Goal: Task Accomplishment & Management: Use online tool/utility

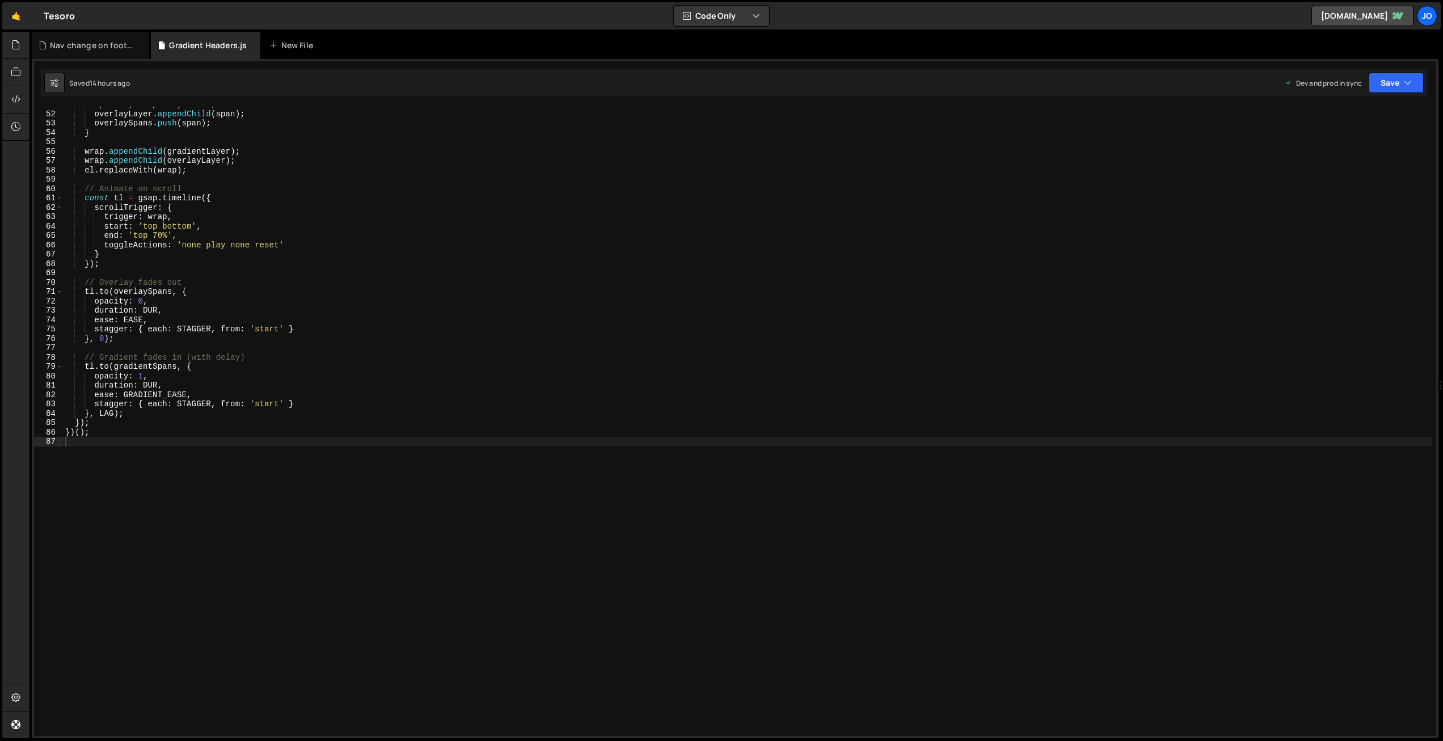
scroll to position [475, 0]
click at [15, 78] on icon at bounding box center [15, 72] width 9 height 12
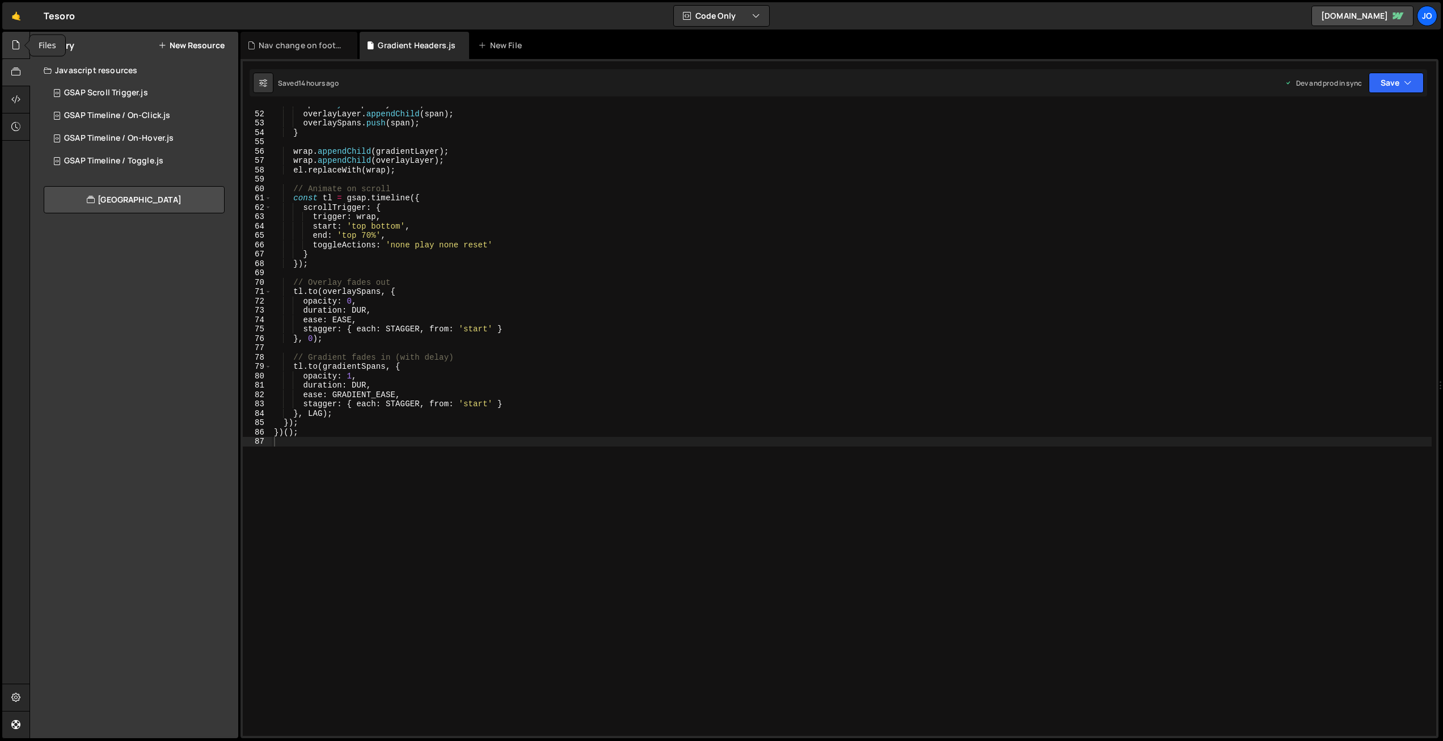
click at [14, 47] on icon at bounding box center [15, 45] width 9 height 12
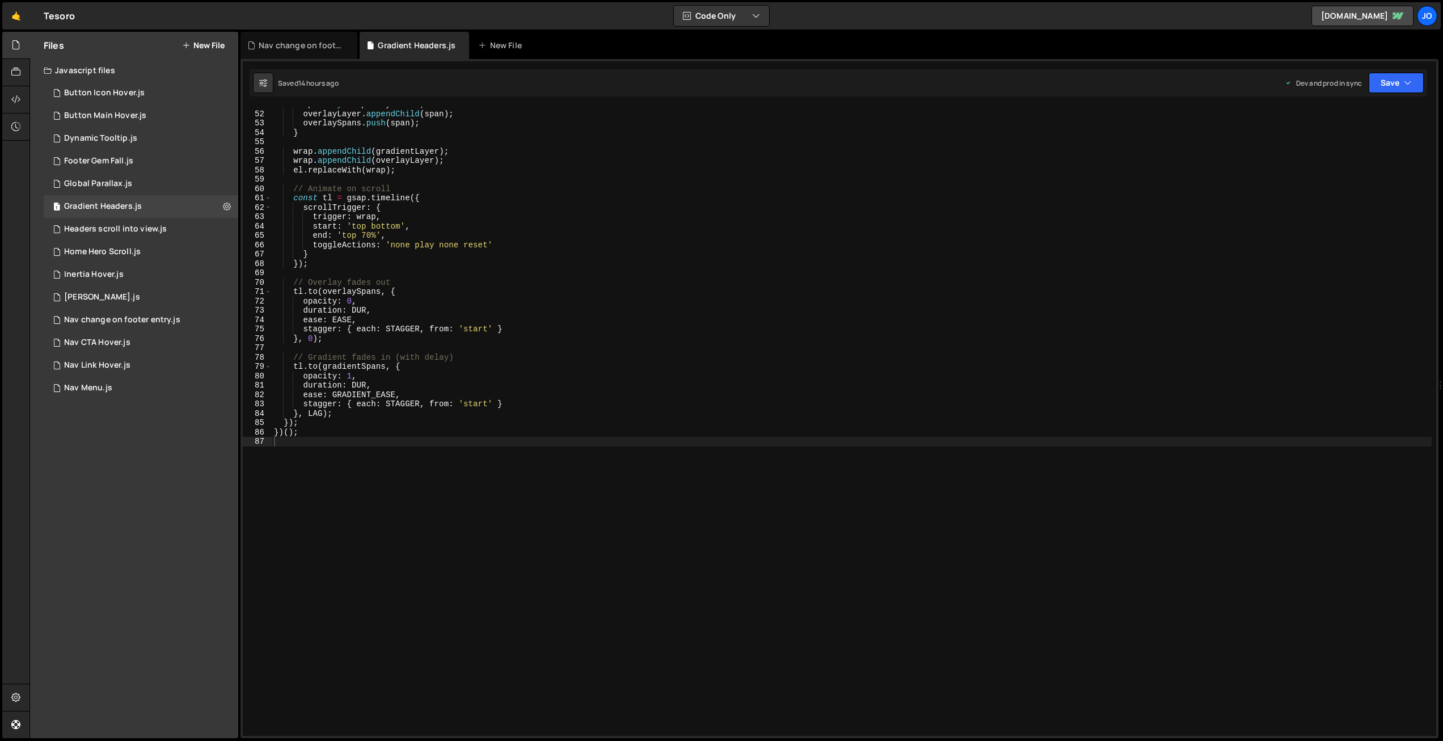
click at [198, 45] on button "New File" at bounding box center [203, 45] width 43 height 9
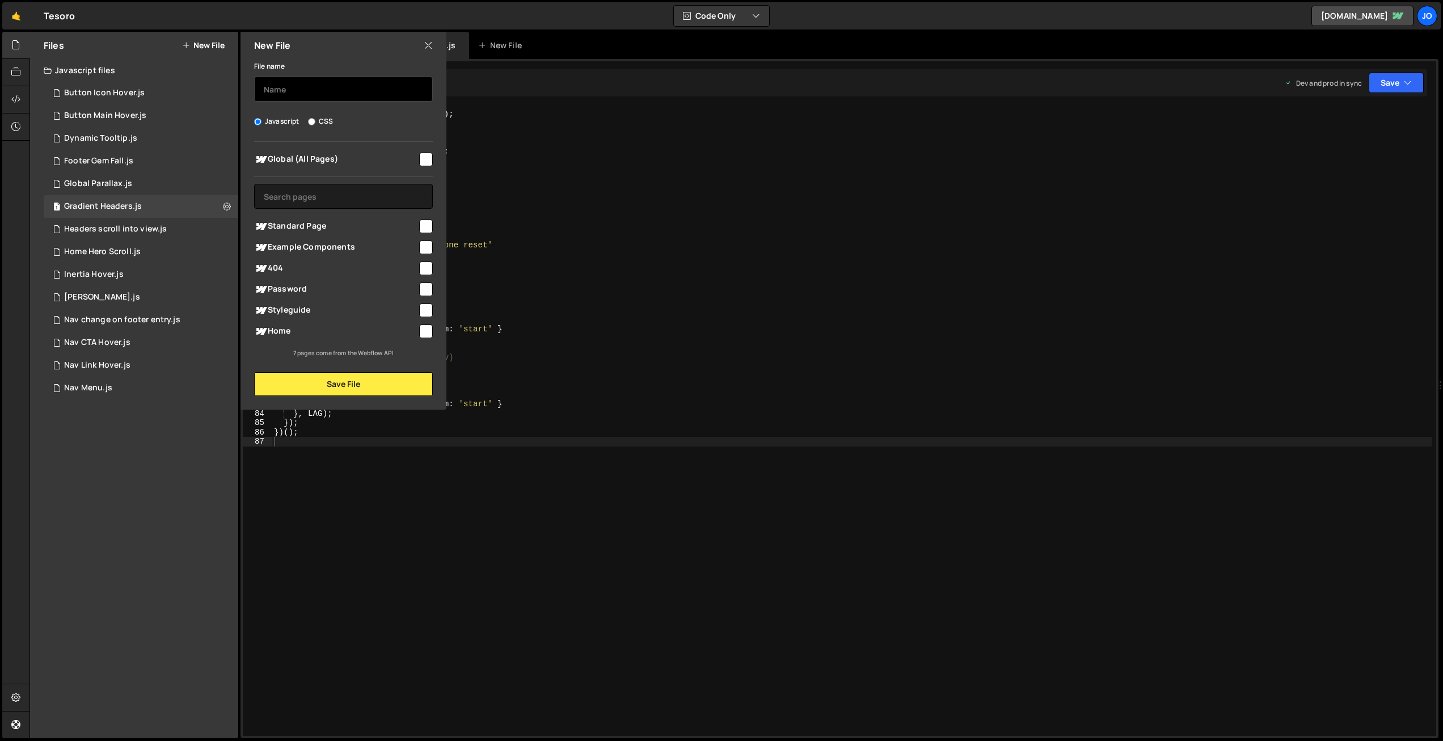
click at [300, 88] on input "text" at bounding box center [343, 89] width 179 height 25
type input "Footer Credit"
click at [424, 159] on input "checkbox" at bounding box center [426, 160] width 14 height 14
checkbox input "true"
click at [356, 383] on button "Save File" at bounding box center [343, 384] width 179 height 24
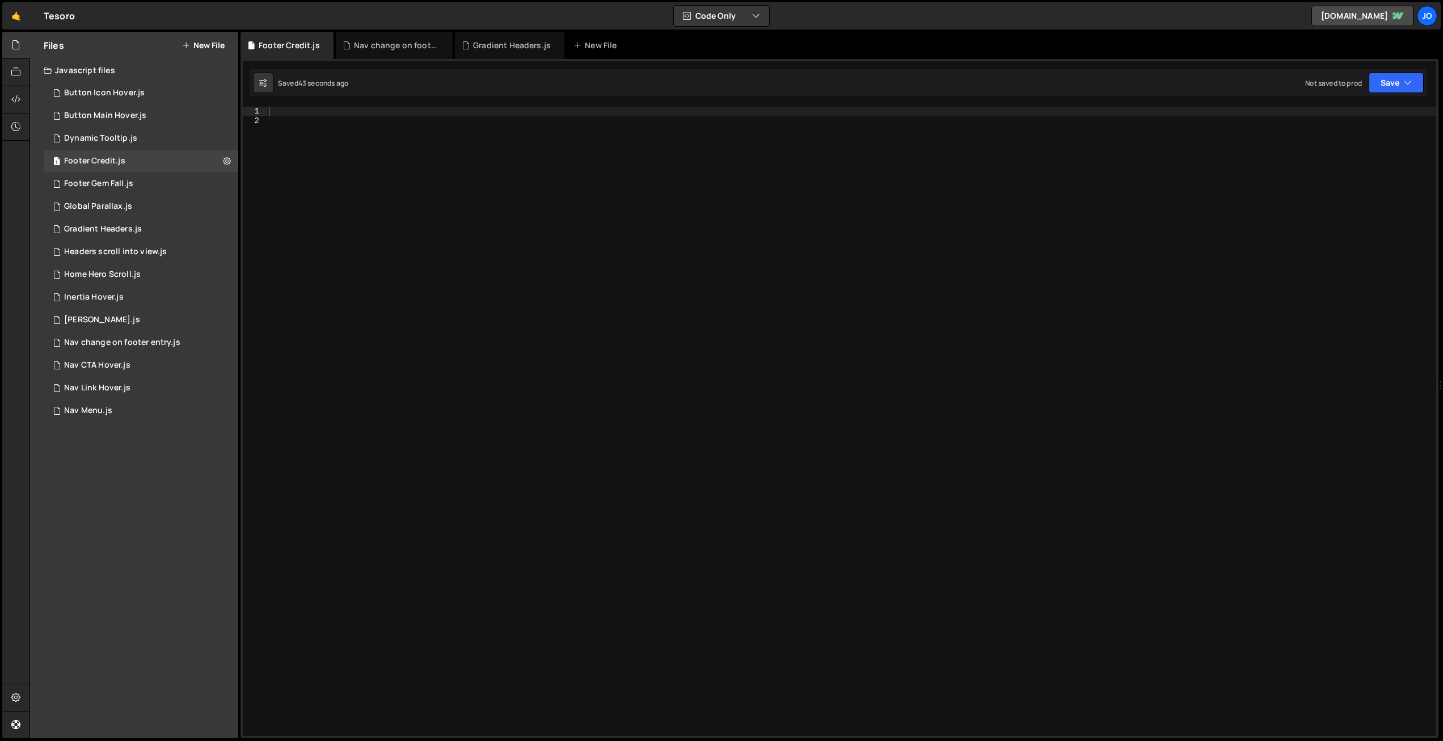
click at [379, 111] on div at bounding box center [851, 431] width 1169 height 648
paste textarea "});"
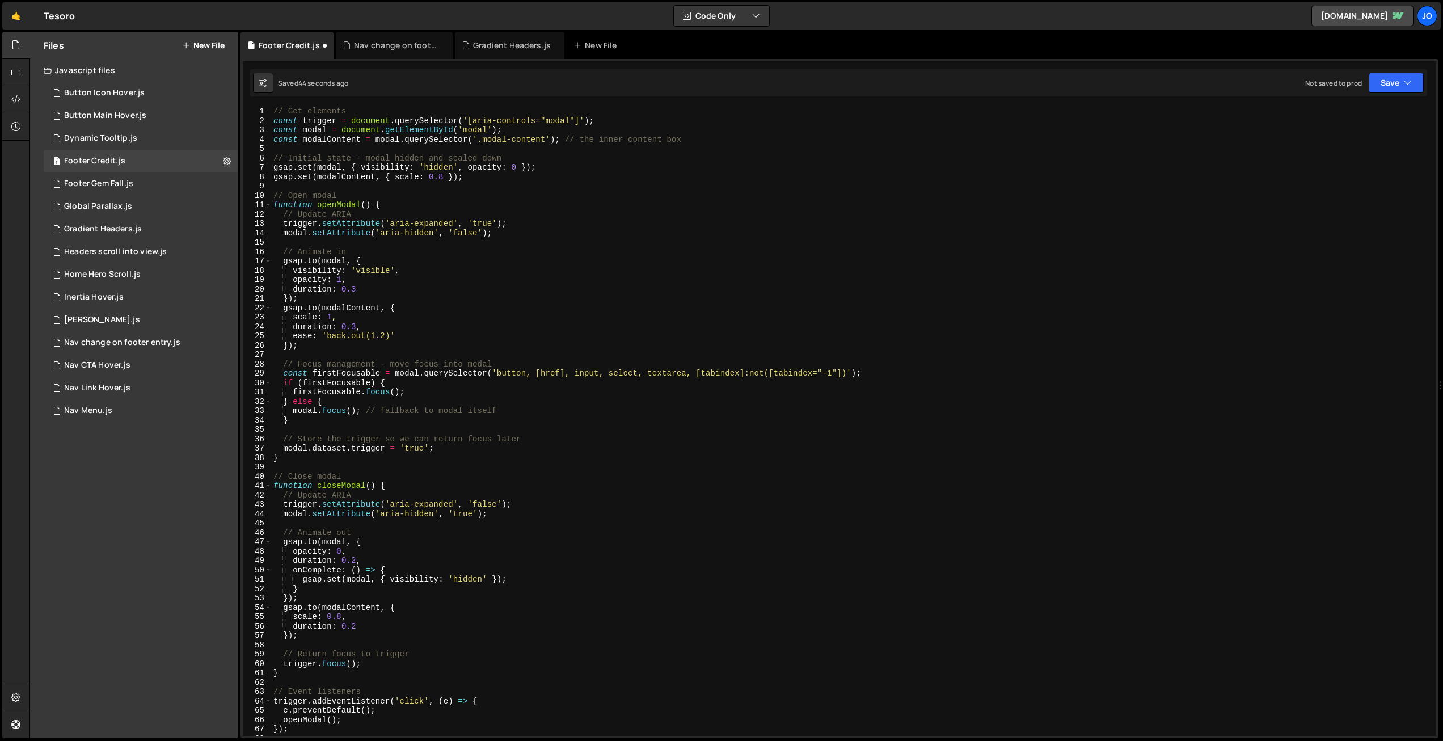
scroll to position [0, 0]
drag, startPoint x: 568, startPoint y: 119, endPoint x: 477, endPoint y: 118, distance: 90.2
click at [476, 118] on div "// Get elements const trigger = document . querySelector ( '[aria-controls="mod…" at bounding box center [851, 431] width 1160 height 648
paste textarea "data-credit-"
click at [476, 119] on div "// Get elements const trigger = document . querySelector ( '[adata-credit-modal…" at bounding box center [851, 431] width 1160 height 648
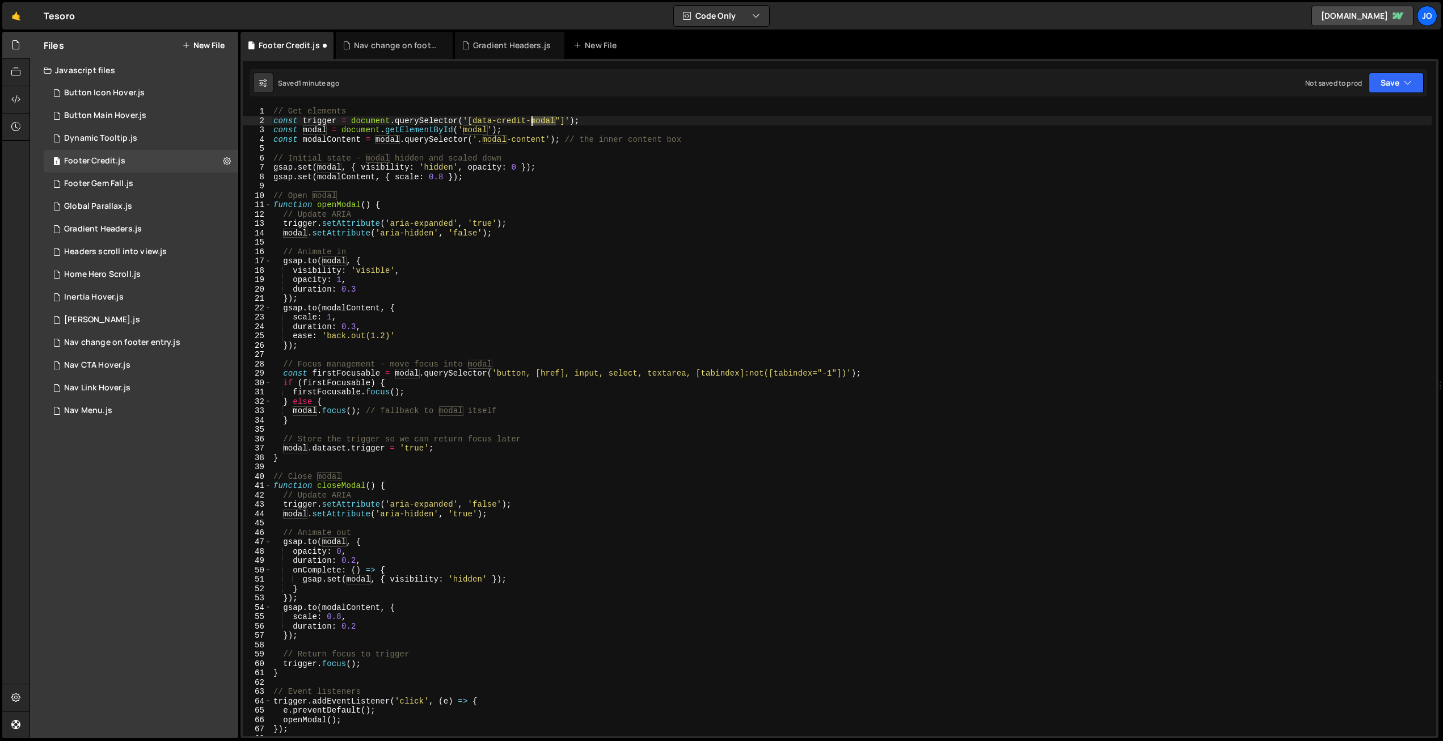
drag, startPoint x: 556, startPoint y: 120, endPoint x: 532, endPoint y: 119, distance: 23.3
click at [532, 119] on div "// Get elements const trigger = document . querySelector ( '[data-credit-modal"…" at bounding box center [851, 431] width 1160 height 648
click at [534, 174] on div "// Get elements const trigger = document . querySelector ( '[data-credit-trigge…" at bounding box center [851, 431] width 1160 height 648
drag, startPoint x: 592, startPoint y: 121, endPoint x: 436, endPoint y: 125, distance: 156.0
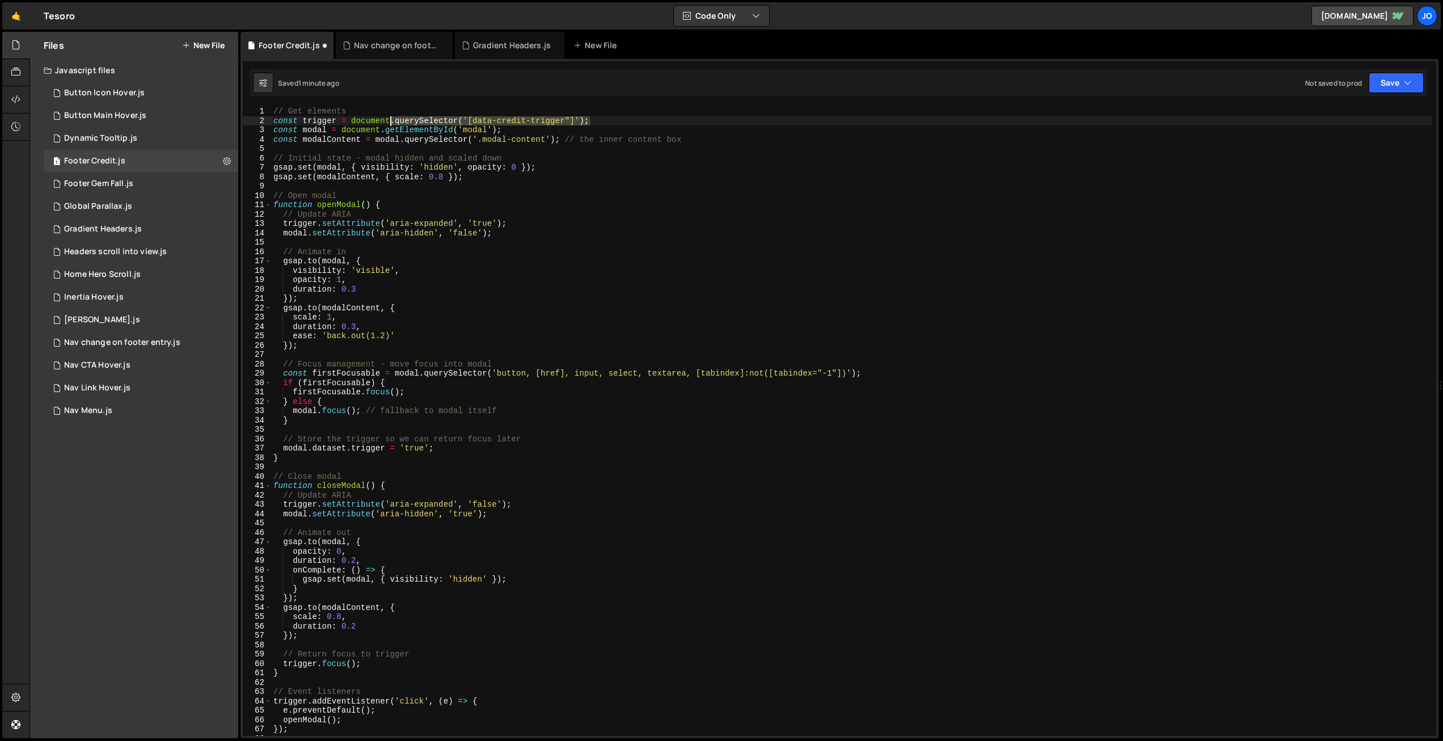
click at [391, 120] on div "// Get elements const trigger = document . querySelector ( '[data-credit-trigge…" at bounding box center [851, 431] width 1160 height 648
drag, startPoint x: 482, startPoint y: 128, endPoint x: 408, endPoint y: 140, distance: 75.2
click at [380, 129] on div "// Get elements const trigger = document . querySelector ( '[data-credit-trigge…" at bounding box center [851, 431] width 1160 height 648
paste textarea "querySelector('[data-credit-trigger"]"
drag, startPoint x: 556, startPoint y: 130, endPoint x: 523, endPoint y: 128, distance: 33.0
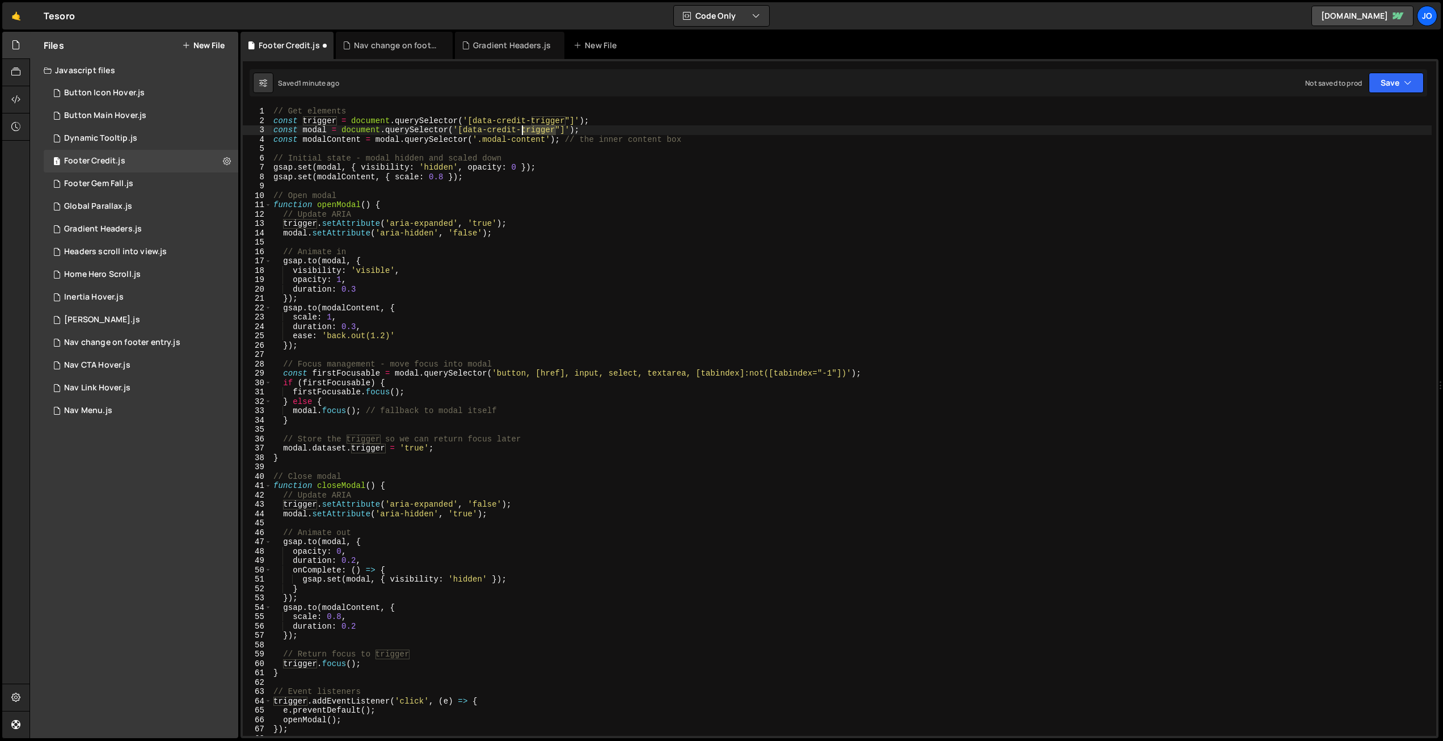
click at [523, 128] on div "// Get elements const trigger = document . querySelector ( '[data-credit-trigge…" at bounding box center [851, 431] width 1160 height 648
click at [570, 172] on div "// Get elements const trigger = document . querySelector ( '[data-credit-trigge…" at bounding box center [851, 431] width 1160 height 648
drag, startPoint x: 699, startPoint y: 138, endPoint x: 237, endPoint y: 138, distance: 462.1
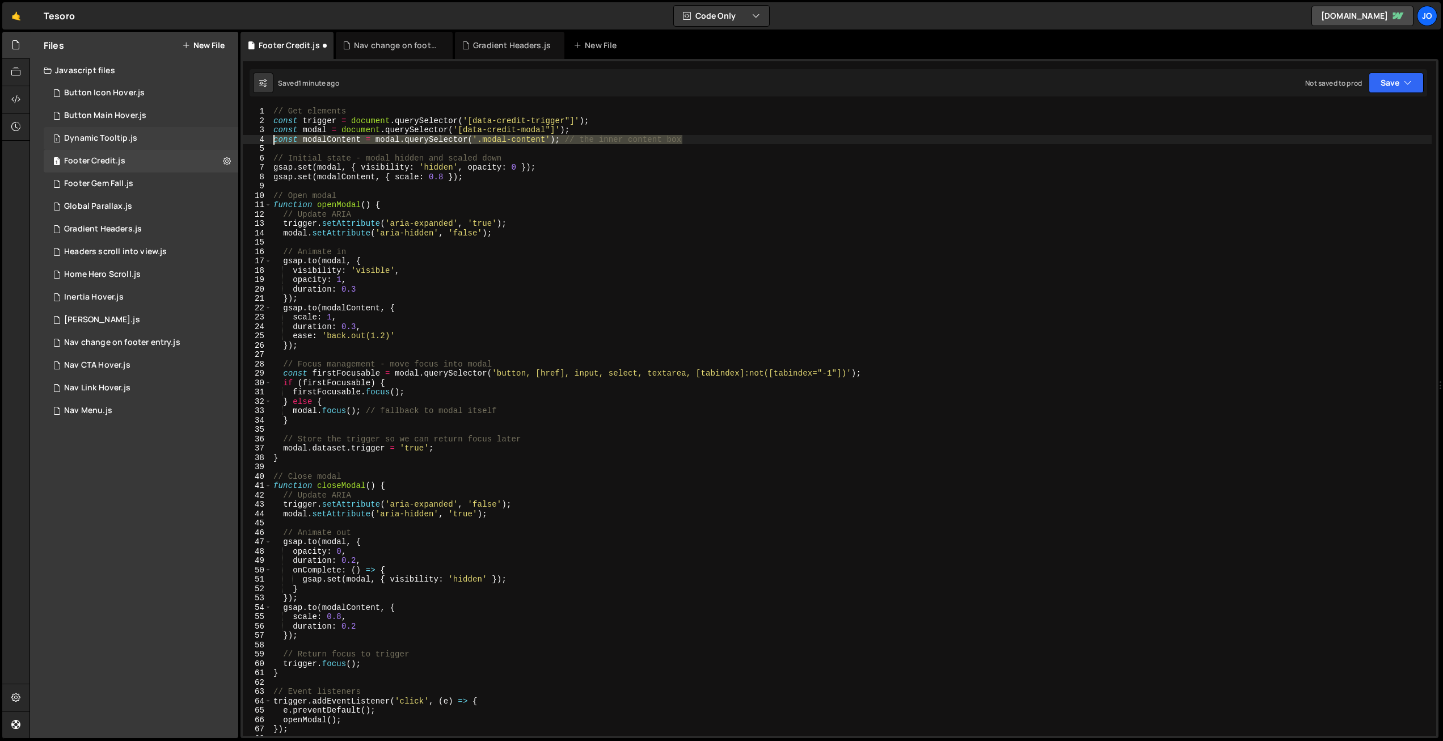
click at [237, 138] on div "Files New File Javascript files 1 Button Icon Hover.js 0 1 Button Main Hover.js…" at bounding box center [735, 385] width 1413 height 707
drag, startPoint x: 492, startPoint y: 167, endPoint x: 468, endPoint y: 167, distance: 23.8
click at [468, 167] on div "// Get elements const trigger = document . querySelector ( '[data-credit-trigge…" at bounding box center [851, 431] width 1160 height 648
click at [527, 166] on div "// Get elements const trigger = document . querySelector ( '[data-credit-trigge…" at bounding box center [851, 431] width 1160 height 648
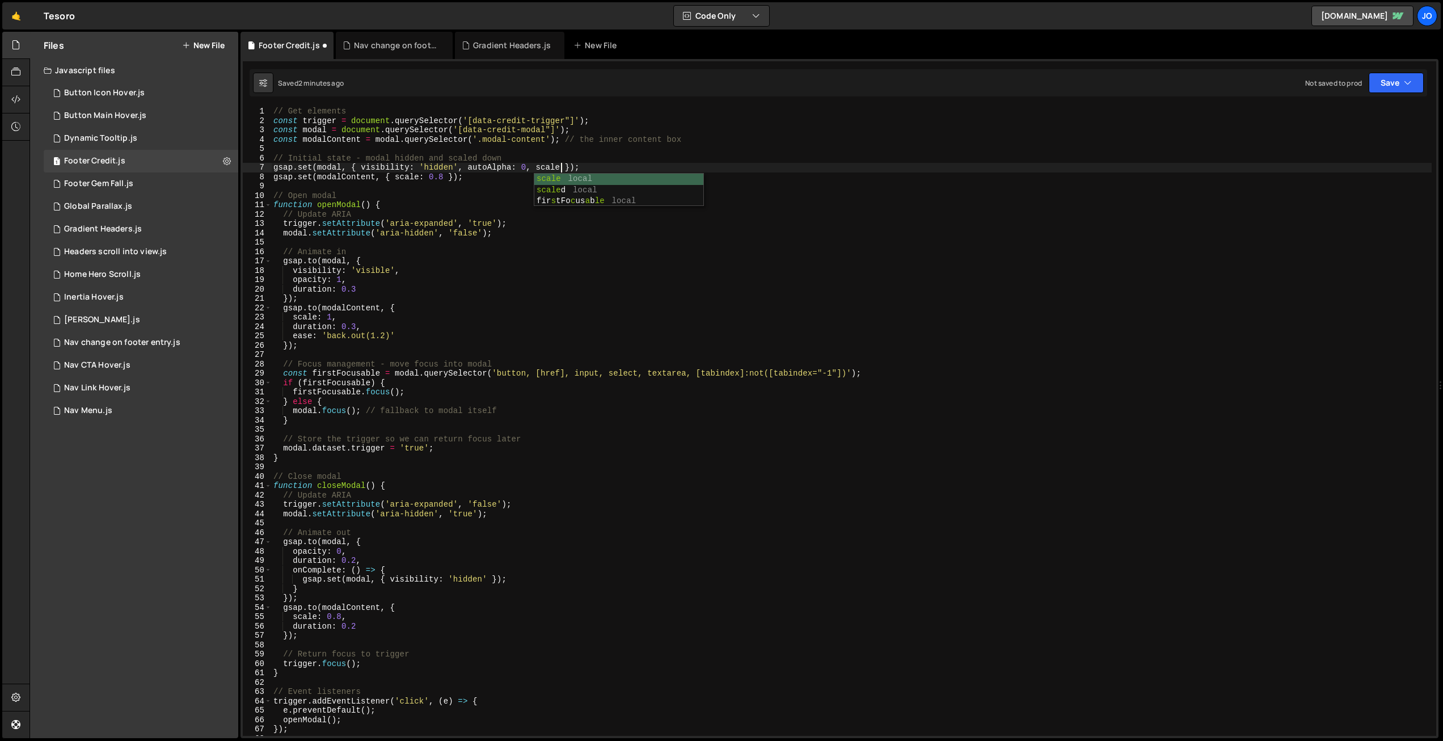
scroll to position [0, 20]
type textarea "gsap.set(modal, { visibility: 'hidden', autoAlpha: 0, scale: 0.8 });"
drag, startPoint x: 456, startPoint y: 181, endPoint x: 470, endPoint y: 177, distance: 14.3
click at [456, 181] on div "// Get elements const trigger = document . querySelector ( '[data-credit-trigge…" at bounding box center [851, 431] width 1160 height 648
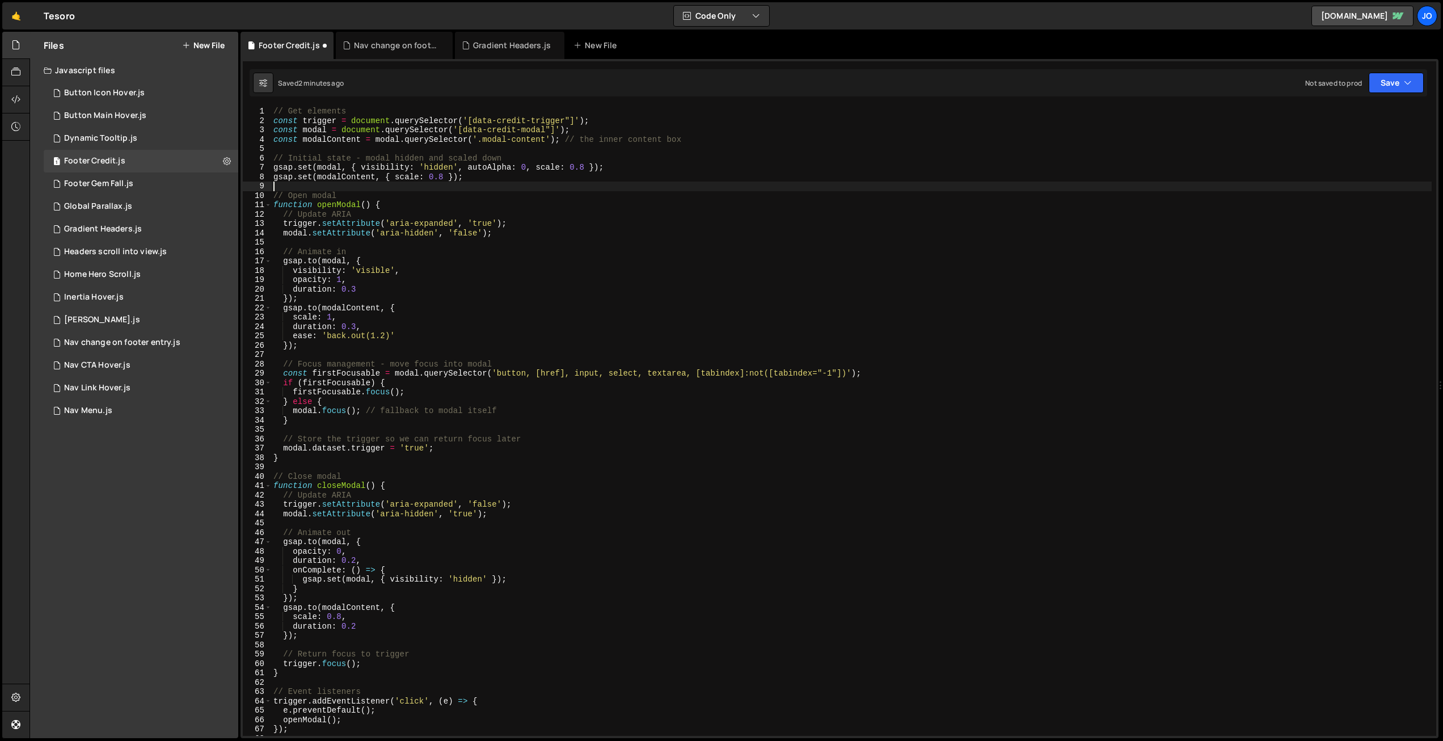
scroll to position [0, 0]
drag, startPoint x: 457, startPoint y: 176, endPoint x: 322, endPoint y: 160, distance: 136.4
click at [258, 180] on div "1 2 3 4 5 6 7 8 9 10 11 12 13 14 15 16 17 18 19 20 21 22 23 24 25 26 27 28 29 3…" at bounding box center [839, 421] width 1193 height 629
type textarea "gsap.set(modalContent, { scale: 0.8 });"
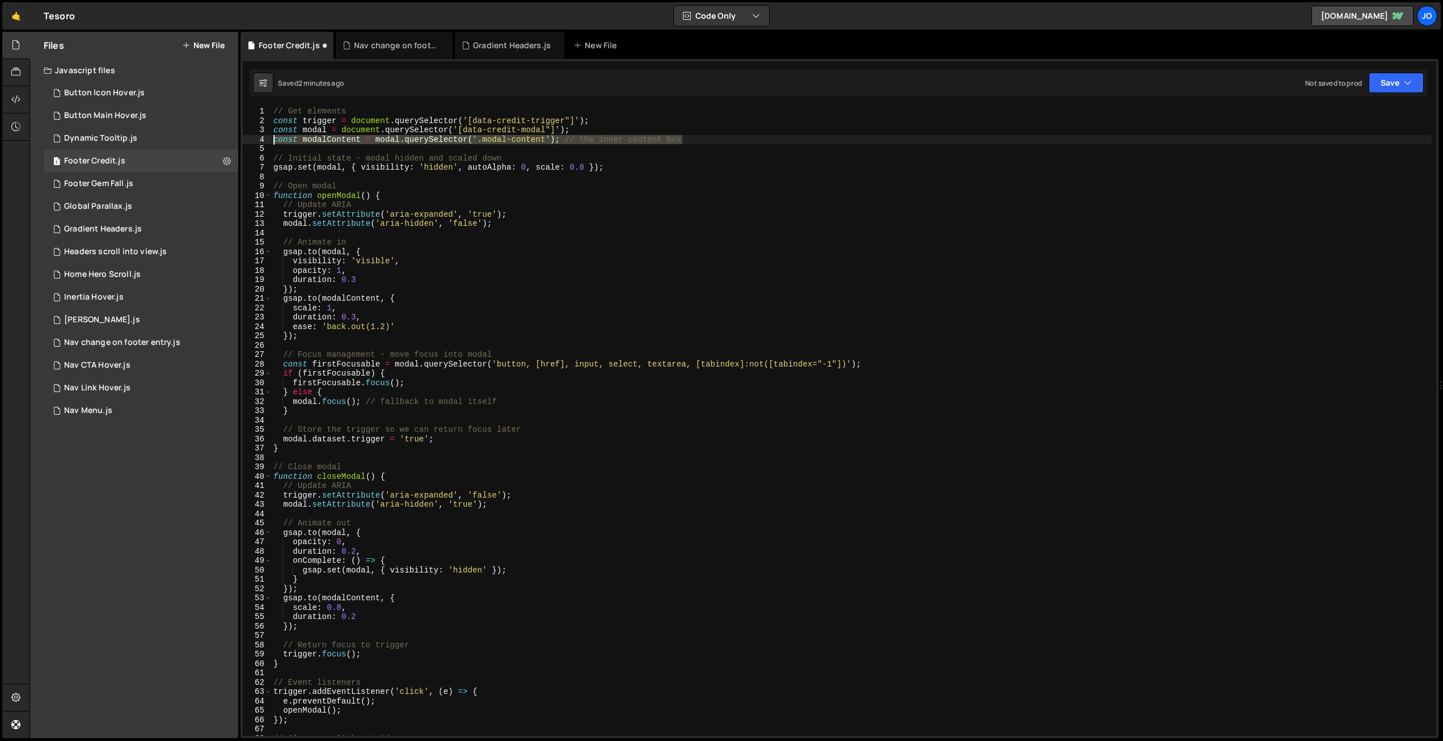
drag, startPoint x: 685, startPoint y: 138, endPoint x: 252, endPoint y: 137, distance: 433.2
click at [252, 137] on div "gsap.set(modal, { visibility: 'hidden', autoAlpha: 0, scale: 0.8 }); 1 2 3 4 5 …" at bounding box center [839, 421] width 1193 height 629
type textarea "const modalContent = modal.querySelector('.modal-content'); // the inner conten…"
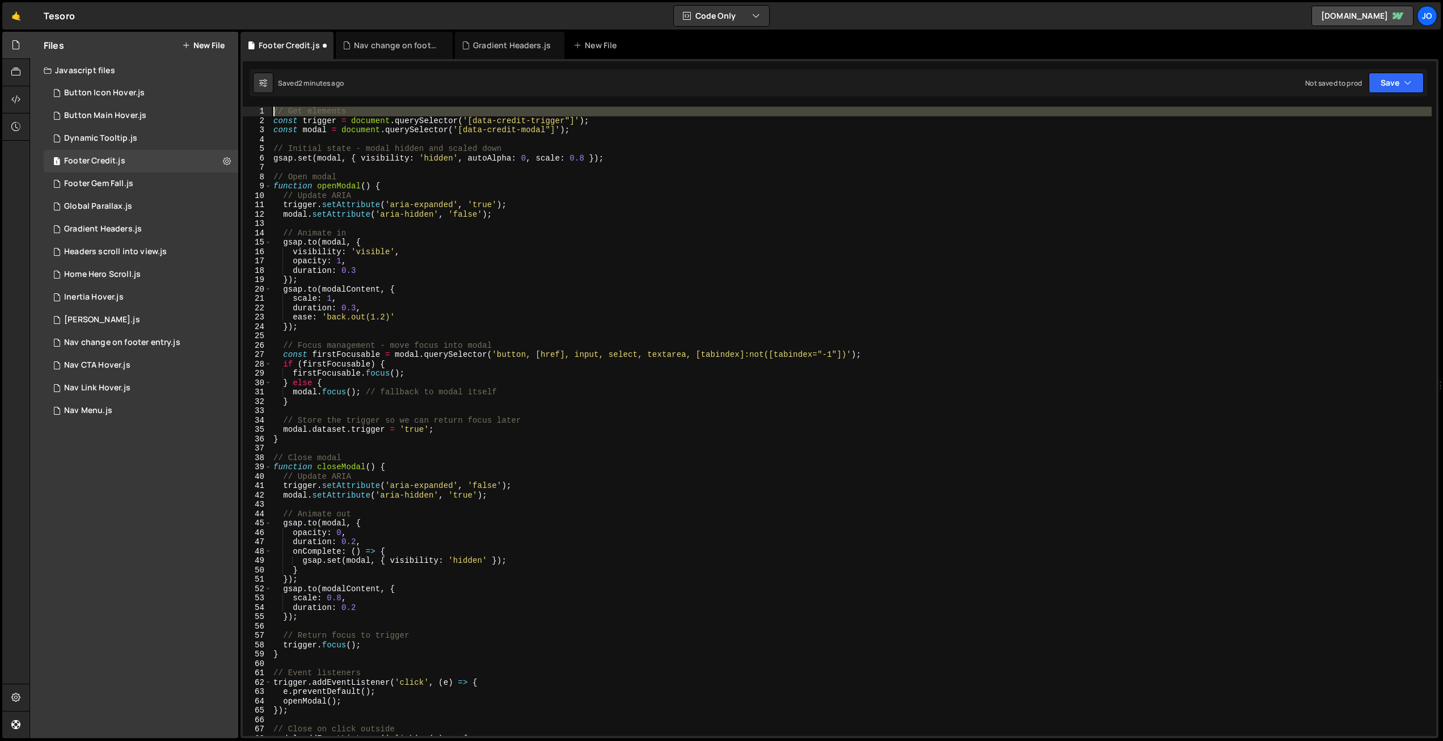
drag, startPoint x: 275, startPoint y: 122, endPoint x: 264, endPoint y: 107, distance: 18.7
click at [264, 103] on div "Type cmd + s to save your Javascript file. XXXXXXXXXXXXXXXXXXXXXXXXXXXXXXXXXXXX…" at bounding box center [839, 398] width 1198 height 679
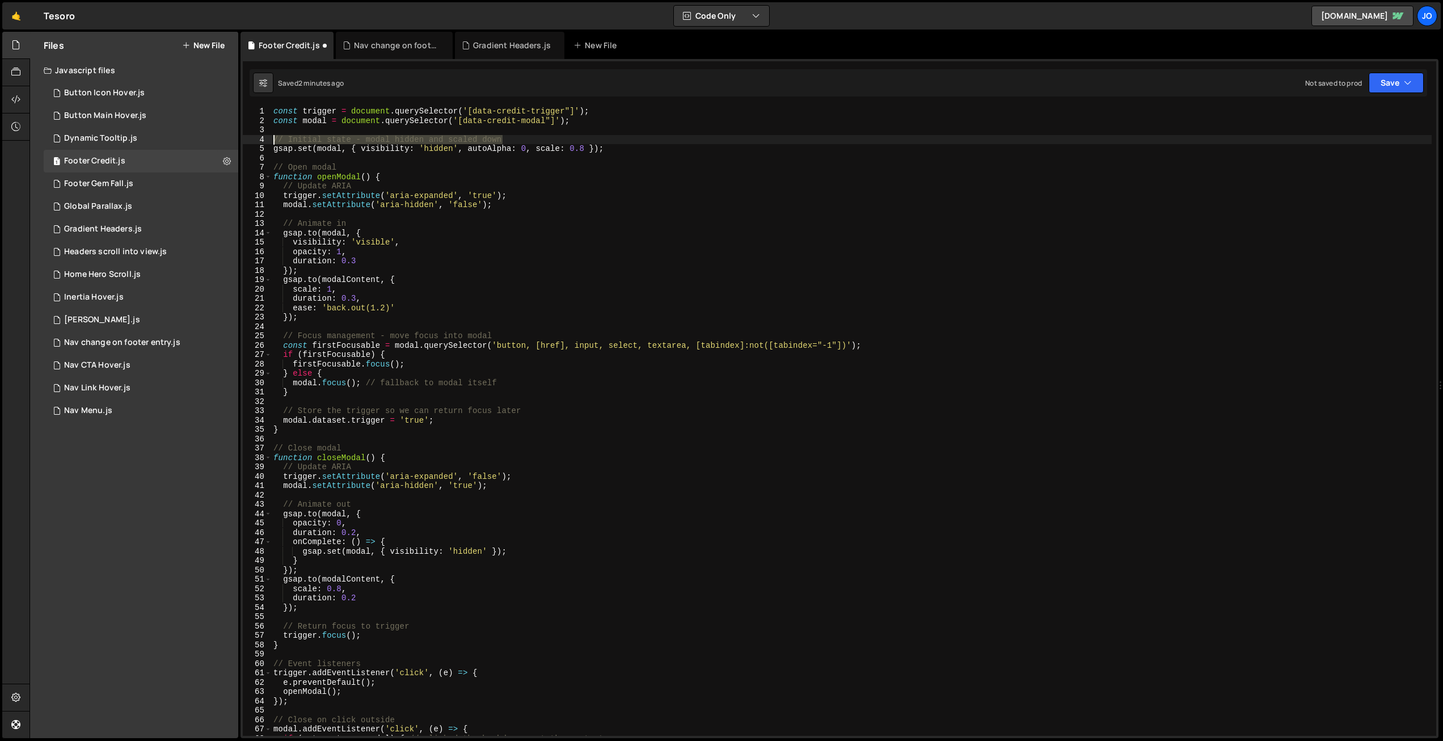
drag, startPoint x: 511, startPoint y: 140, endPoint x: 253, endPoint y: 138, distance: 258.6
click at [253, 138] on div "const trigger = document.querySelector('[data-credit-trigger"]'); 1 2 3 4 5 6 7…" at bounding box center [839, 421] width 1193 height 629
type textarea "// Initial state - modal hidden and scaled down"
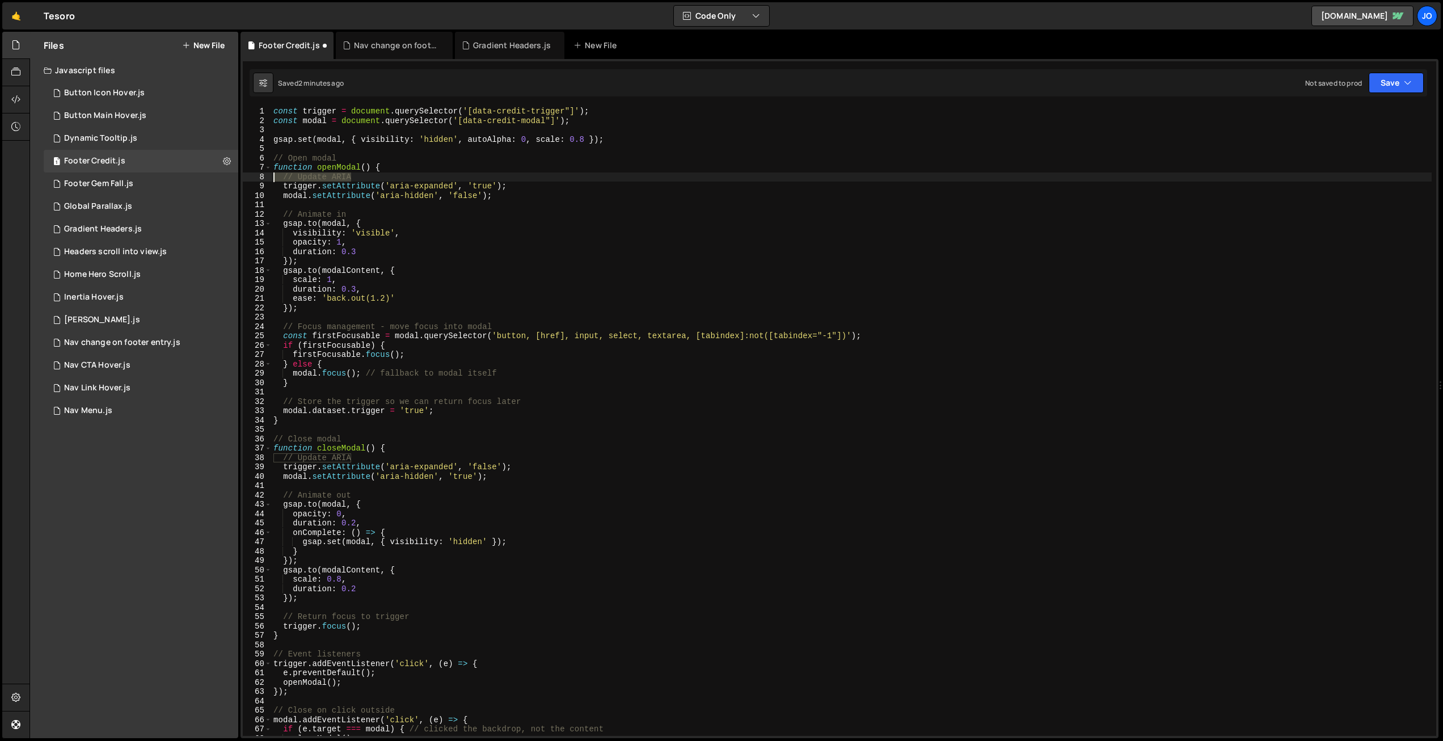
drag, startPoint x: 348, startPoint y: 176, endPoint x: 248, endPoint y: 177, distance: 99.8
click at [248, 177] on div "1 2 3 4 5 6 7 8 9 10 11 12 13 14 15 16 17 18 19 20 21 22 23 24 25 26 27 28 29 3…" at bounding box center [839, 421] width 1193 height 629
type textarea "// Update ARIA"
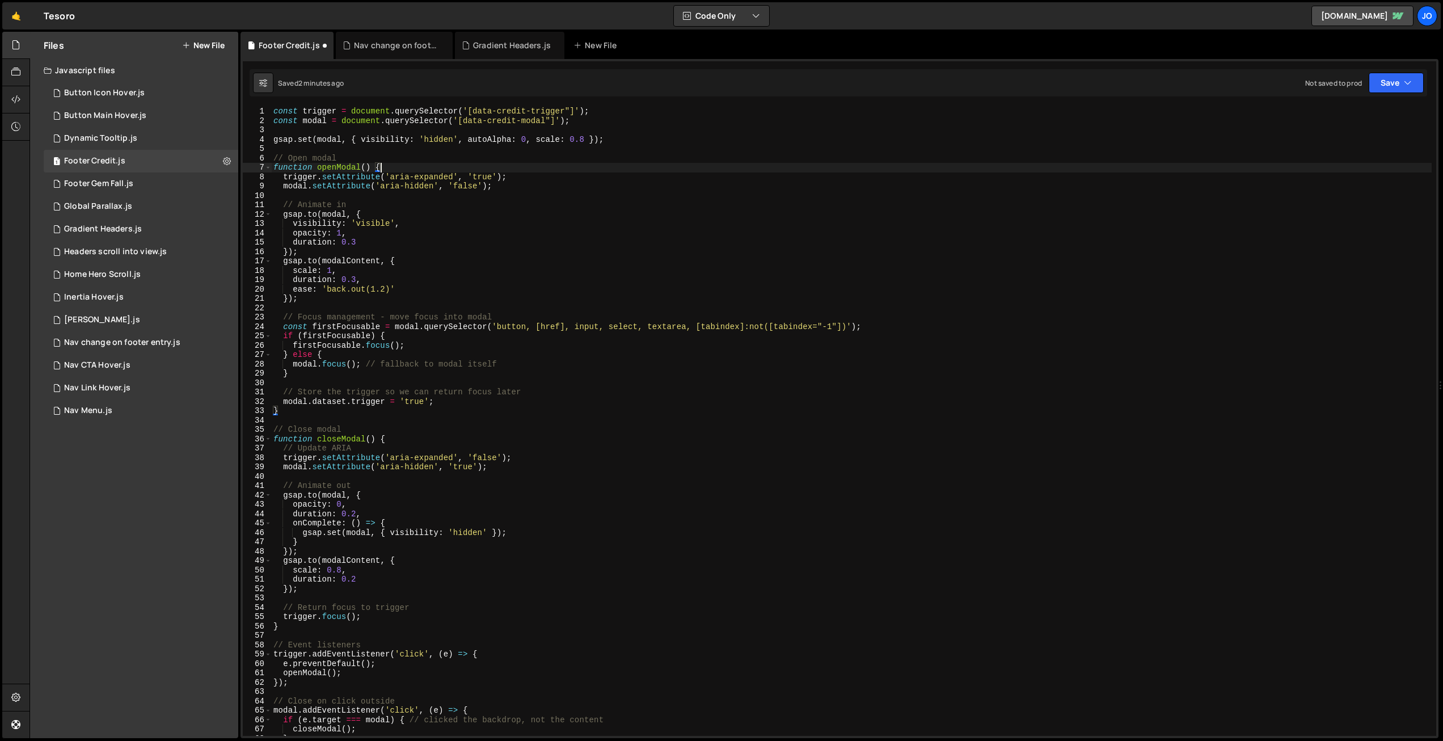
click at [368, 206] on div "const trigger = document . querySelector ( '[data-credit-trigger"]' ) ; const m…" at bounding box center [851, 431] width 1160 height 648
drag, startPoint x: 316, startPoint y: 211, endPoint x: 309, endPoint y: 210, distance: 7.4
click at [309, 210] on div "const trigger = document . querySelector ( '[data-credit-trigger"]' ) ; const m…" at bounding box center [851, 431] width 1160 height 648
click at [286, 224] on div "const trigger = document . querySelector ( '[data-credit-trigger"]' ) ; const m…" at bounding box center [851, 431] width 1160 height 648
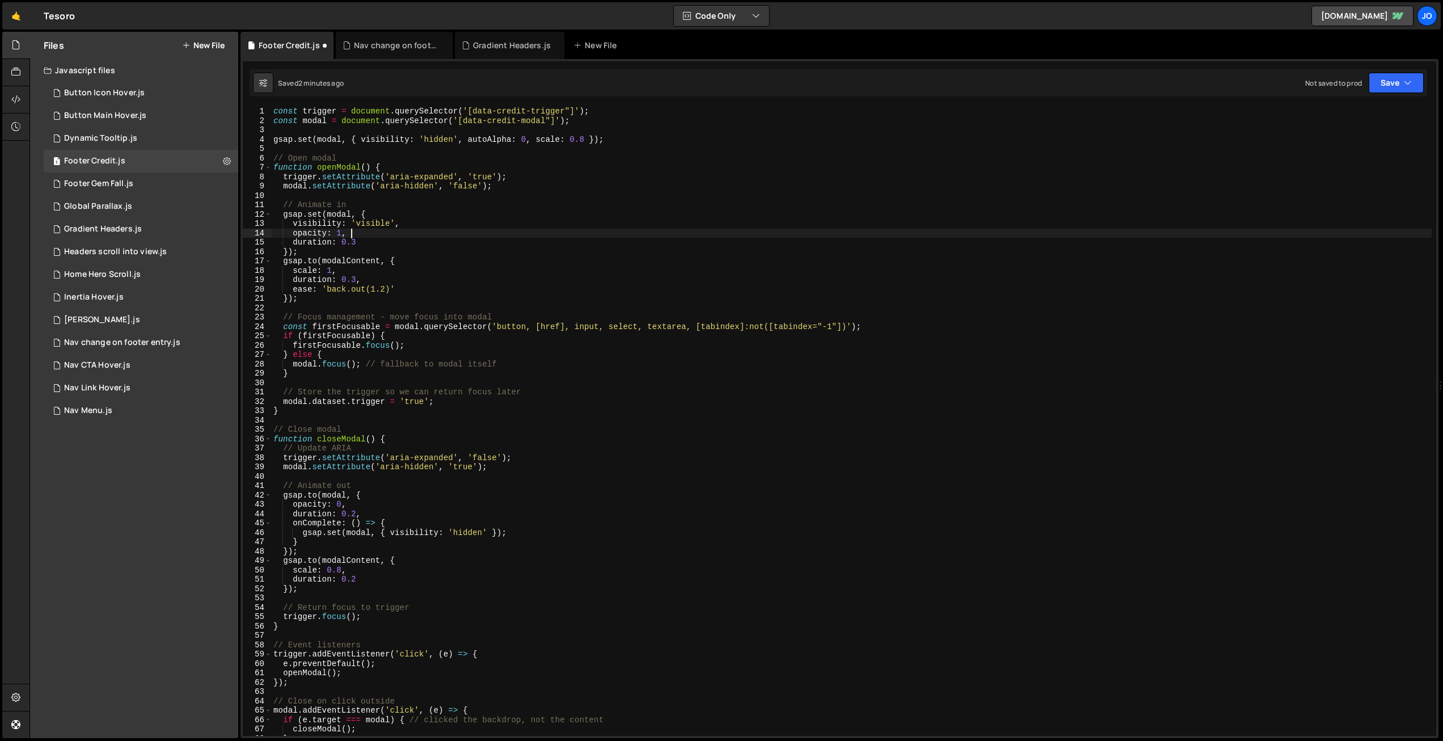
click at [359, 230] on div "const trigger = document . querySelector ( '[data-credit-trigger"]' ) ; const m…" at bounding box center [851, 431] width 1160 height 648
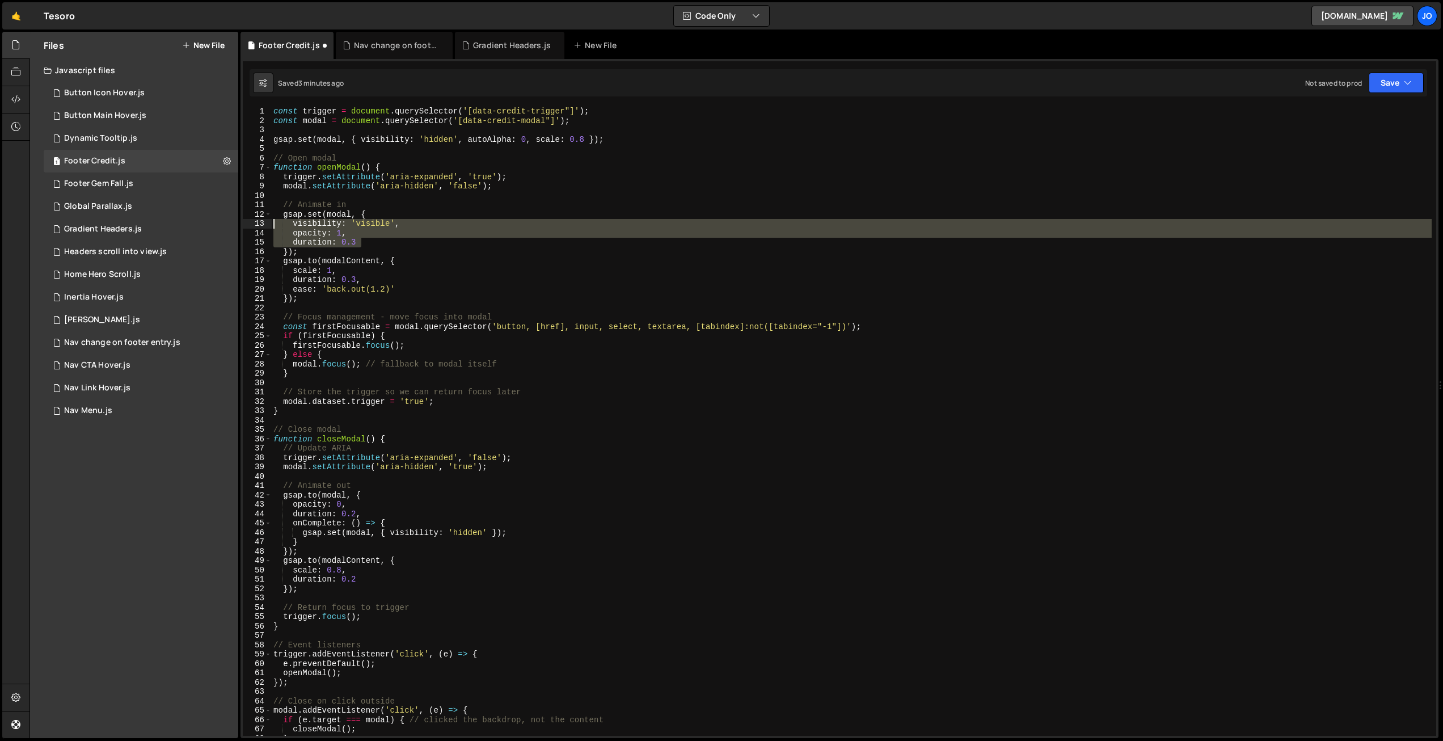
drag, startPoint x: 298, startPoint y: 238, endPoint x: 263, endPoint y: 221, distance: 39.1
click at [263, 221] on div "opacity: 1, 1 2 3 4 5 6 7 8 9 10 11 12 13 14 15 16 17 18 19 20 21 22 23 24 25 2…" at bounding box center [839, 421] width 1193 height 629
type textarea "visibility: 'visible', opacity: 1,"
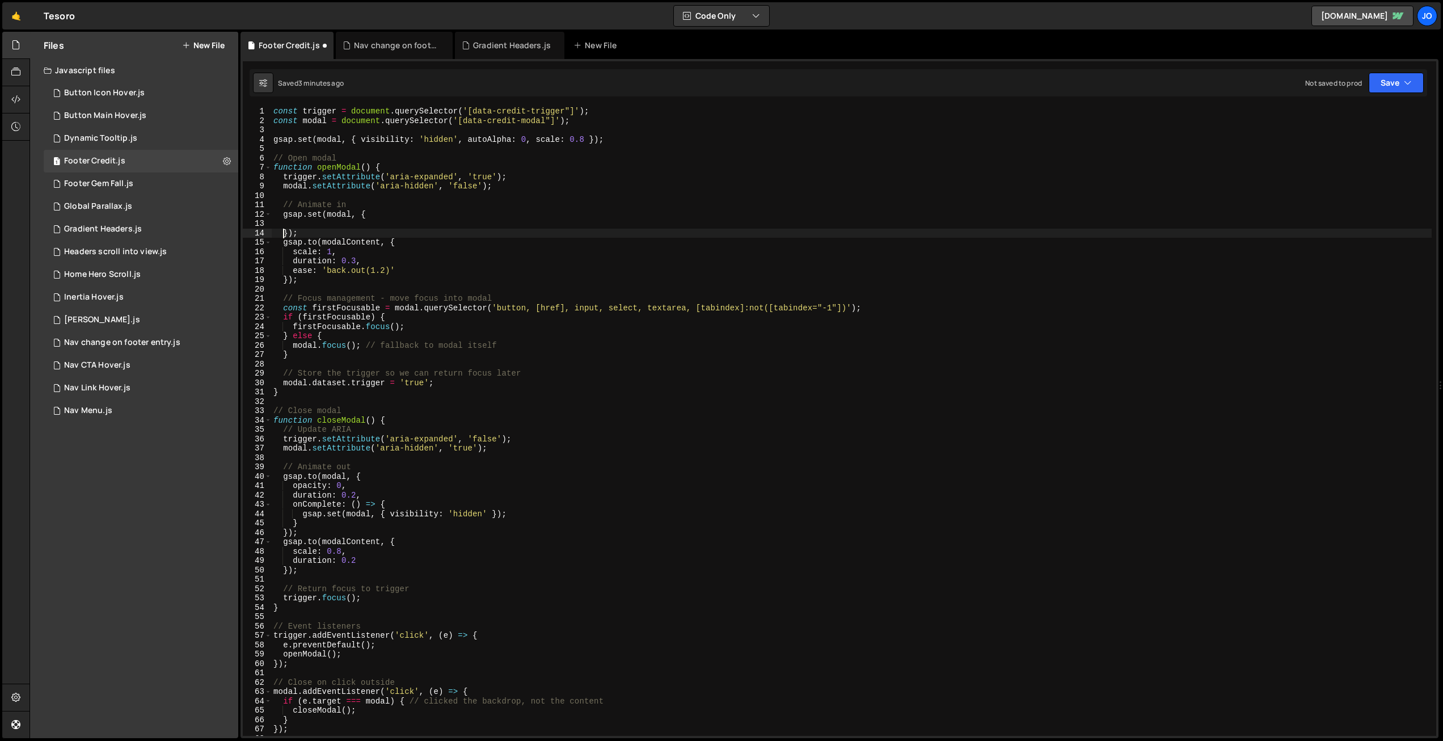
click at [284, 232] on div "const trigger = document . querySelector ( '[data-credit-trigger"]' ) ; const m…" at bounding box center [851, 431] width 1160 height 648
click at [362, 216] on div "const trigger = document . querySelector ( '[data-credit-trigger"]' ) ; const m…" at bounding box center [851, 431] width 1160 height 648
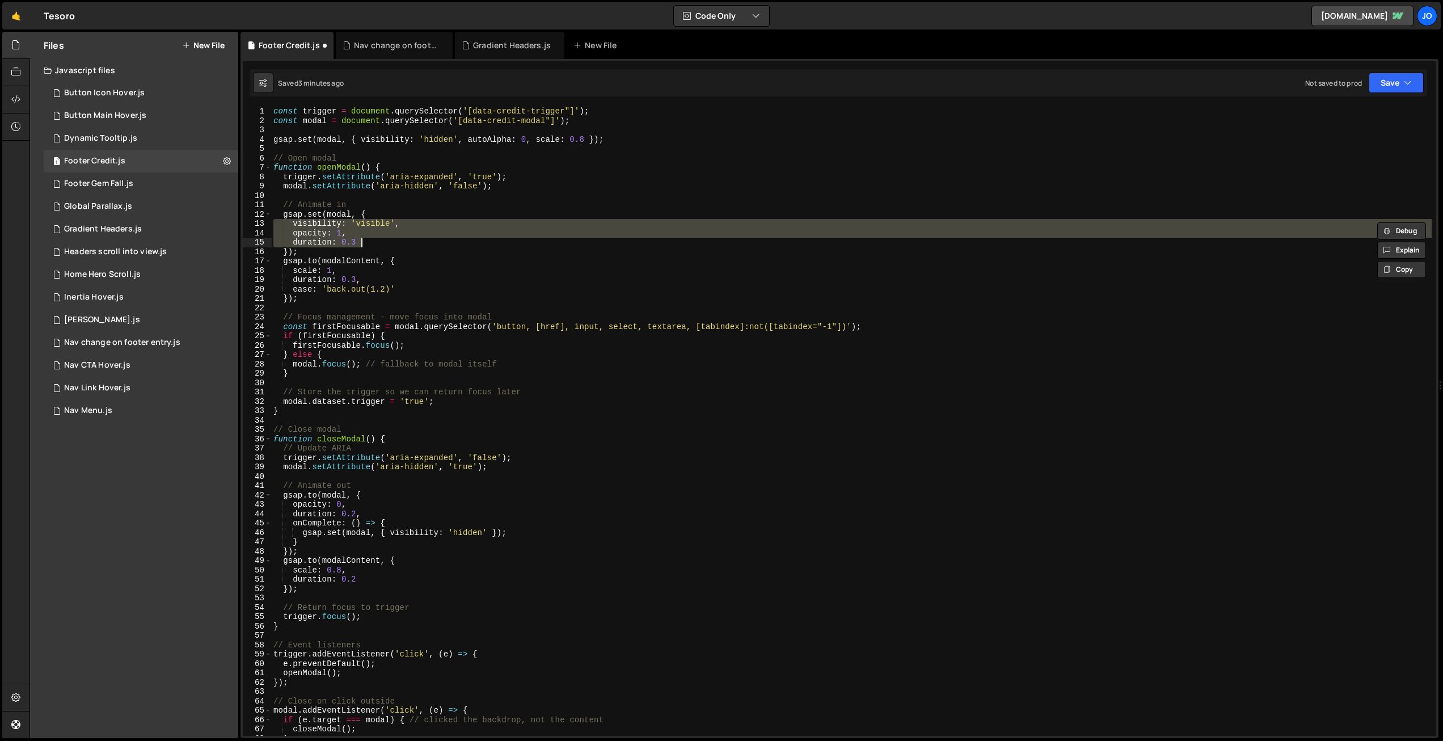
click at [316, 231] on div "const trigger = document . querySelector ( '[data-credit-trigger"]' ) ; const m…" at bounding box center [851, 421] width 1160 height 629
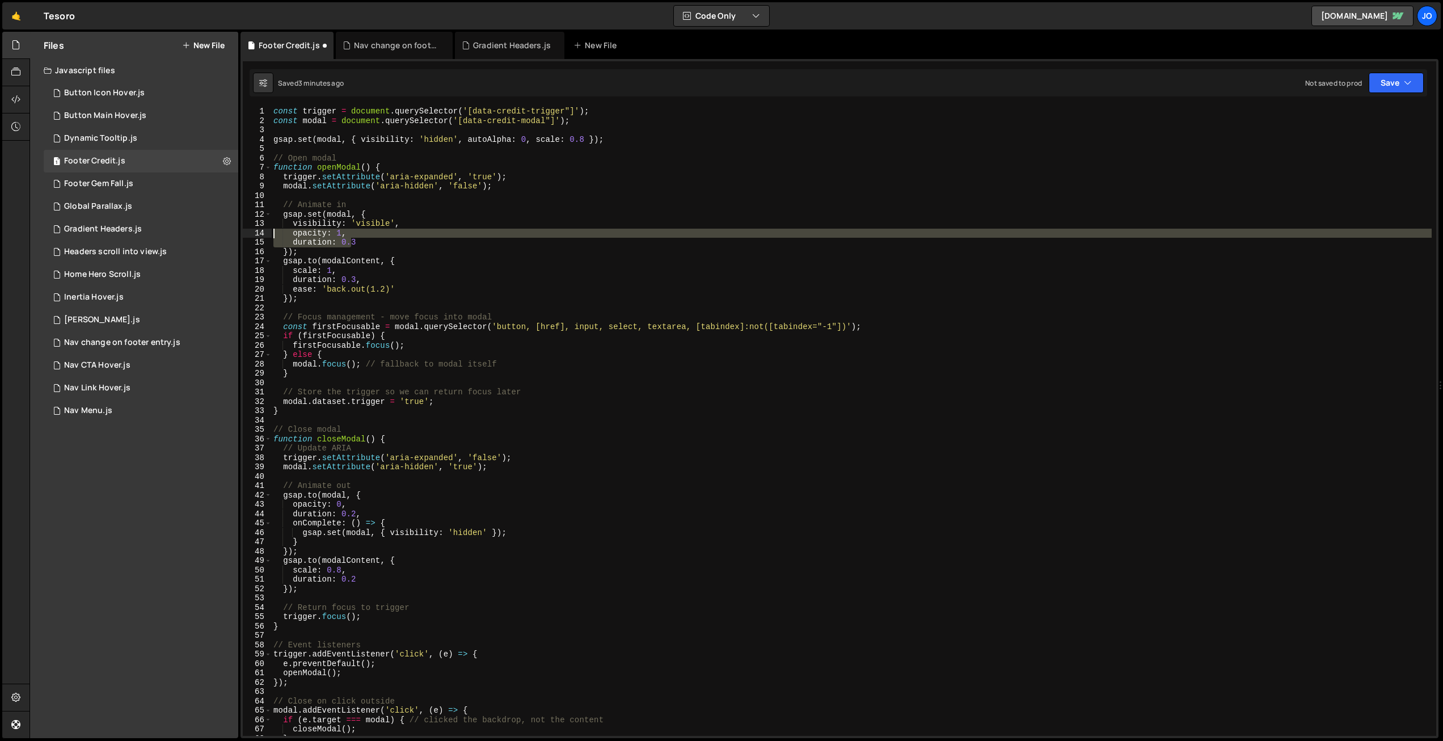
drag, startPoint x: 342, startPoint y: 240, endPoint x: 242, endPoint y: 229, distance: 100.4
click at [242, 229] on div "Type cmd + s to save your Javascript file. XXXXXXXXXXXXXXXXXXXXXXXXXXXXXXXXXXXX…" at bounding box center [839, 398] width 1198 height 679
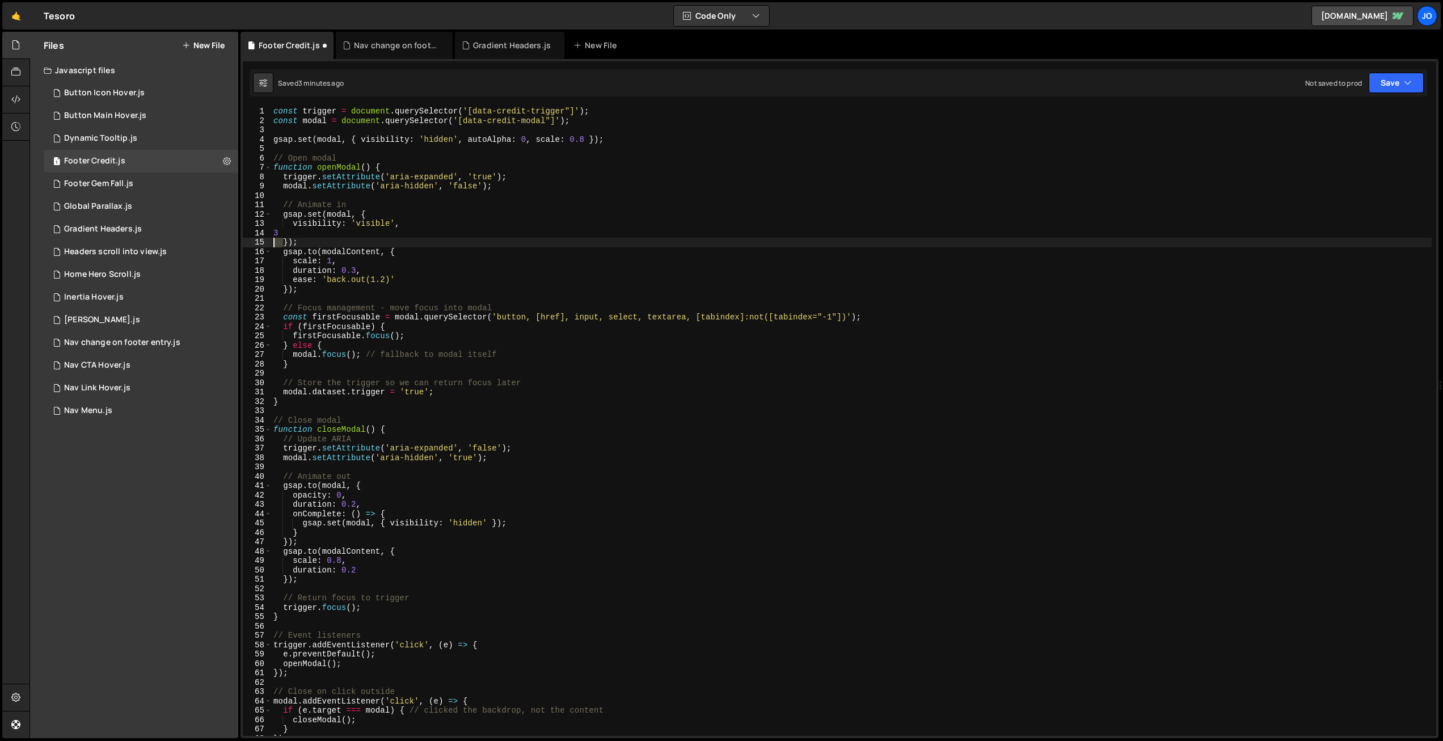
drag, startPoint x: 283, startPoint y: 240, endPoint x: 261, endPoint y: 238, distance: 22.3
click at [261, 238] on div "3 1 2 3 4 5 6 7 8 9 10 11 12 13 14 15 16 17 18 19 20 21 22 23 24 25 26 27 28 29…" at bounding box center [839, 421] width 1193 height 629
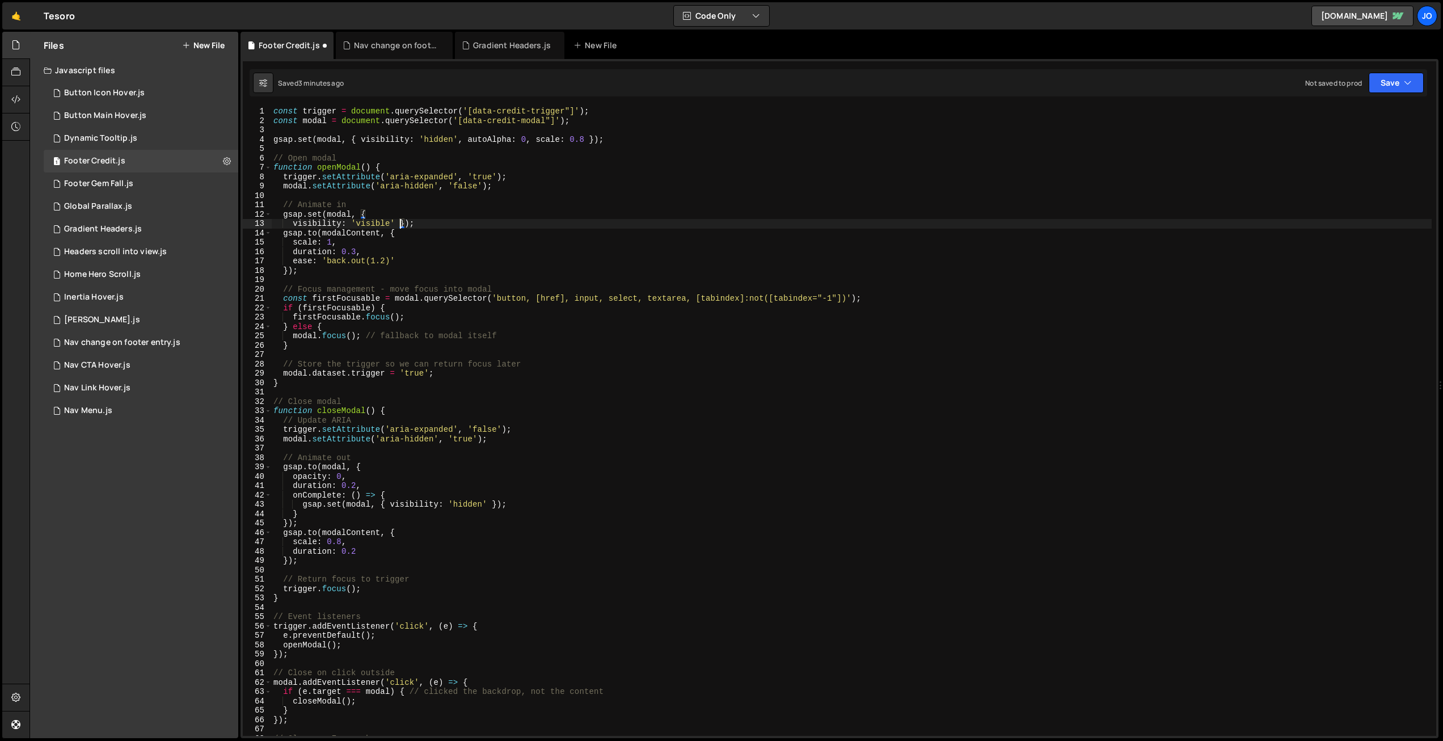
click at [383, 242] on div "const trigger = document . querySelector ( '[data-credit-trigger"]' ) ; const m…" at bounding box center [851, 431] width 1160 height 648
drag, startPoint x: 294, startPoint y: 223, endPoint x: 268, endPoint y: 227, distance: 25.7
click at [267, 223] on div "scale: 1, 1 2 3 4 5 6 7 8 9 10 11 12 13 14 15 16 17 18 19 20 21 22 23 24 25 26 …" at bounding box center [839, 421] width 1193 height 629
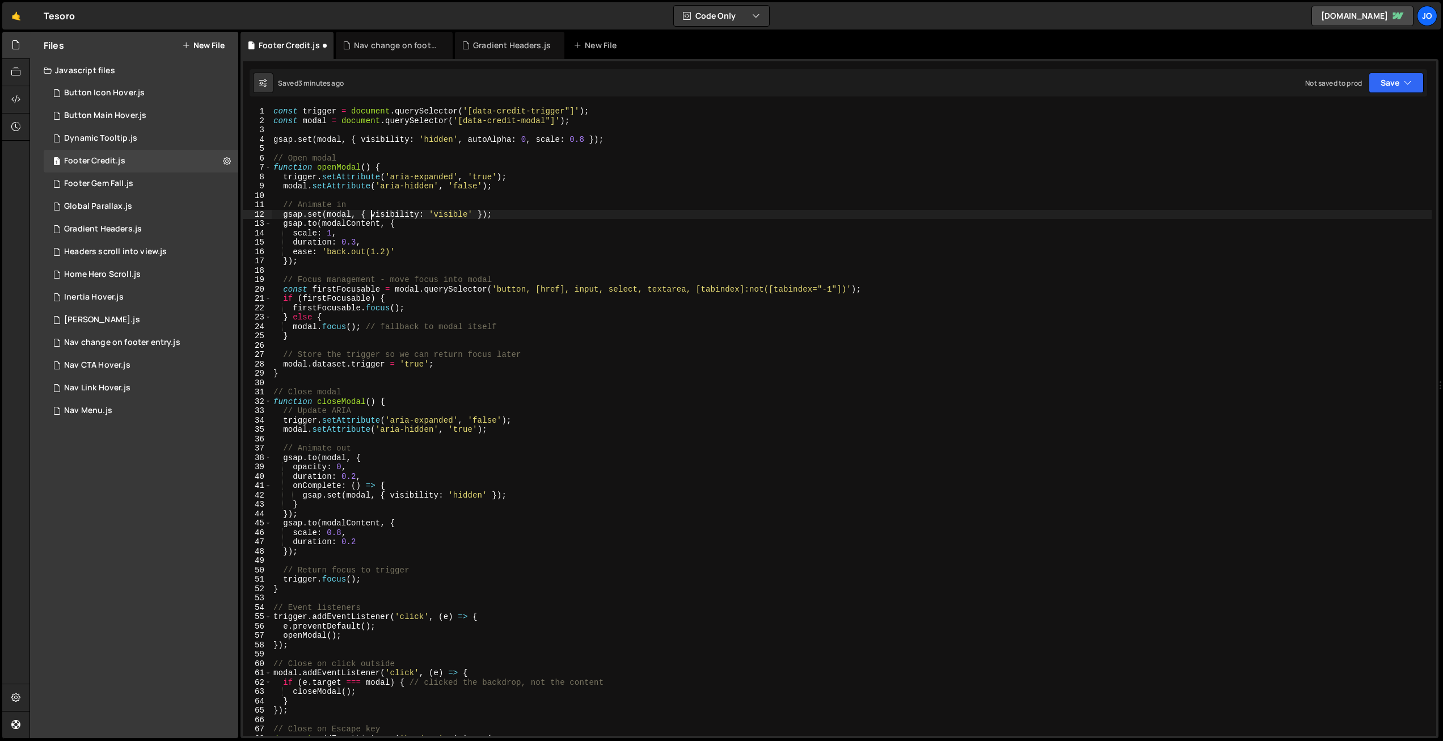
click at [399, 224] on div "const trigger = document . querySelector ( '[data-credit-trigger"]' ) ; const m…" at bounding box center [851, 431] width 1160 height 648
drag, startPoint x: 378, startPoint y: 221, endPoint x: 346, endPoint y: 222, distance: 32.3
click at [346, 222] on div "const trigger = document . querySelector ( '[data-credit-trigger"]' ) ; const m…" at bounding box center [851, 431] width 1160 height 648
click at [331, 231] on div "const trigger = document . querySelector ( '[data-credit-trigger"]' ) ; const m…" at bounding box center [851, 431] width 1160 height 648
click at [295, 231] on div "const trigger = document . querySelector ( '[data-credit-trigger"]' ) ; const m…" at bounding box center [851, 431] width 1160 height 648
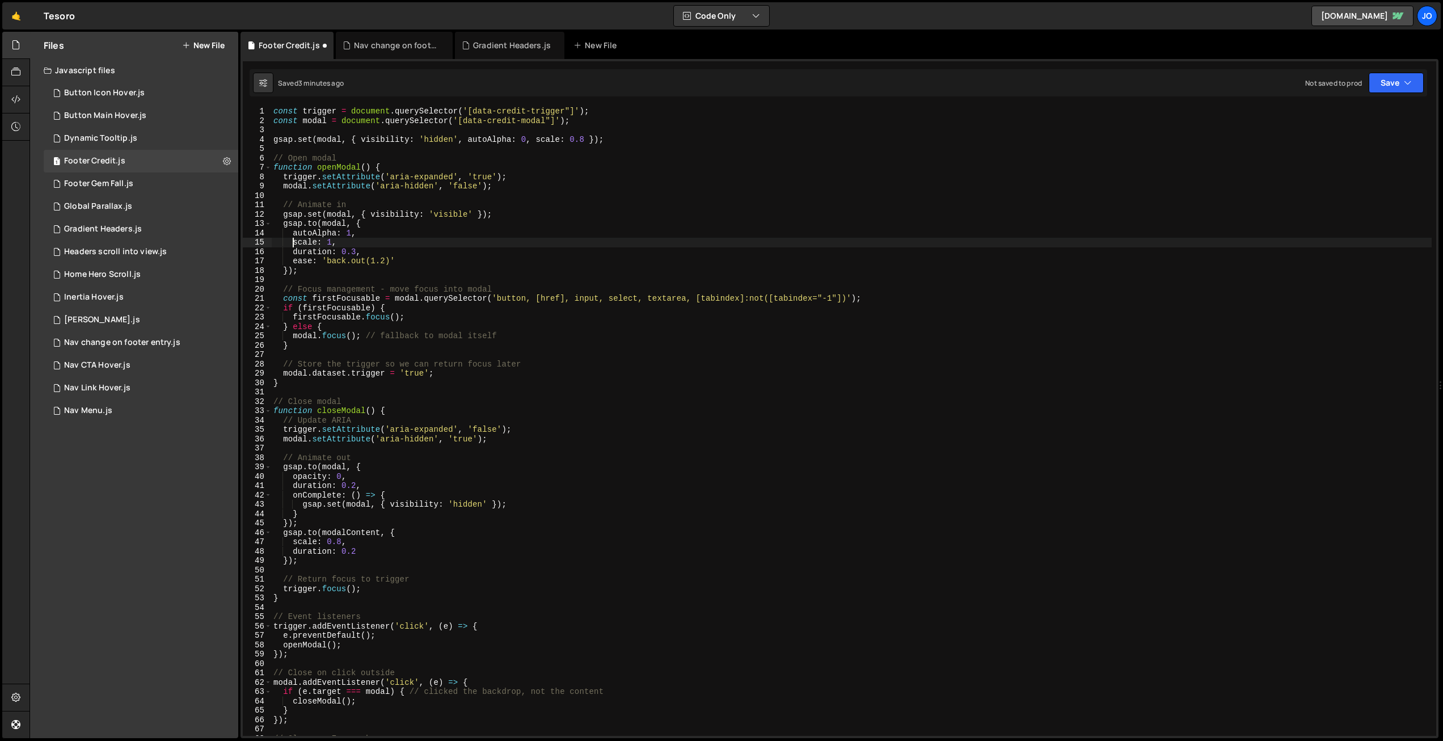
scroll to position [0, 2]
drag, startPoint x: 357, startPoint y: 250, endPoint x: 365, endPoint y: 267, distance: 18.3
click at [357, 250] on div "const trigger = document . querySelector ( '[data-credit-trigger"]' ) ; const m…" at bounding box center [851, 431] width 1160 height 648
drag, startPoint x: 390, startPoint y: 262, endPoint x: 325, endPoint y: 260, distance: 64.7
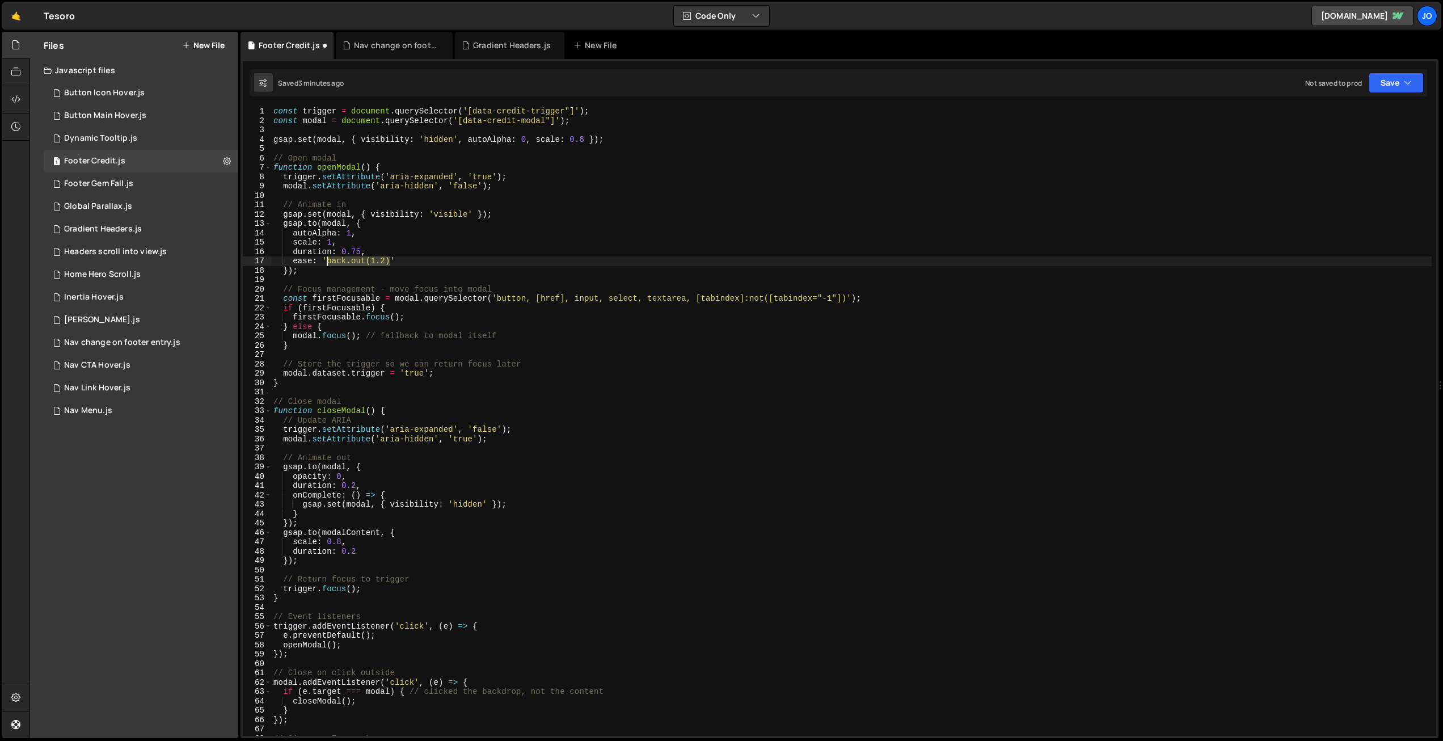
click at [325, 260] on div "const trigger = document . querySelector ( '[data-credit-trigger"]' ) ; const m…" at bounding box center [851, 431] width 1160 height 648
click at [426, 236] on div "const trigger = document . querySelector ( '[data-credit-trigger"]' ) ; const m…" at bounding box center [851, 431] width 1160 height 648
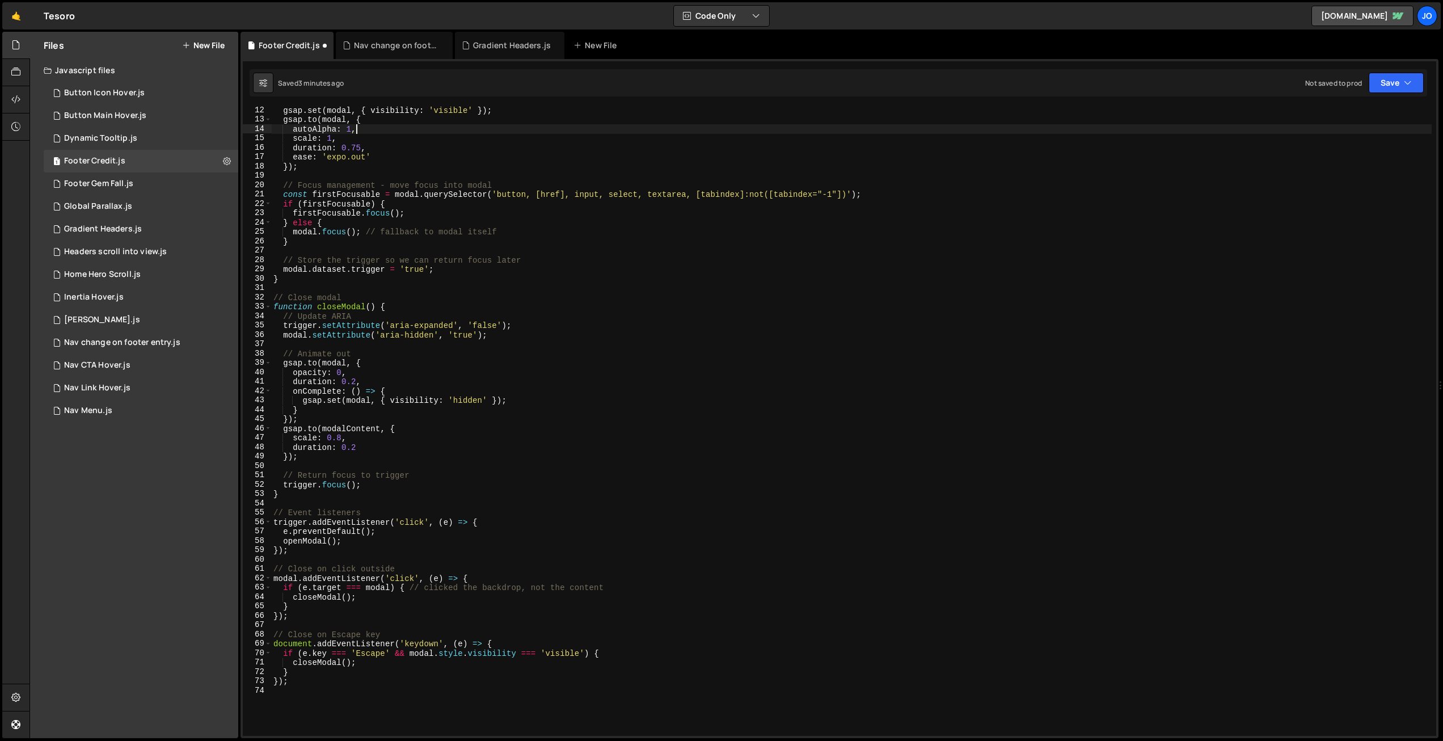
scroll to position [113, 0]
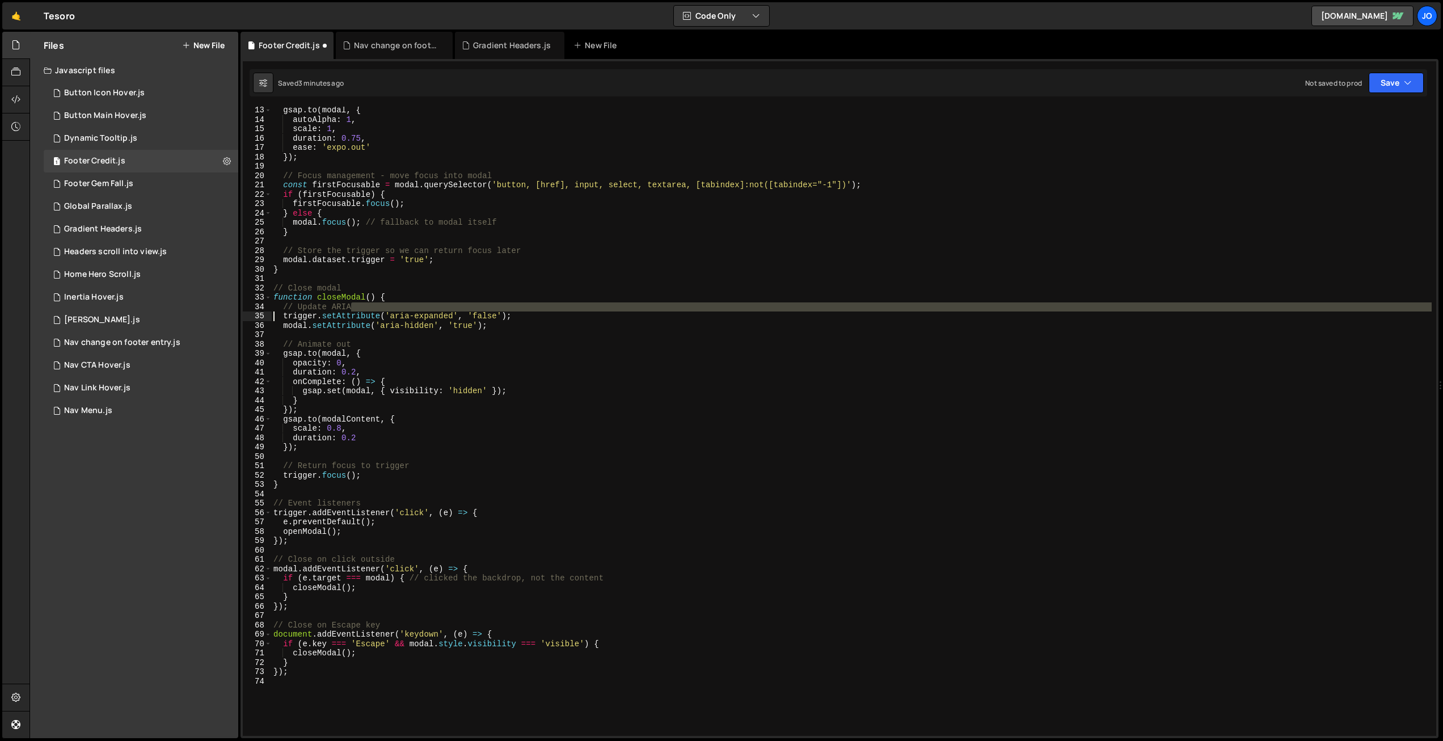
drag, startPoint x: 360, startPoint y: 306, endPoint x: 244, endPoint y: 312, distance: 116.4
click at [244, 312] on div "autoAlpha: 1, 13 14 15 16 17 18 19 20 21 22 23 24 25 26 27 28 29 30 31 32 33 34…" at bounding box center [839, 421] width 1193 height 629
click at [302, 308] on div "gsap . to ( modal , { autoAlpha : 1 , scale : 1 , duration : 0.75 , ease : 'exp…" at bounding box center [851, 429] width 1160 height 648
type textarea "// Update ARIA"
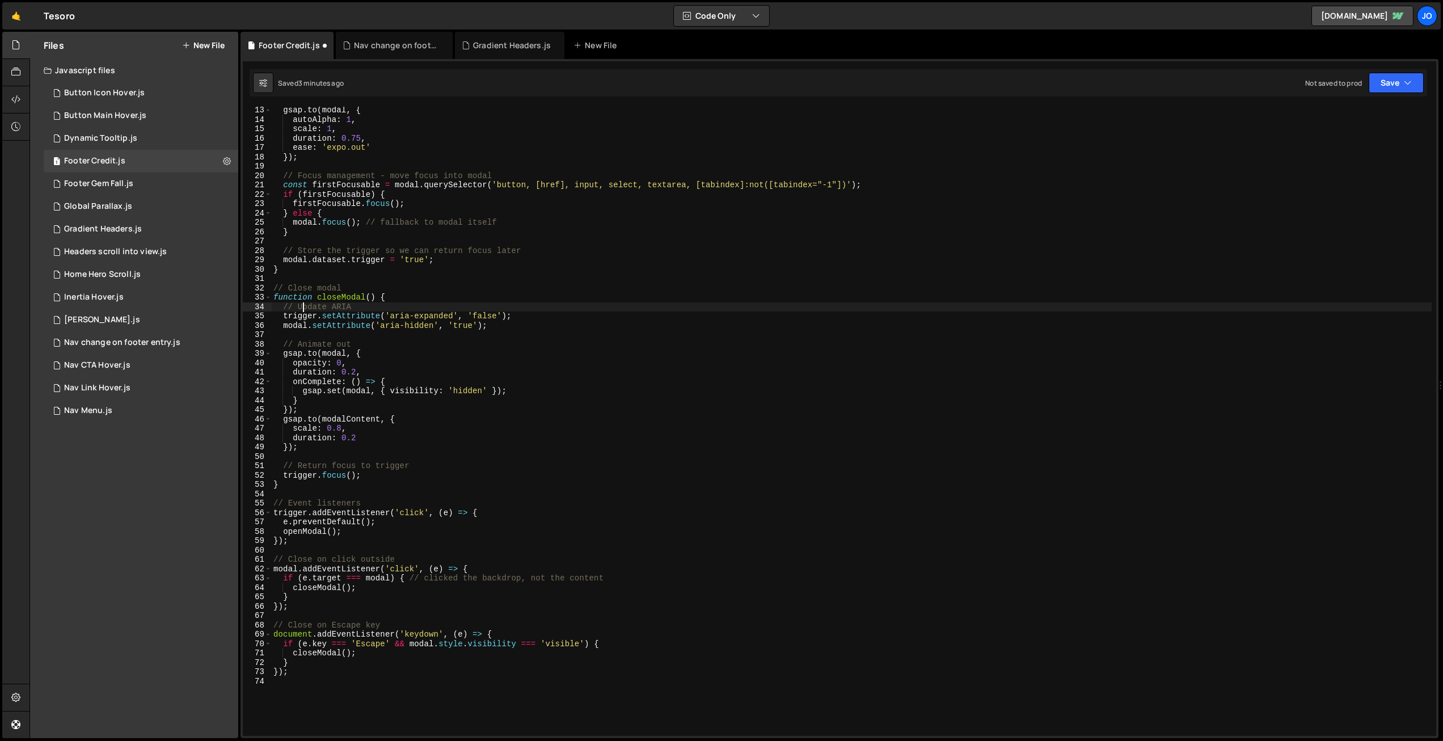
scroll to position [0, 5]
drag, startPoint x: 350, startPoint y: 304, endPoint x: 247, endPoint y: 305, distance: 103.2
click at [243, 307] on div "// Update ARIA 13 14 15 16 17 18 19 20 21 22 23 24 25 26 27 28 29 30 31 32 33 3…" at bounding box center [839, 421] width 1193 height 629
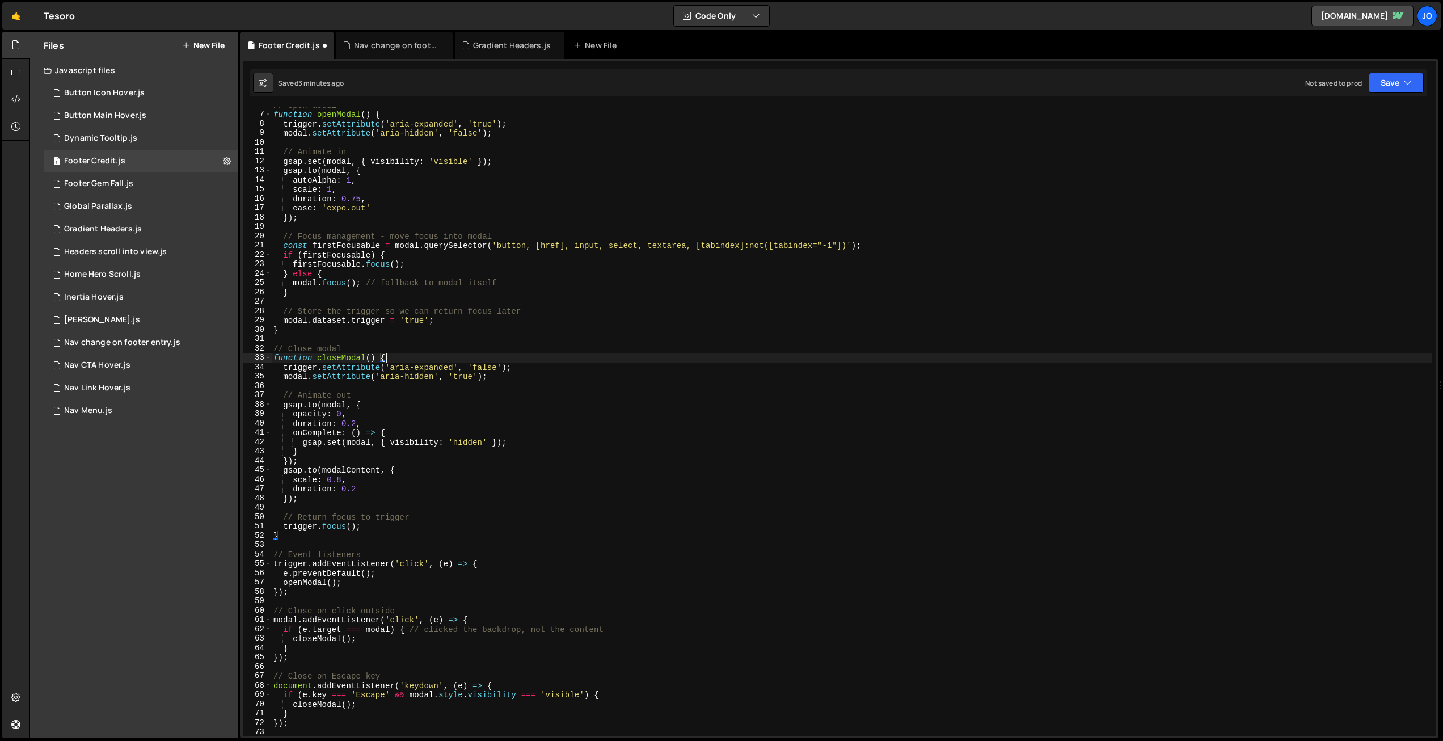
scroll to position [53, 0]
drag, startPoint x: 487, startPoint y: 281, endPoint x: 363, endPoint y: 282, distance: 123.0
click at [363, 281] on div "// Open modal function openModal ( ) { trigger . setAttribute ( 'aria-expanded'…" at bounding box center [851, 424] width 1160 height 648
drag, startPoint x: 514, startPoint y: 309, endPoint x: 255, endPoint y: 312, distance: 258.6
click at [255, 312] on div "modal.focus(); 6 7 8 9 10 11 12 13 14 15 16 17 18 19 20 21 22 23 24 25 26 27 28…" at bounding box center [839, 421] width 1193 height 629
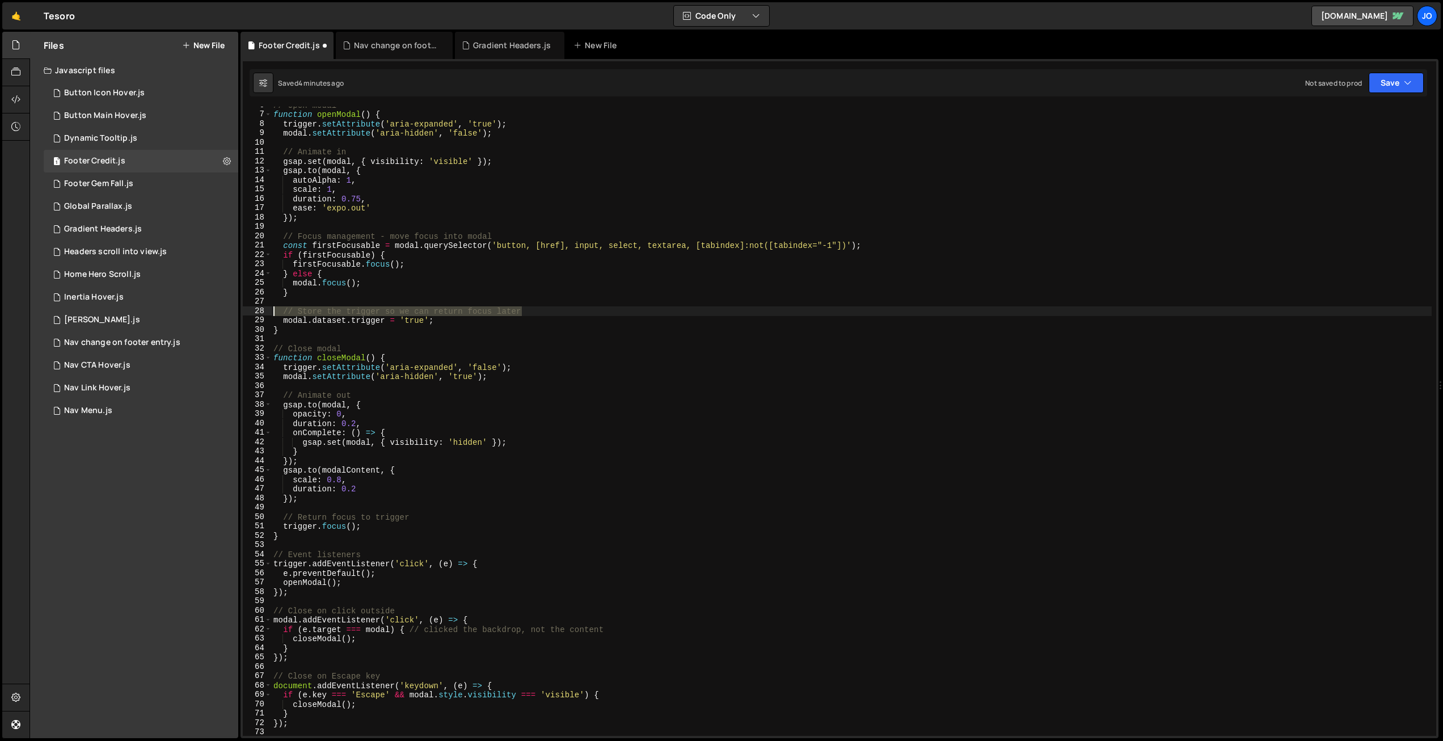
type textarea "// Store the trigger so we can return focus later"
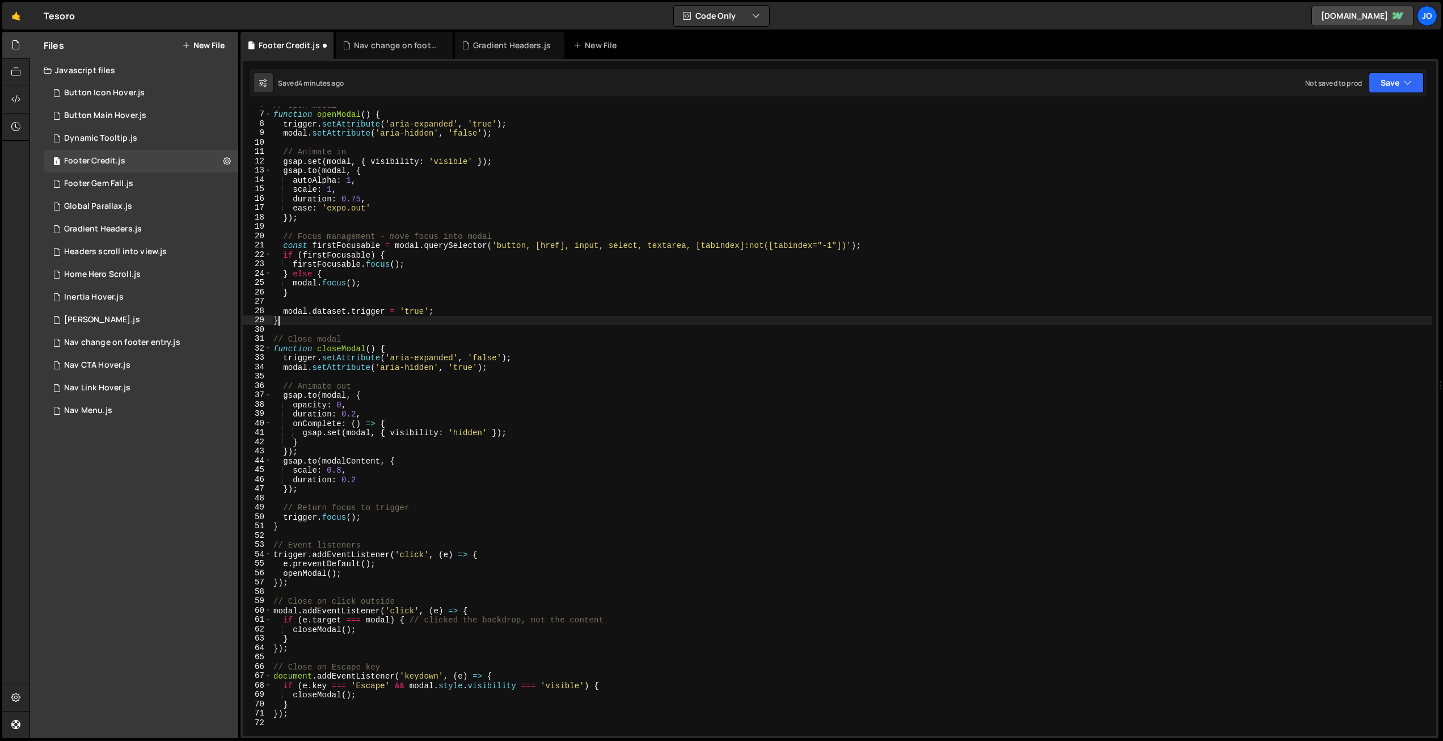
click at [496, 320] on div "// Open modal function openModal ( ) { trigger . setAttribute ( 'aria-expanded'…" at bounding box center [851, 424] width 1160 height 648
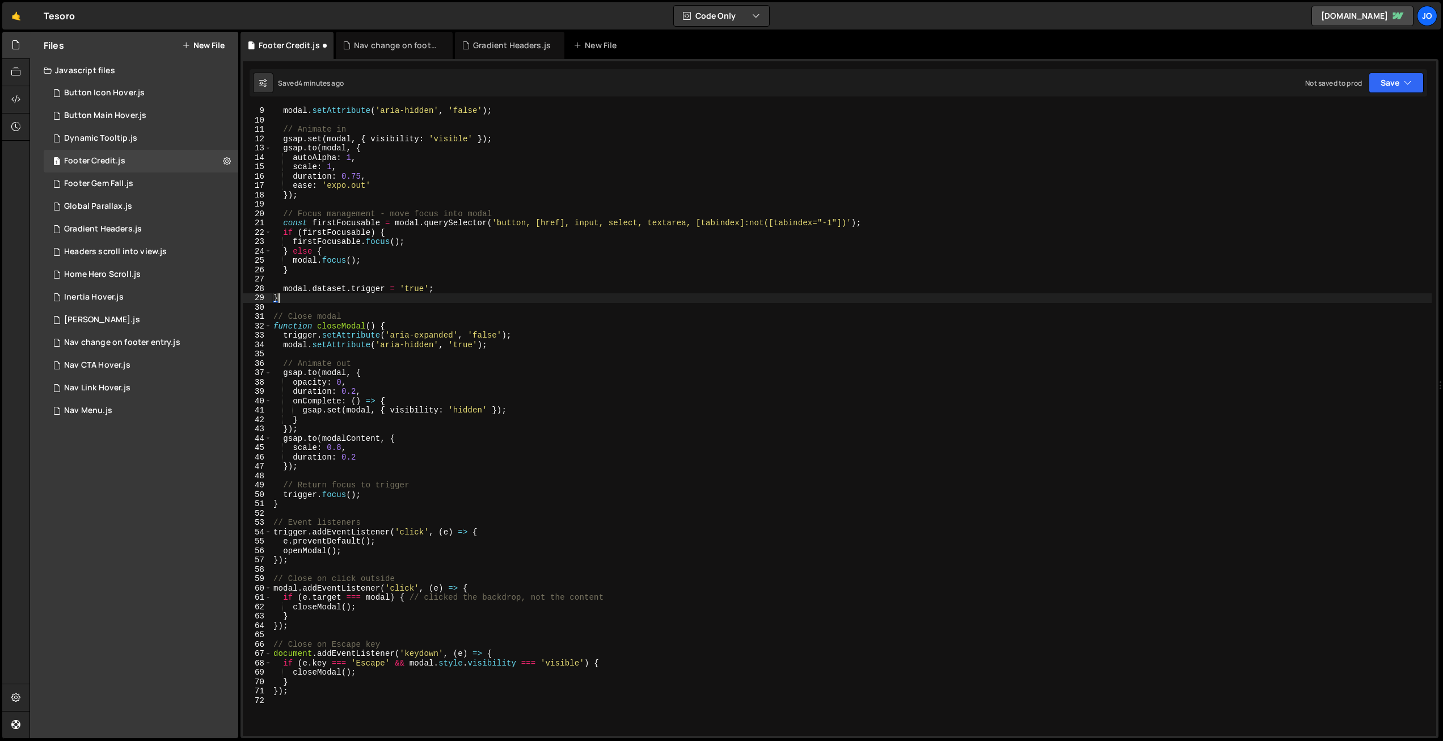
scroll to position [75, 0]
drag, startPoint x: 327, startPoint y: 380, endPoint x: 293, endPoint y: 380, distance: 34.0
click at [293, 380] on div "modal . setAttribute ( 'aria-hidden' , 'false' ) ; // Animate in gsap . set ( m…" at bounding box center [851, 430] width 1160 height 648
click at [361, 380] on div "modal . setAttribute ( 'aria-hidden' , 'false' ) ; // Animate in gsap . set ( m…" at bounding box center [851, 430] width 1160 height 648
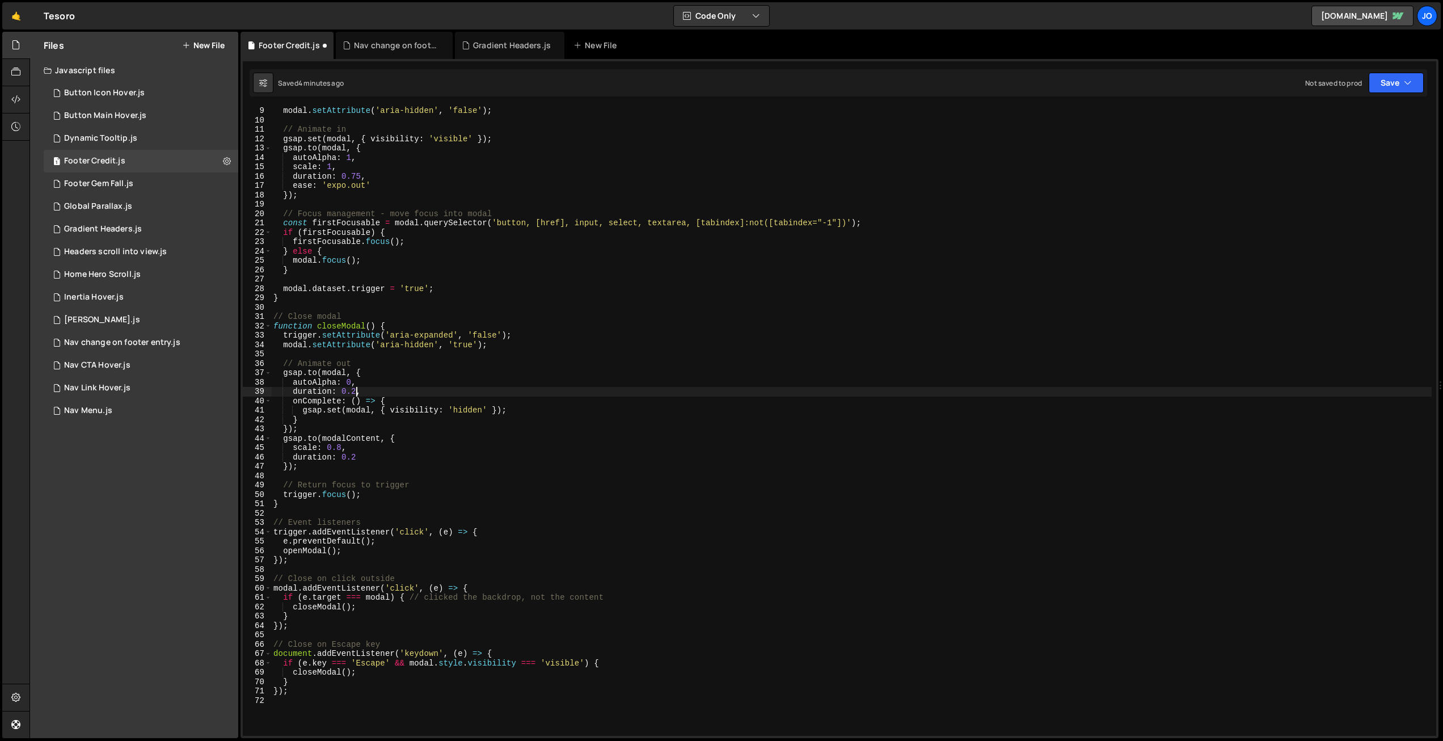
click at [355, 388] on div "modal . setAttribute ( 'aria-hidden' , 'false' ) ; // Animate in gsap . set ( m…" at bounding box center [851, 430] width 1160 height 648
click at [404, 374] on div "modal . setAttribute ( 'aria-hidden' , 'false' ) ; // Animate in gsap . set ( m…" at bounding box center [851, 429] width 1160 height 648
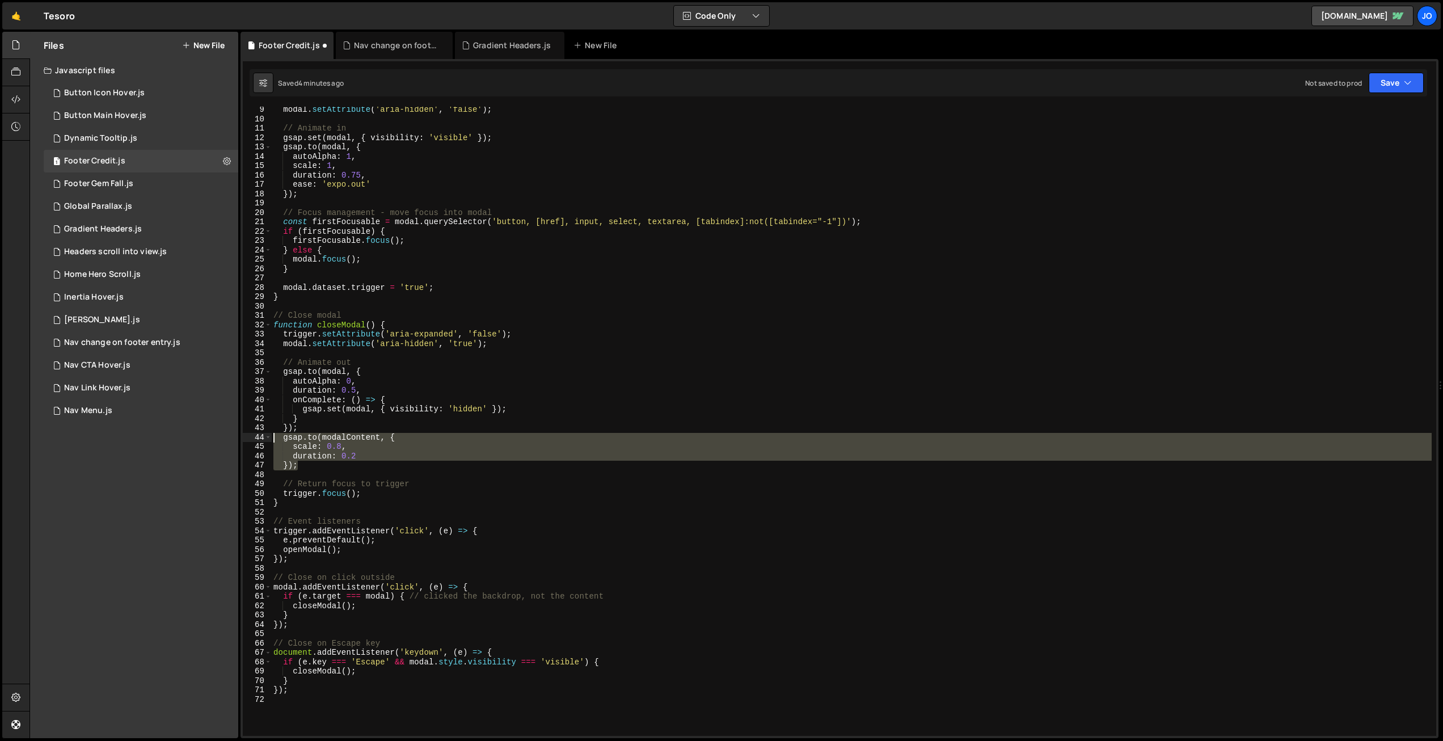
drag, startPoint x: 276, startPoint y: 455, endPoint x: 261, endPoint y: 438, distance: 22.5
click at [261, 438] on div "[DOMAIN_NAME](modal, { 9 10 11 12 13 14 15 16 17 18 19 20 21 22 23 24 25 26 27 …" at bounding box center [839, 421] width 1193 height 629
type textarea "[DOMAIN_NAME](modalContent, { scale: 0.8,"
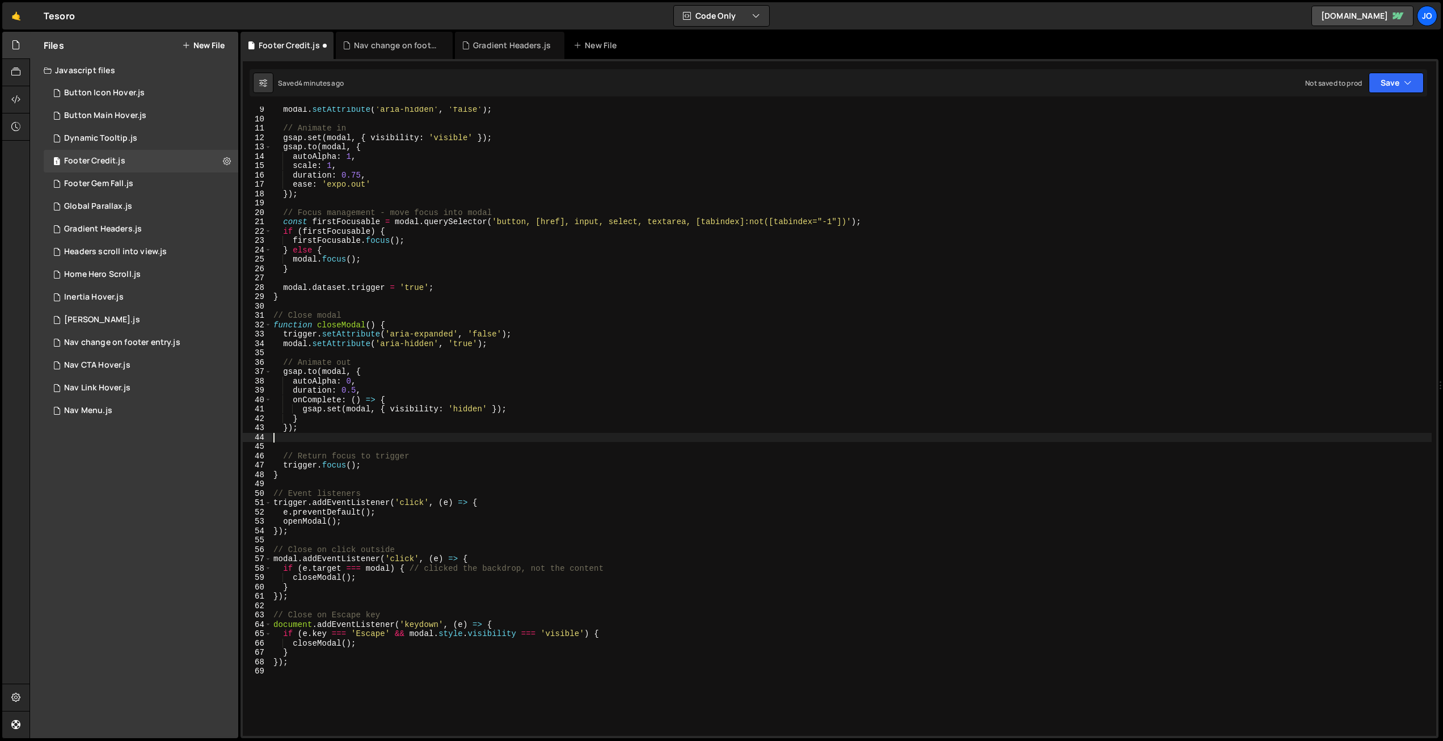
type textarea "});"
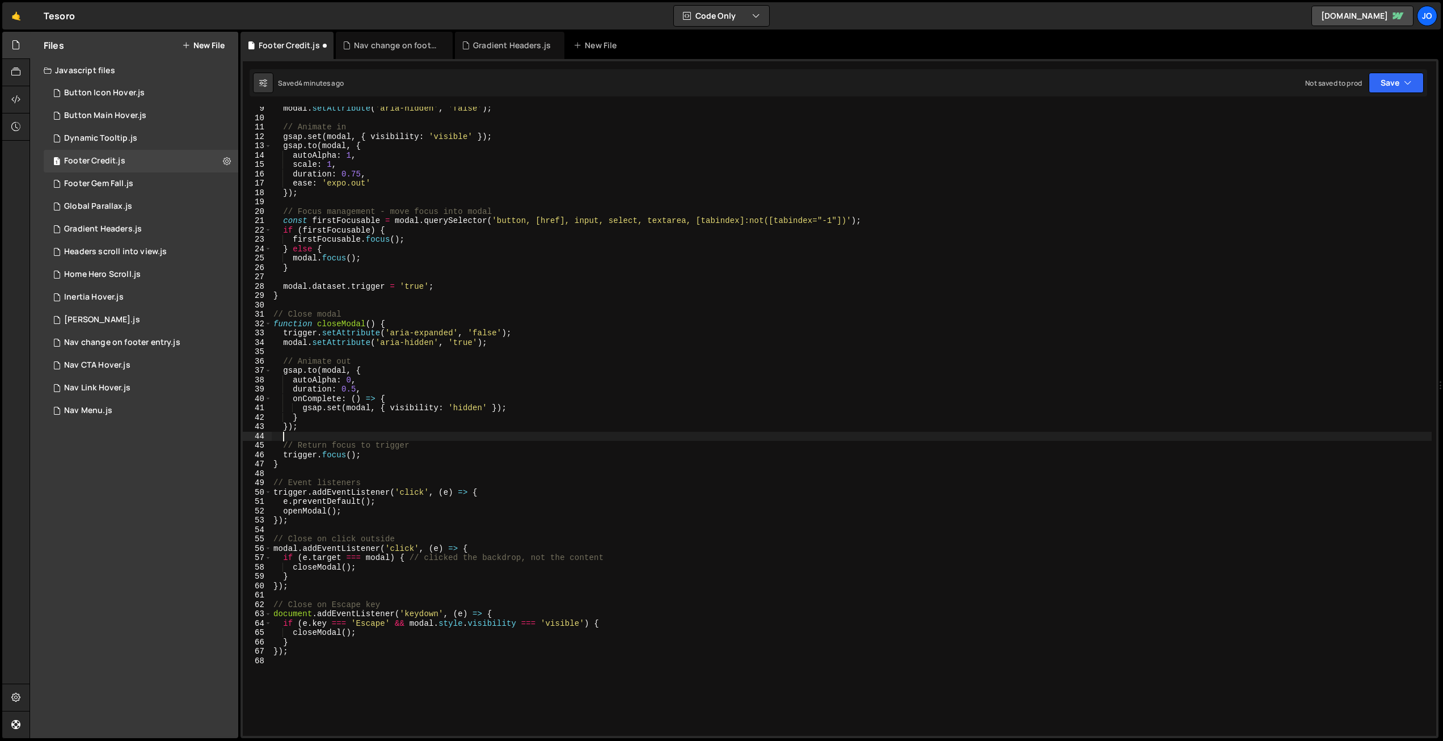
click at [366, 443] on div "modal . setAttribute ( 'aria-hidden' , 'false' ) ; // Animate in gsap . set ( m…" at bounding box center [851, 428] width 1160 height 648
drag, startPoint x: 608, startPoint y: 557, endPoint x: 409, endPoint y: 558, distance: 199.6
click at [409, 558] on div "modal . setAttribute ( 'aria-hidden' , 'false' ) ; // Animate in gsap . set ( m…" at bounding box center [851, 429] width 1160 height 648
drag, startPoint x: 1408, startPoint y: 83, endPoint x: 1397, endPoint y: 92, distance: 14.5
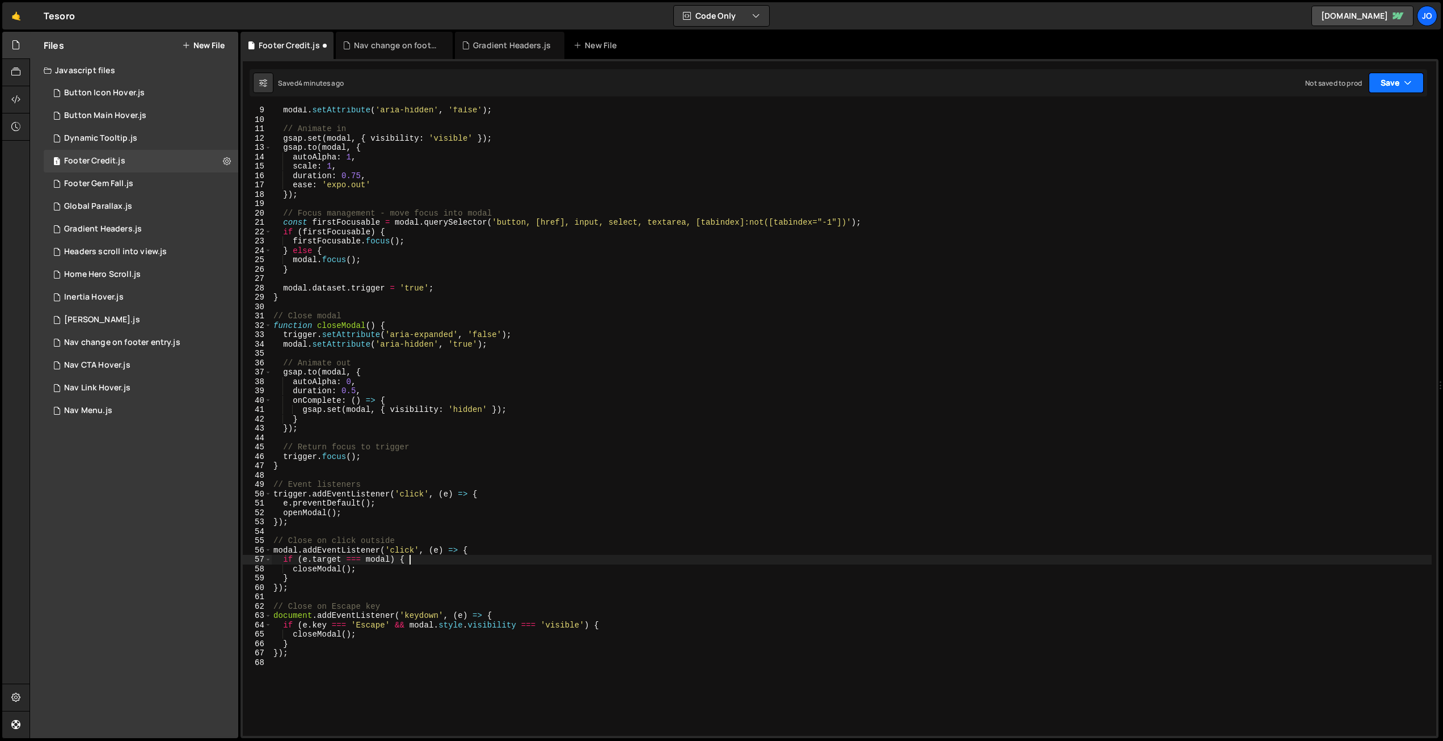
click at [1408, 83] on icon "button" at bounding box center [1407, 82] width 8 height 11
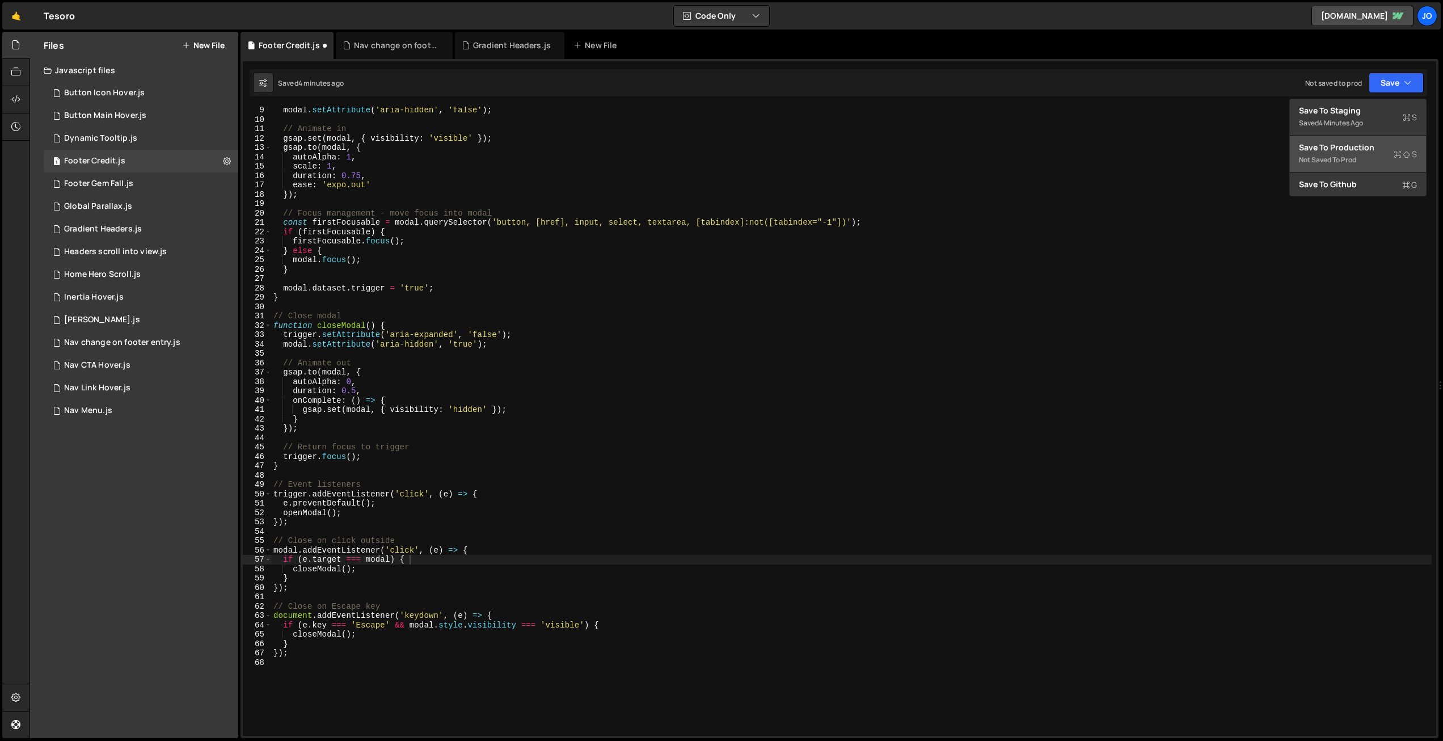
click at [1352, 150] on div "Save to Production S" at bounding box center [1358, 147] width 118 height 11
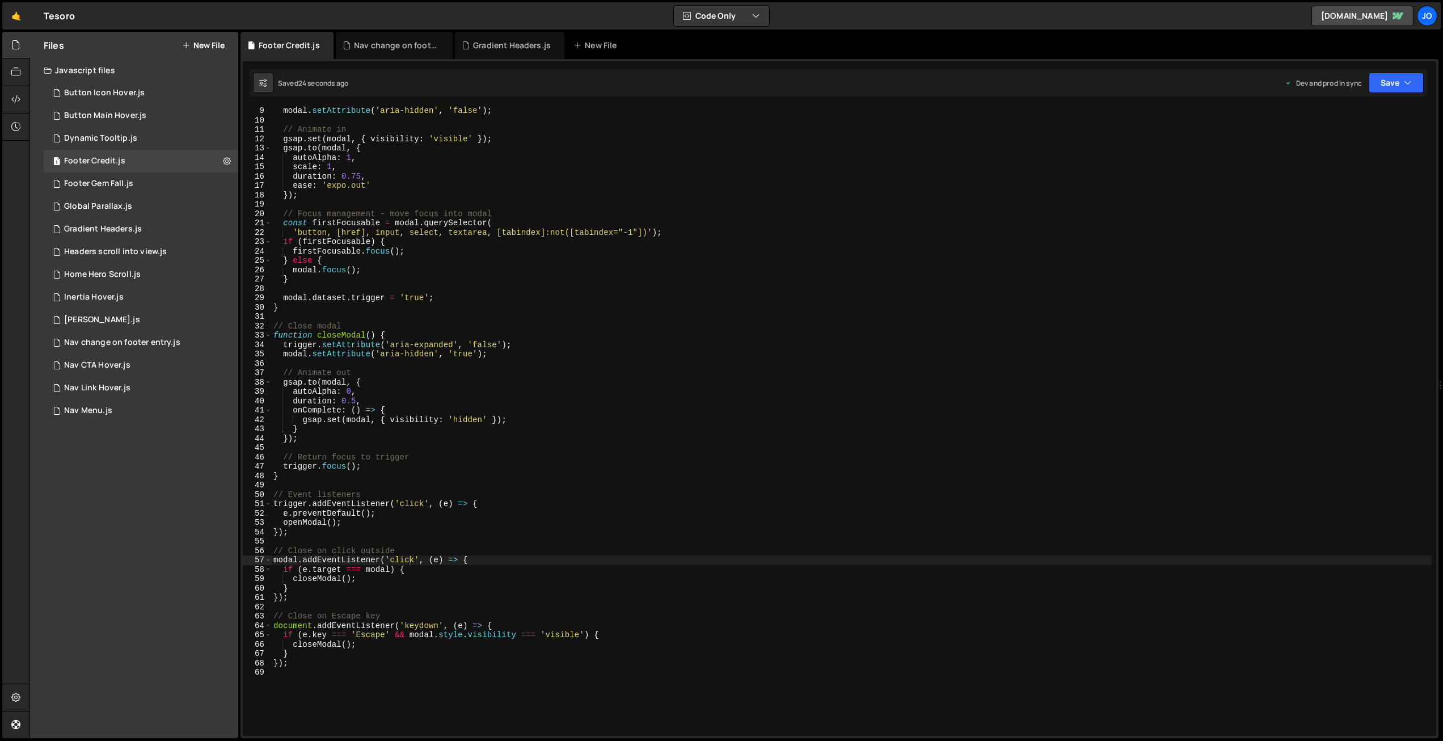
scroll to position [0, 0]
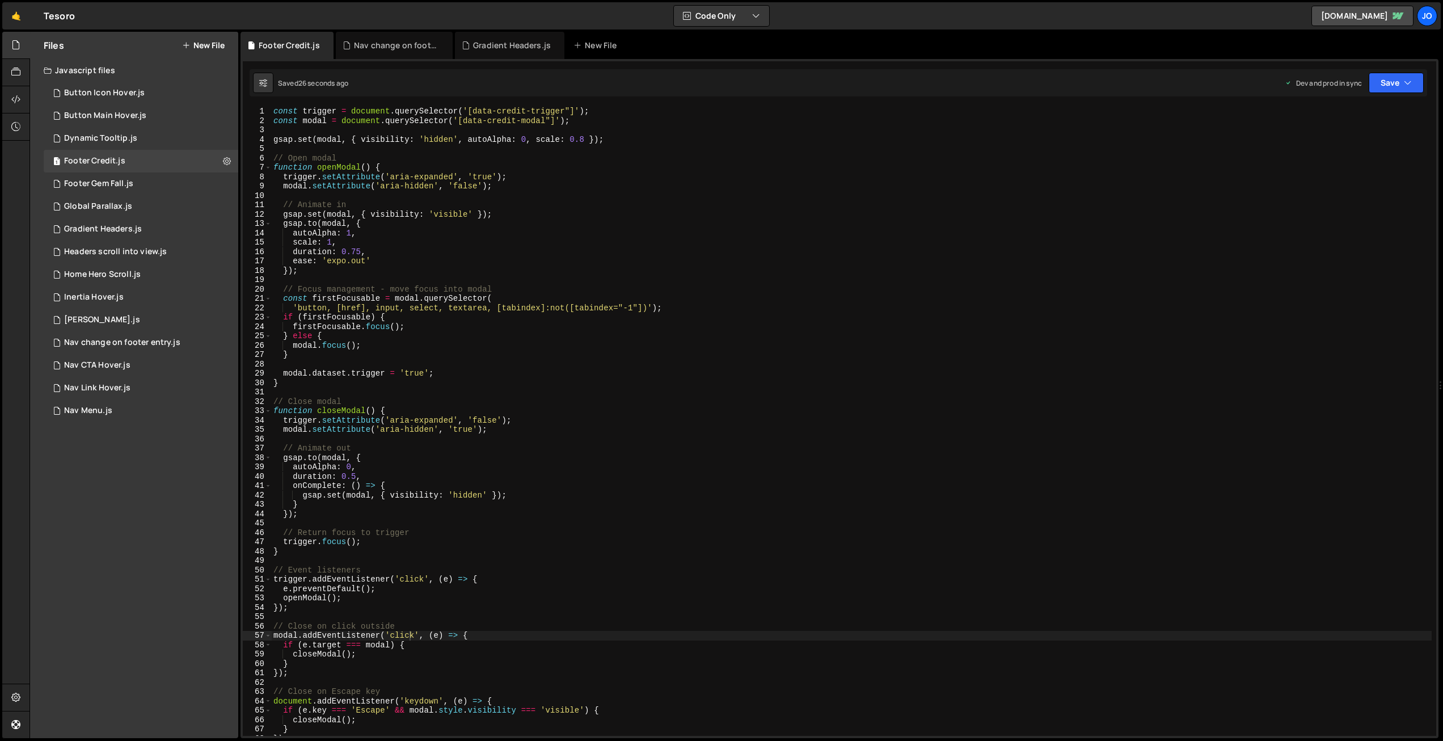
click at [551, 117] on div "const trigger = document . querySelector ( '[data-credit-trigger"]' ) ; const m…" at bounding box center [851, 431] width 1160 height 648
click at [569, 108] on div "const trigger = document . querySelector ( '[data-credit-trigger"]' ) ; const m…" at bounding box center [851, 431] width 1160 height 648
drag, startPoint x: 1385, startPoint y: 82, endPoint x: 1369, endPoint y: 97, distance: 21.7
click at [1384, 81] on button "Save" at bounding box center [1395, 83] width 55 height 20
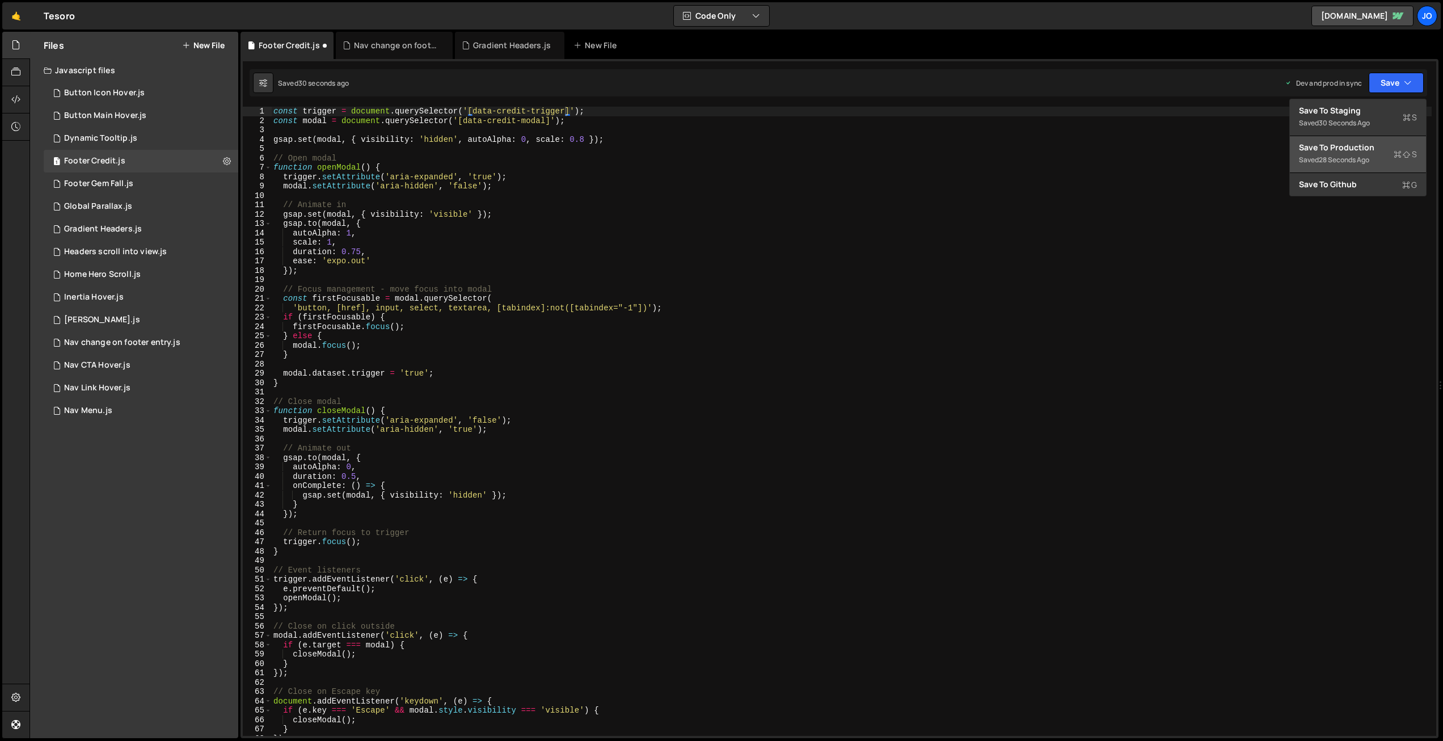
click at [1330, 159] on div "28 seconds ago" at bounding box center [1343, 160] width 50 height 10
click at [675, 274] on div "const trigger = document . querySelector ( '[data-credit-trigger]' ) ; const mo…" at bounding box center [851, 431] width 1160 height 648
type textarea "});"
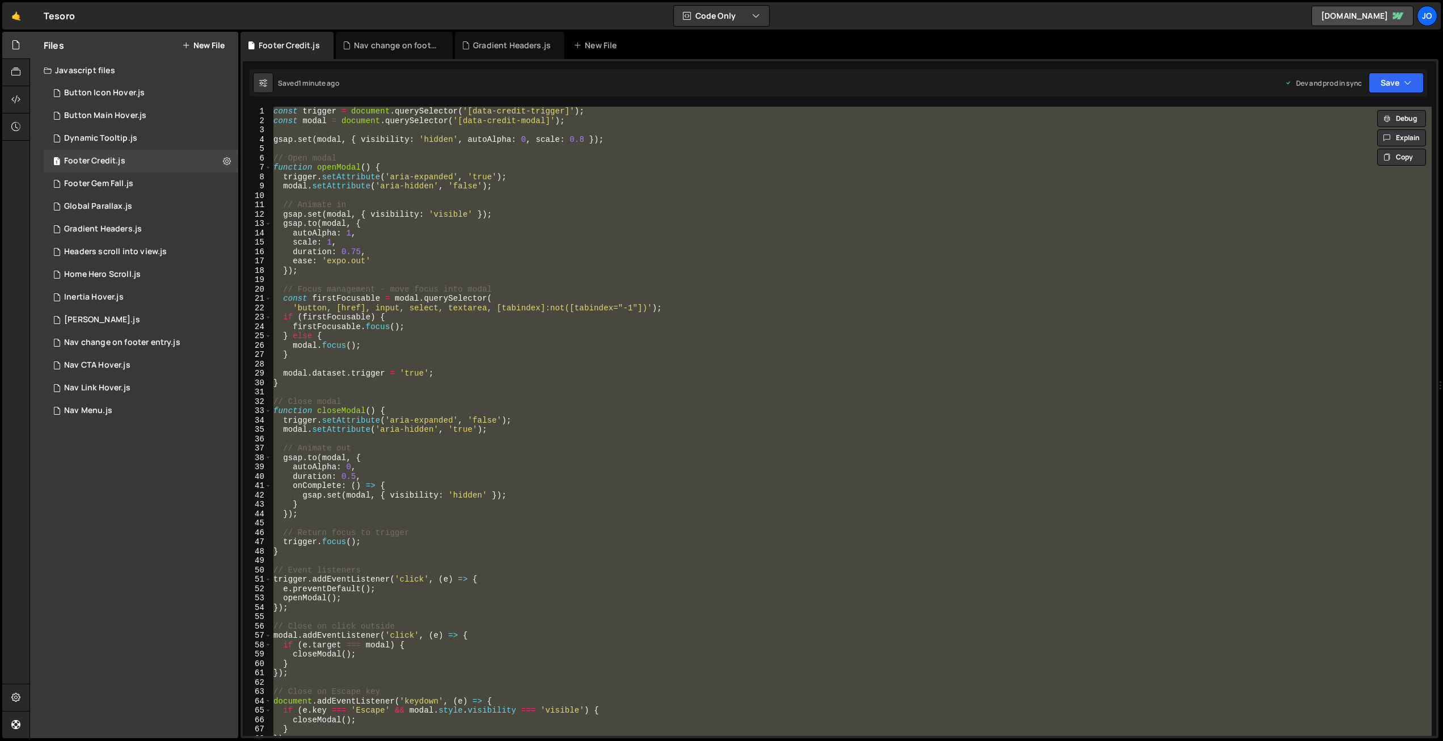
click at [466, 276] on div "const trigger = document . querySelector ( '[data-credit-trigger]' ) ; const mo…" at bounding box center [851, 421] width 1160 height 629
paste textarea
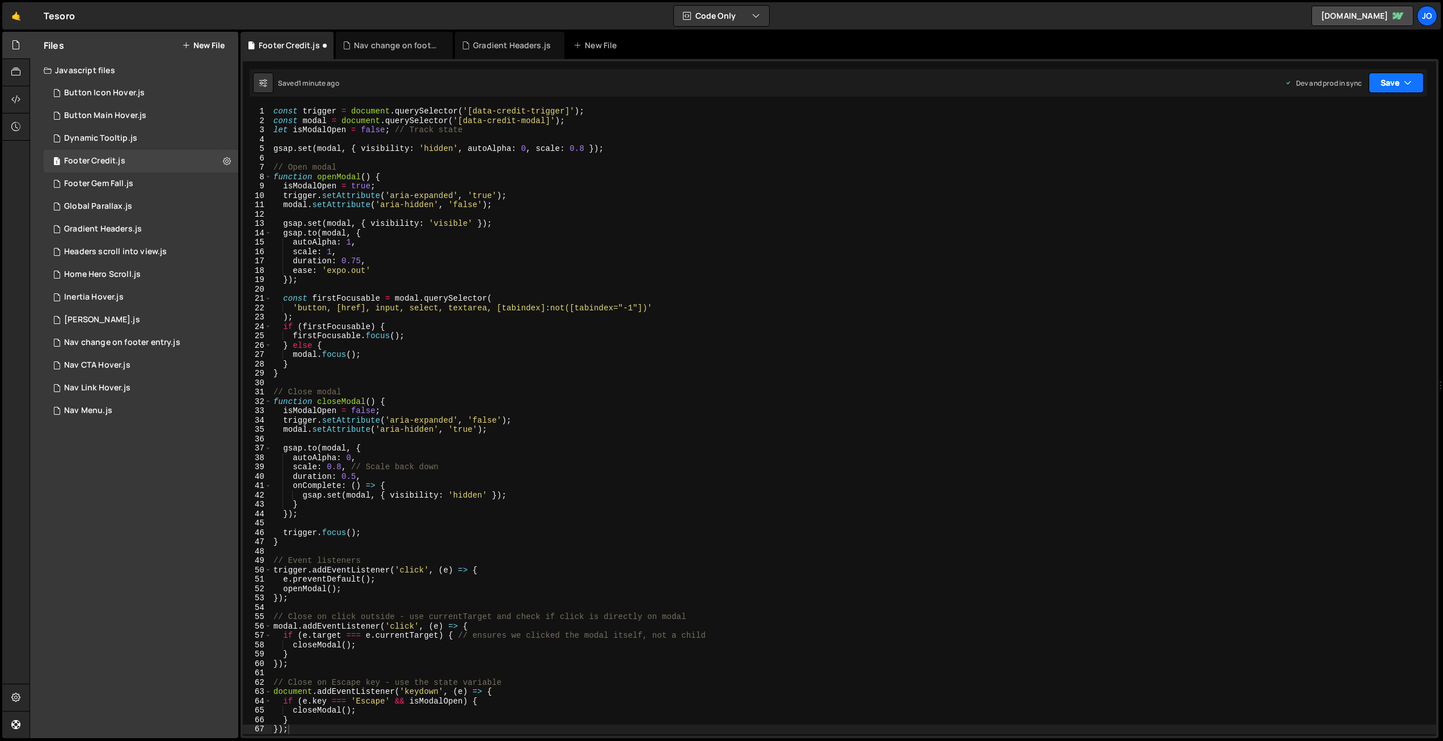
drag, startPoint x: 1391, startPoint y: 80, endPoint x: 1376, endPoint y: 113, distance: 36.0
click at [1391, 80] on button "Save" at bounding box center [1395, 83] width 55 height 20
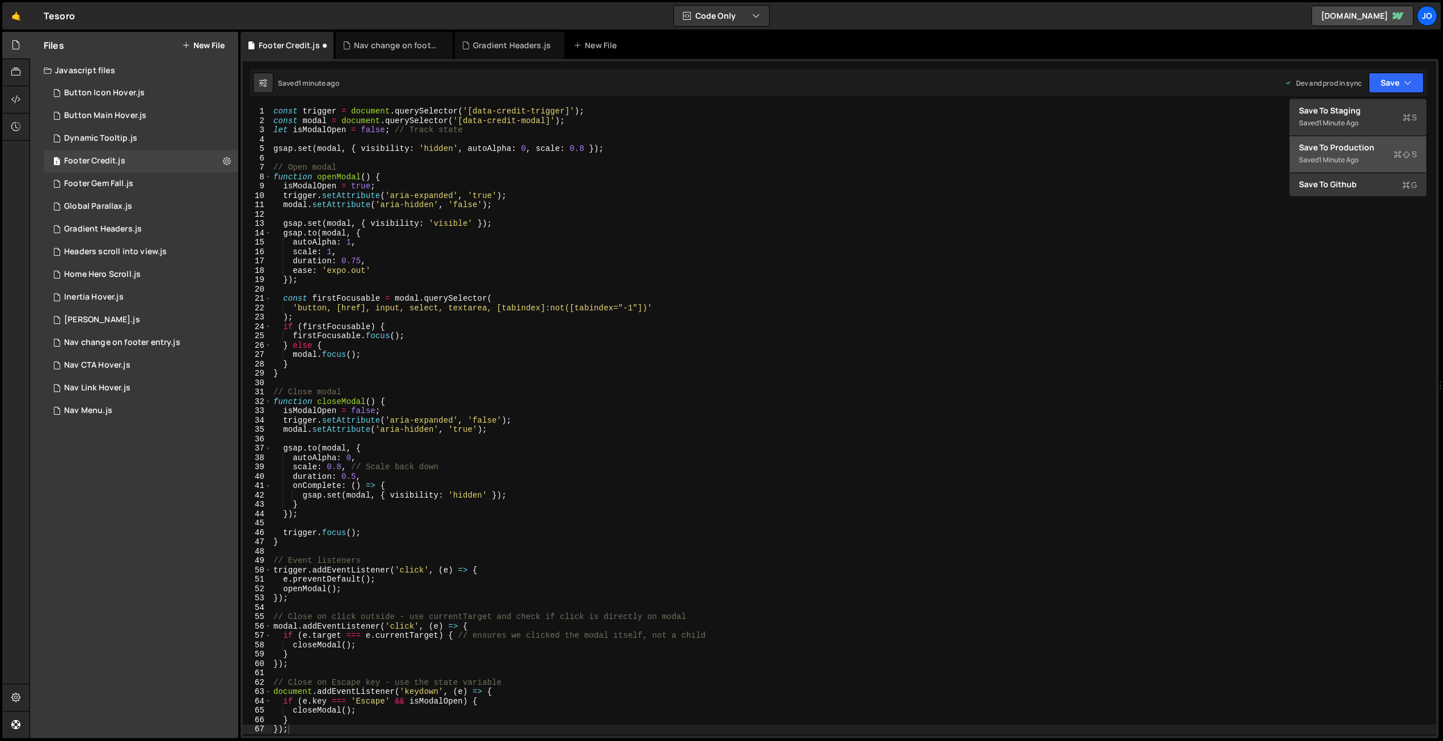
drag, startPoint x: 1355, startPoint y: 157, endPoint x: 1333, endPoint y: 153, distance: 22.4
click at [1355, 157] on div "1 minute ago" at bounding box center [1338, 160] width 40 height 10
click at [398, 198] on div "const trigger = document . querySelector ( '[data-credit-trigger]' ) ; const mo…" at bounding box center [851, 431] width 1160 height 648
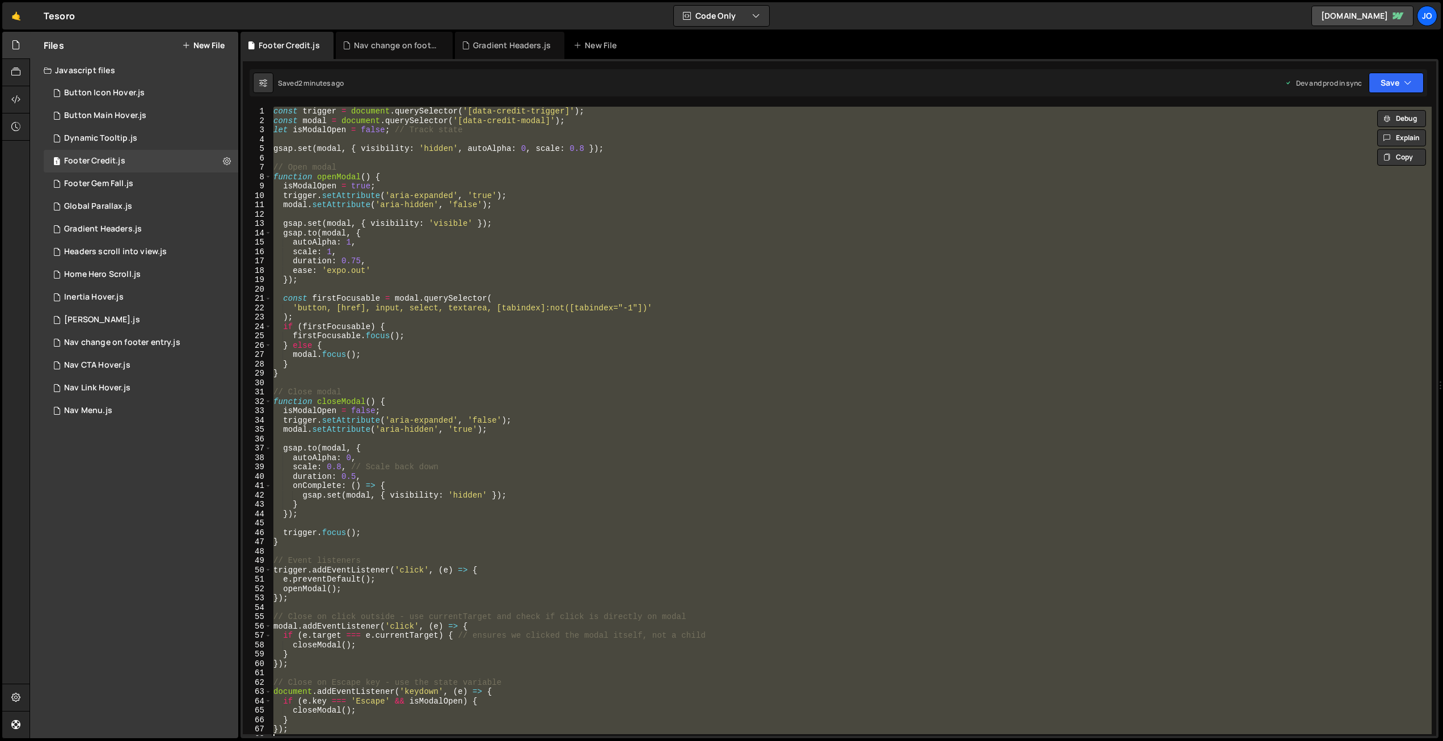
paste textarea
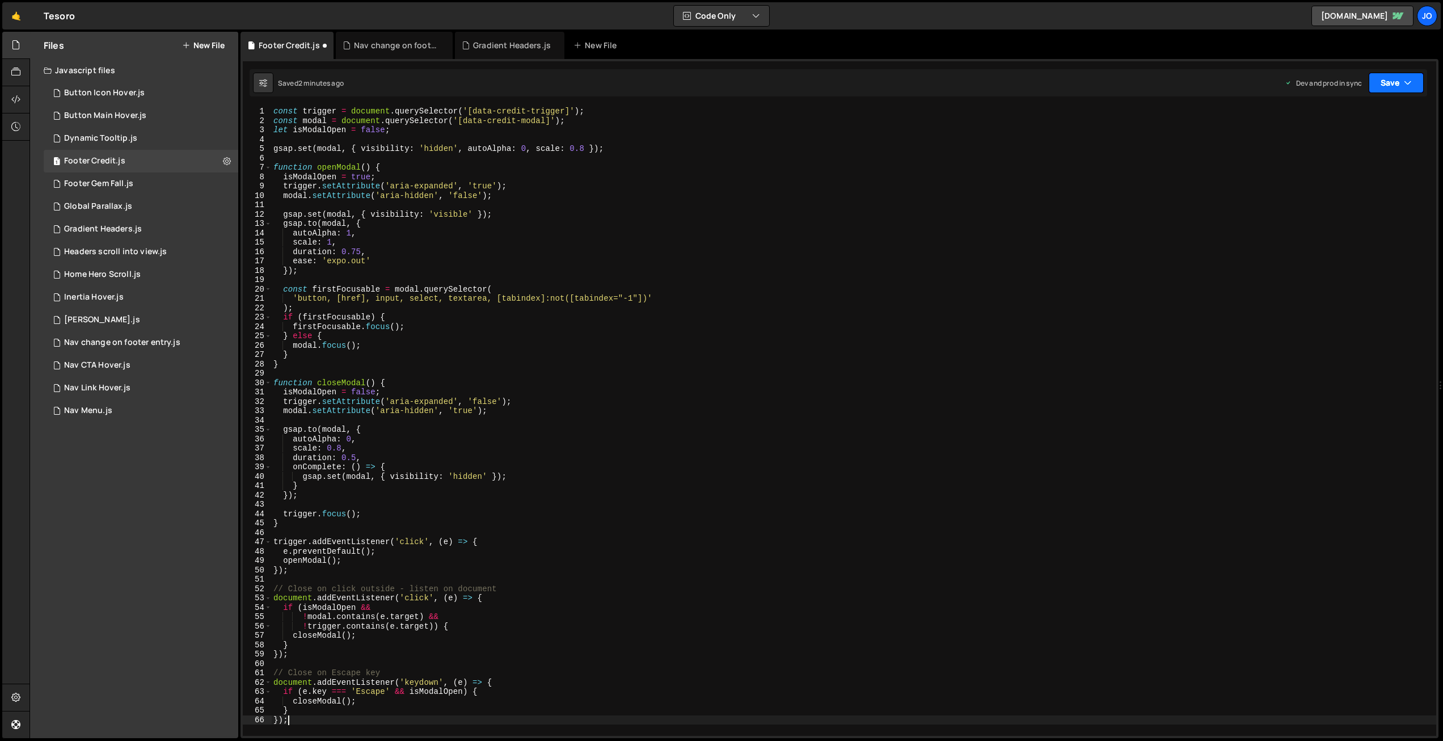
drag, startPoint x: 1406, startPoint y: 79, endPoint x: 1367, endPoint y: 128, distance: 62.2
click at [1406, 80] on icon "button" at bounding box center [1407, 82] width 8 height 11
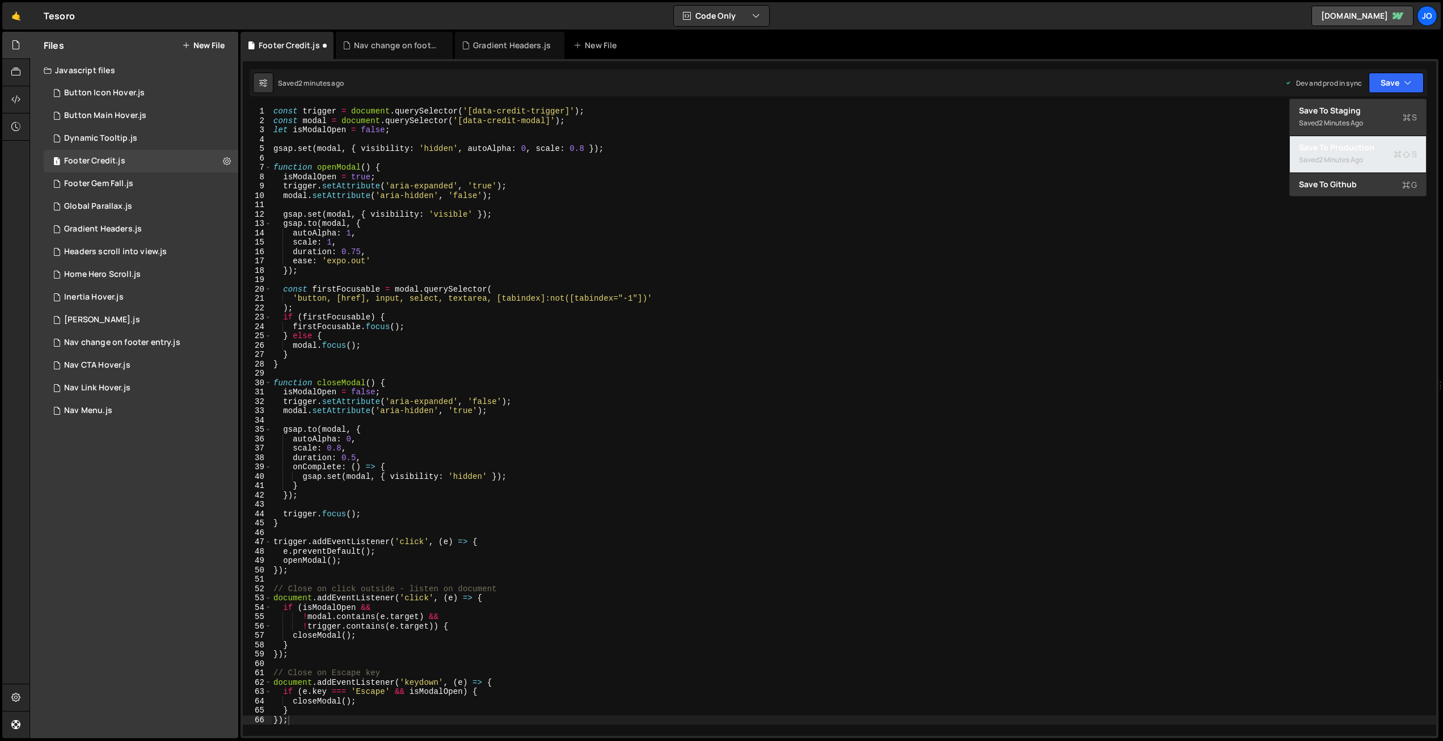
drag, startPoint x: 1354, startPoint y: 147, endPoint x: 1202, endPoint y: 133, distance: 152.6
click at [1353, 147] on div "Save to Production S" at bounding box center [1358, 147] width 118 height 11
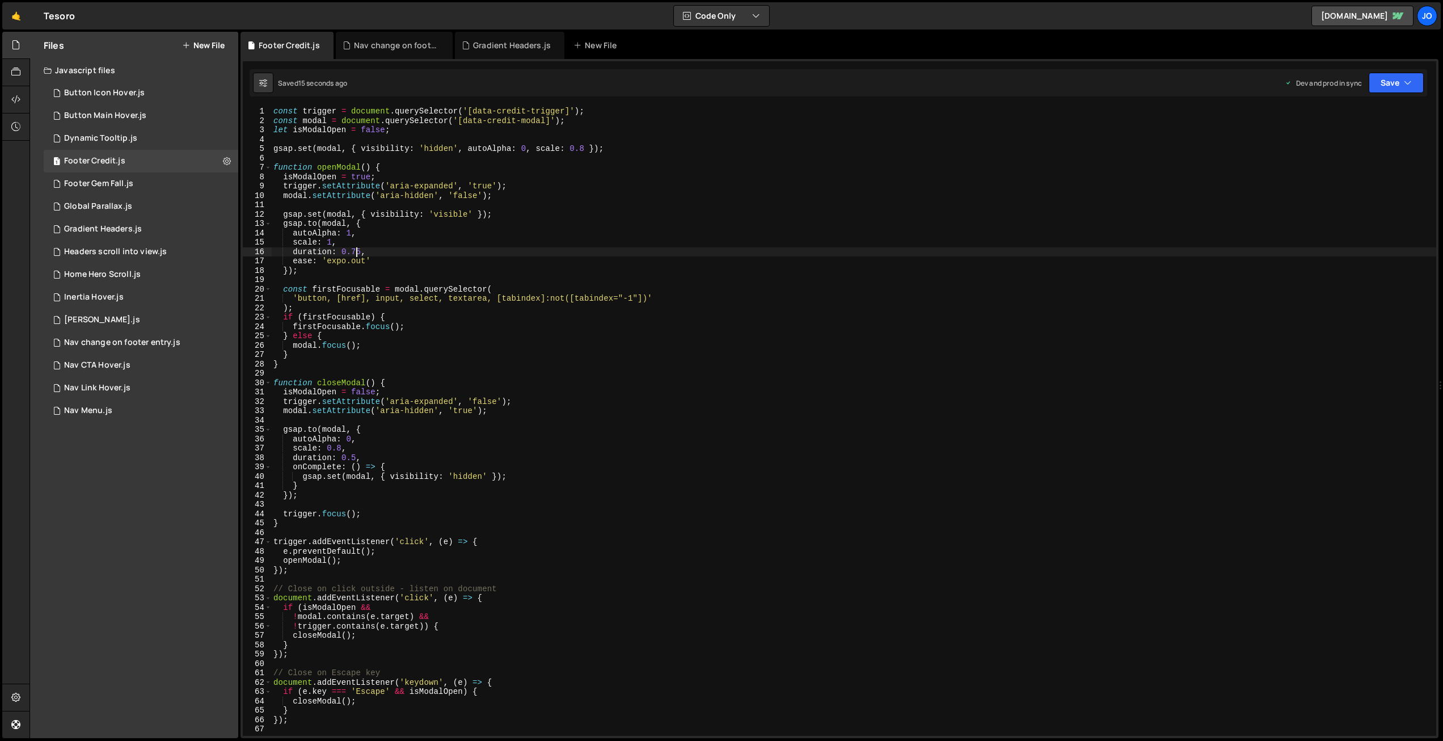
drag, startPoint x: 356, startPoint y: 250, endPoint x: 388, endPoint y: 264, distance: 34.8
click at [356, 251] on div "const trigger = document . querySelector ( '[data-credit-trigger]' ) ; const mo…" at bounding box center [853, 431] width 1165 height 648
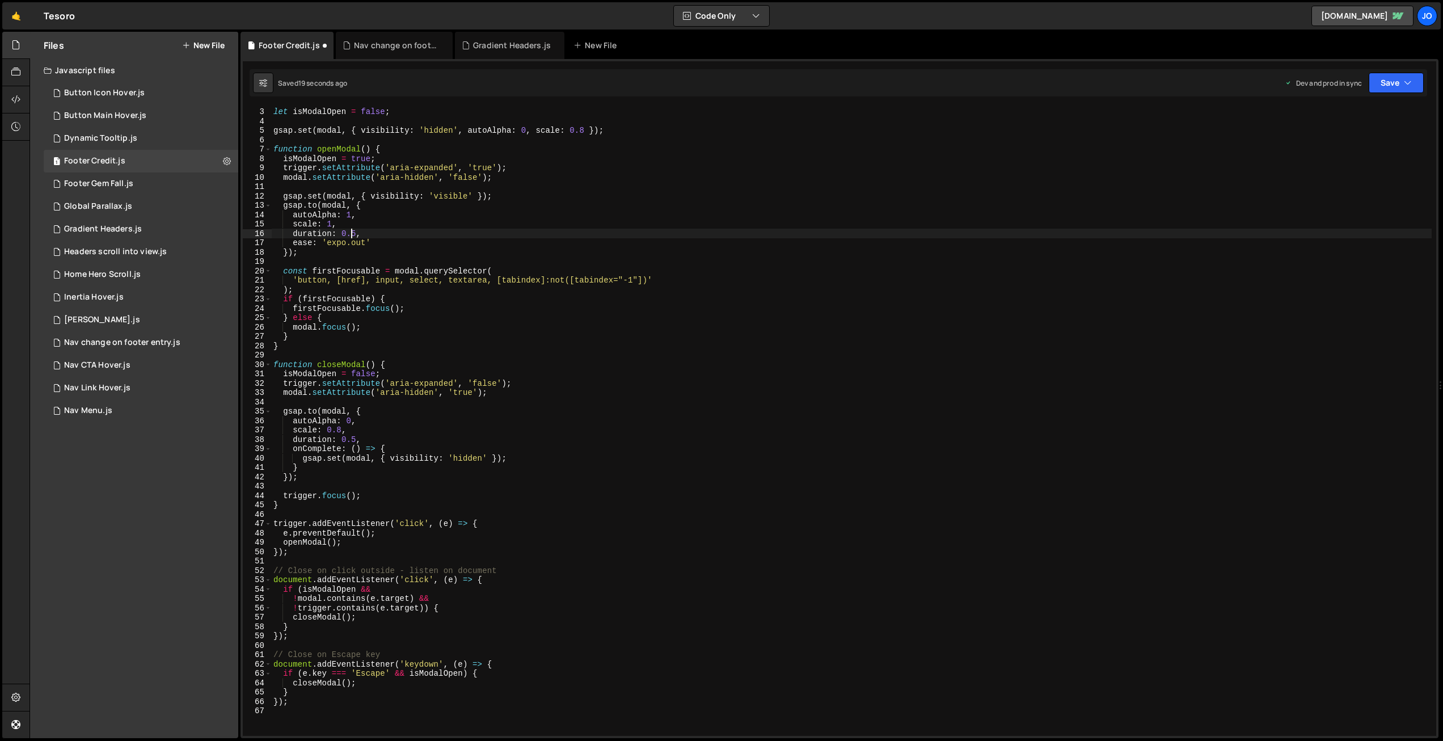
click at [356, 438] on div "const modal = document . querySelector ( '[data-credit-modal]' ) ; let isModalO…" at bounding box center [851, 422] width 1160 height 648
click at [1367, 93] on div "Saved 21 seconds ago Dev and prod in sync Upgrade to Edit Save Save to Staging …" at bounding box center [837, 82] width 1177 height 27
drag, startPoint x: 1380, startPoint y: 83, endPoint x: 1373, endPoint y: 95, distance: 14.0
click at [1380, 83] on button "Save" at bounding box center [1395, 83] width 55 height 20
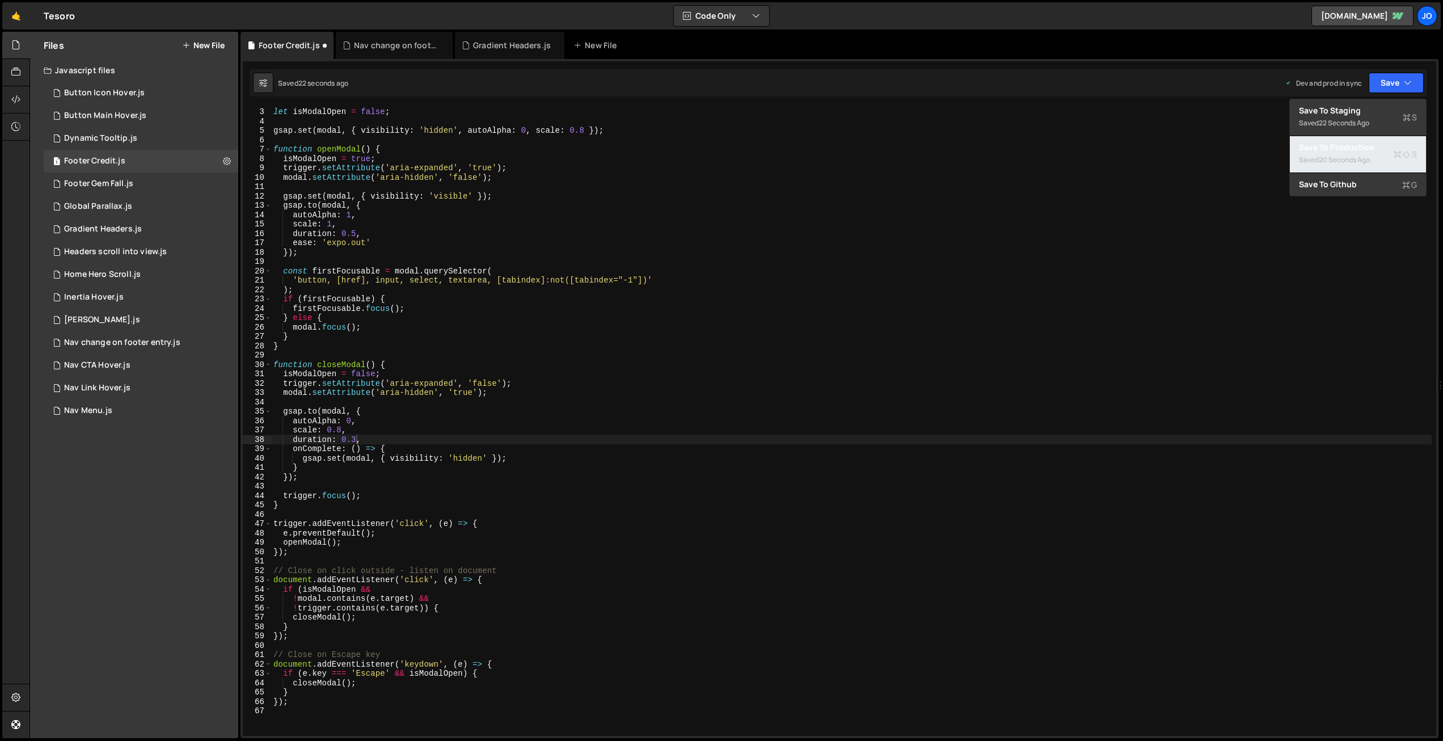
click at [1347, 147] on div "Save to Production S" at bounding box center [1358, 147] width 118 height 11
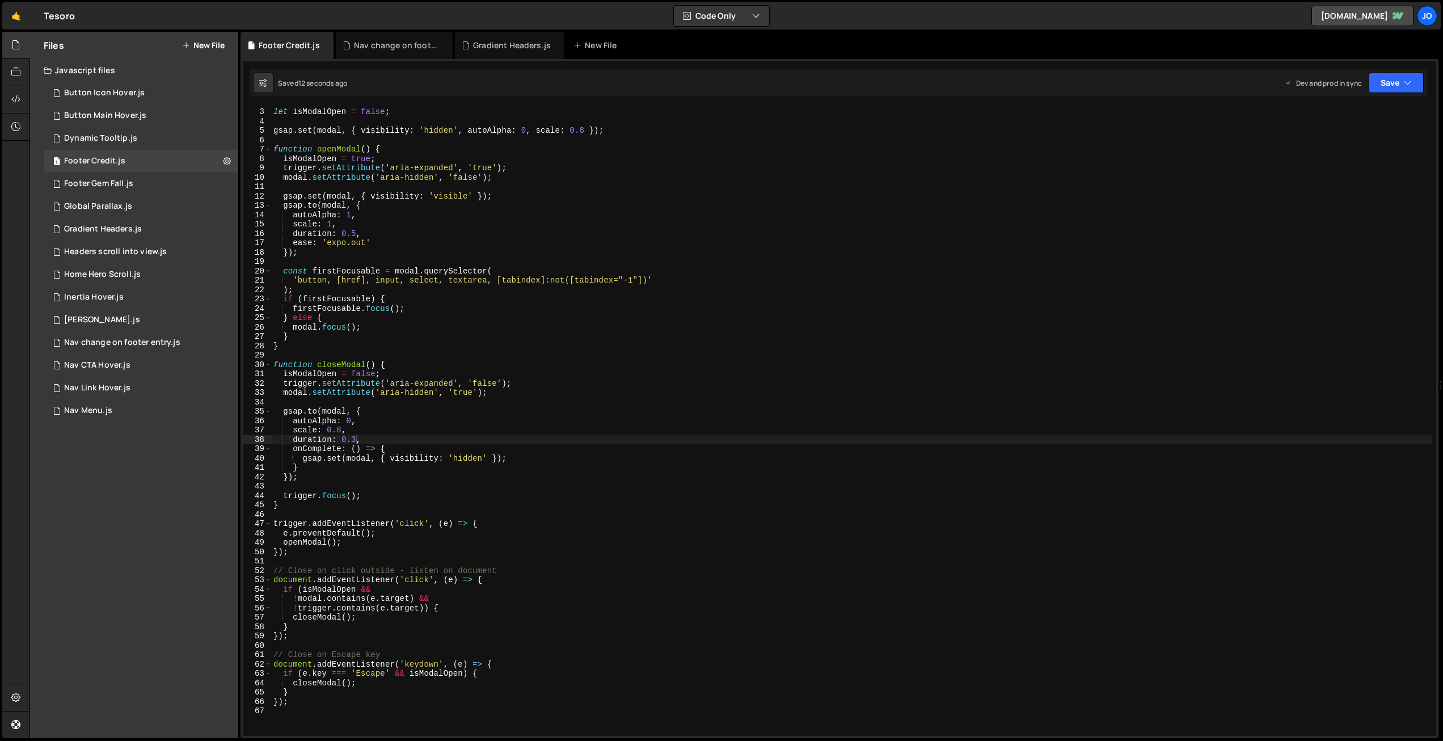
type textarea "scale: 0.8,"
drag, startPoint x: 315, startPoint y: 430, endPoint x: 281, endPoint y: 434, distance: 33.6
click at [266, 431] on div "scale: 0.8, 2 3 4 5 6 7 8 9 10 11 12 13 14 15 16 17 18 19 20 21 22 23 24 25 26 …" at bounding box center [839, 421] width 1193 height 629
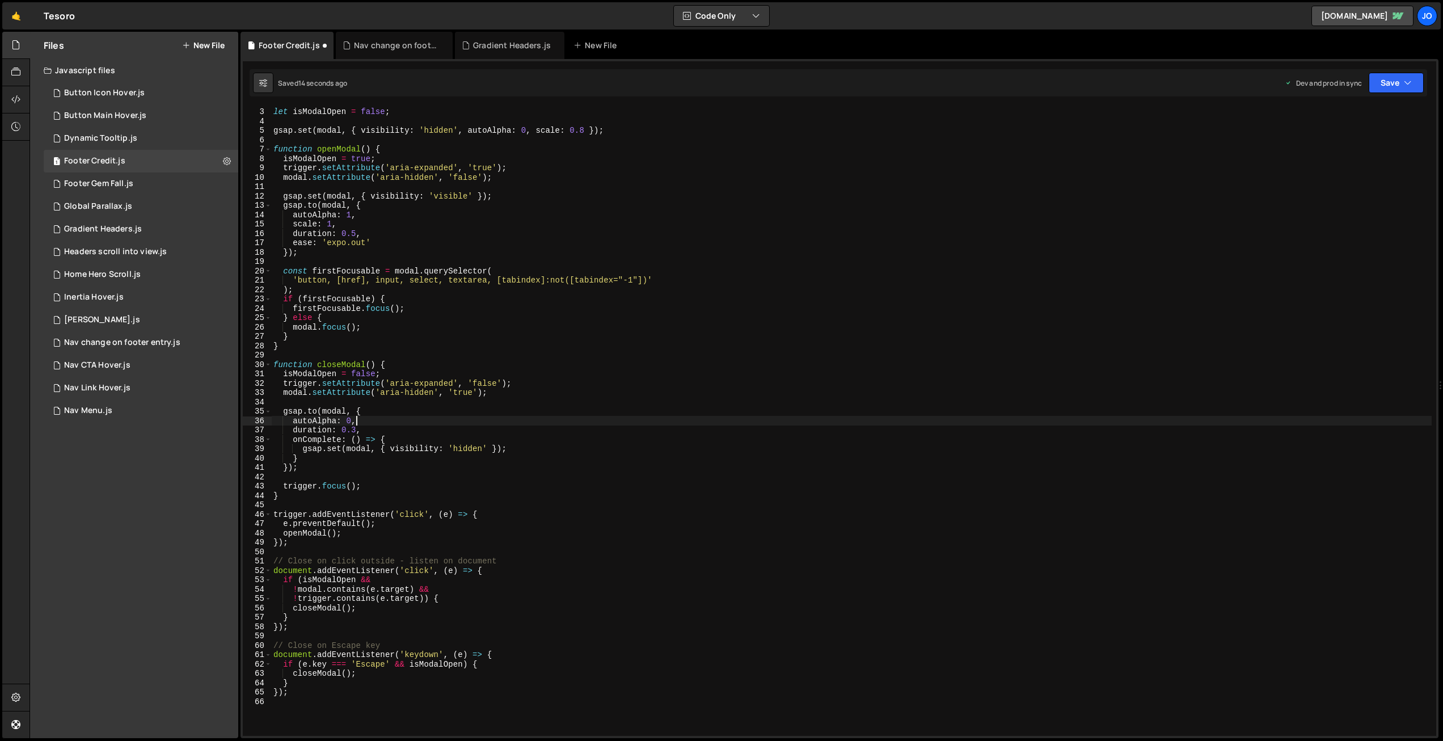
drag, startPoint x: 357, startPoint y: 429, endPoint x: 362, endPoint y: 439, distance: 11.4
click at [357, 429] on div "const modal = document . querySelector ( '[data-credit-modal]' ) ; let isModalO…" at bounding box center [851, 422] width 1160 height 648
type textarea "duration: 0.2,"
drag, startPoint x: 1372, startPoint y: 83, endPoint x: 1377, endPoint y: 95, distance: 13.0
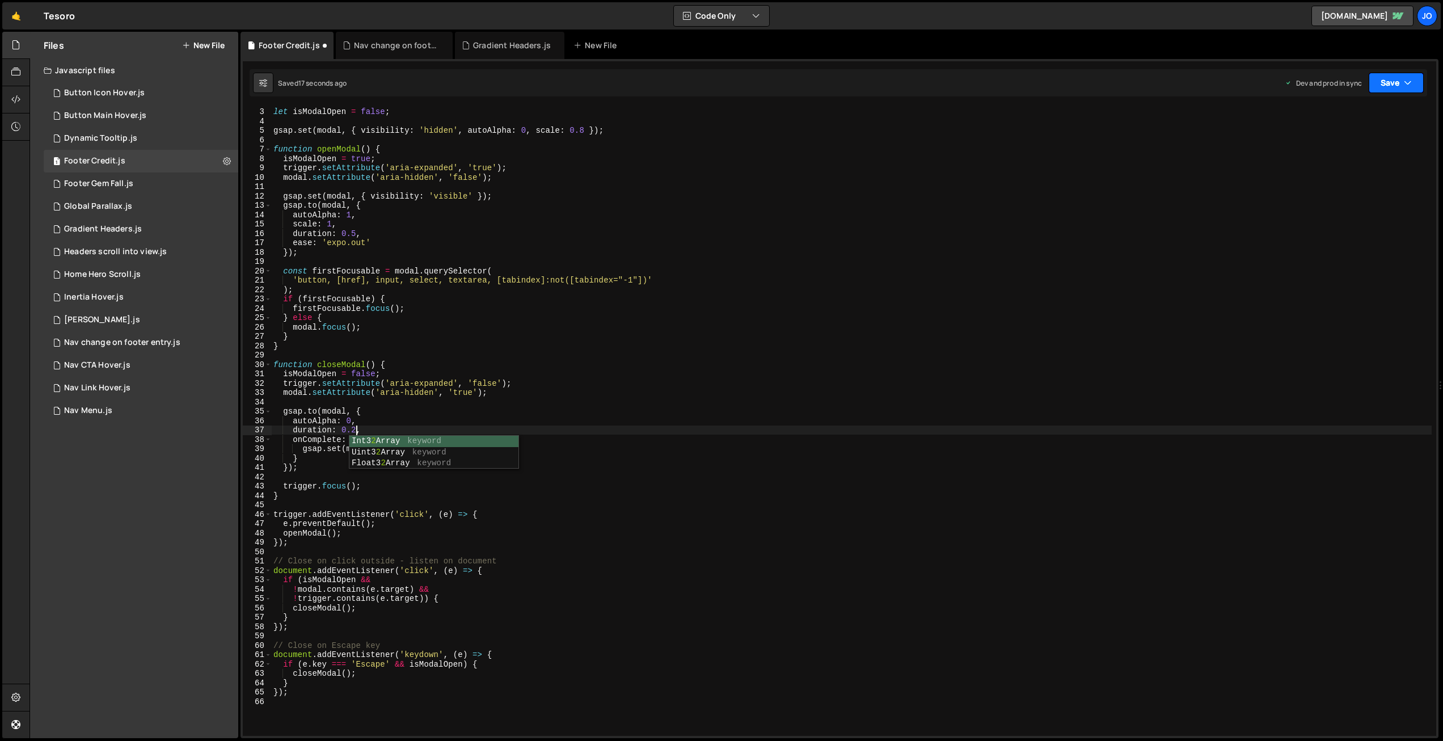
click at [1371, 83] on button "Save" at bounding box center [1395, 83] width 55 height 20
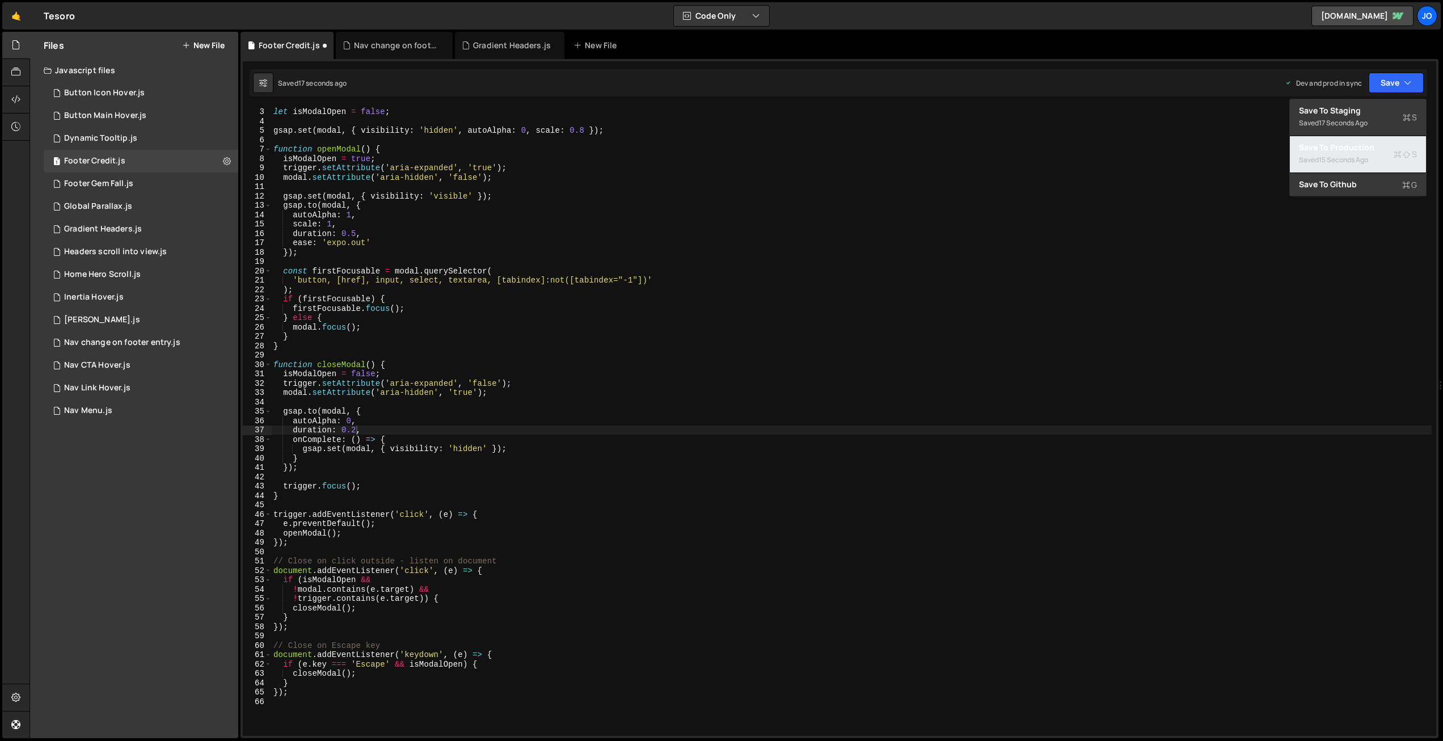
click at [1360, 150] on div "Save to Production S" at bounding box center [1358, 147] width 118 height 11
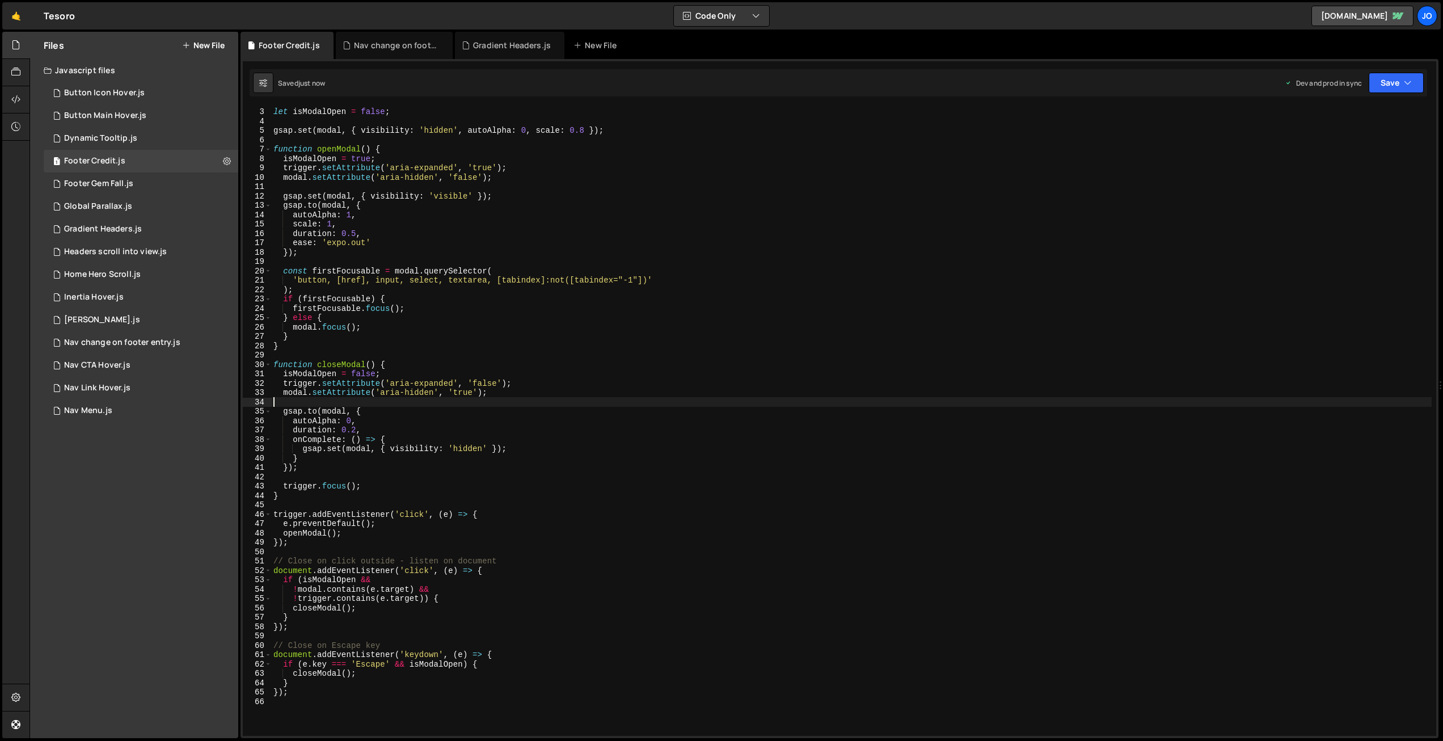
click at [440, 397] on div "const modal = document . querySelector ( '[data-credit-modal]' ) ; let isModalO…" at bounding box center [851, 422] width 1160 height 648
click at [394, 418] on div "const modal = document . querySelector ( '[data-credit-modal]' ) ; let isModalO…" at bounding box center [851, 422] width 1160 height 648
click at [356, 429] on div "const modal = document . querySelector ( '[data-credit-modal]' ) ; let isModalO…" at bounding box center [851, 422] width 1160 height 648
click at [413, 420] on div "const modal = document . querySelector ( '[data-credit-modal]' ) ; let isModalO…" at bounding box center [851, 422] width 1160 height 648
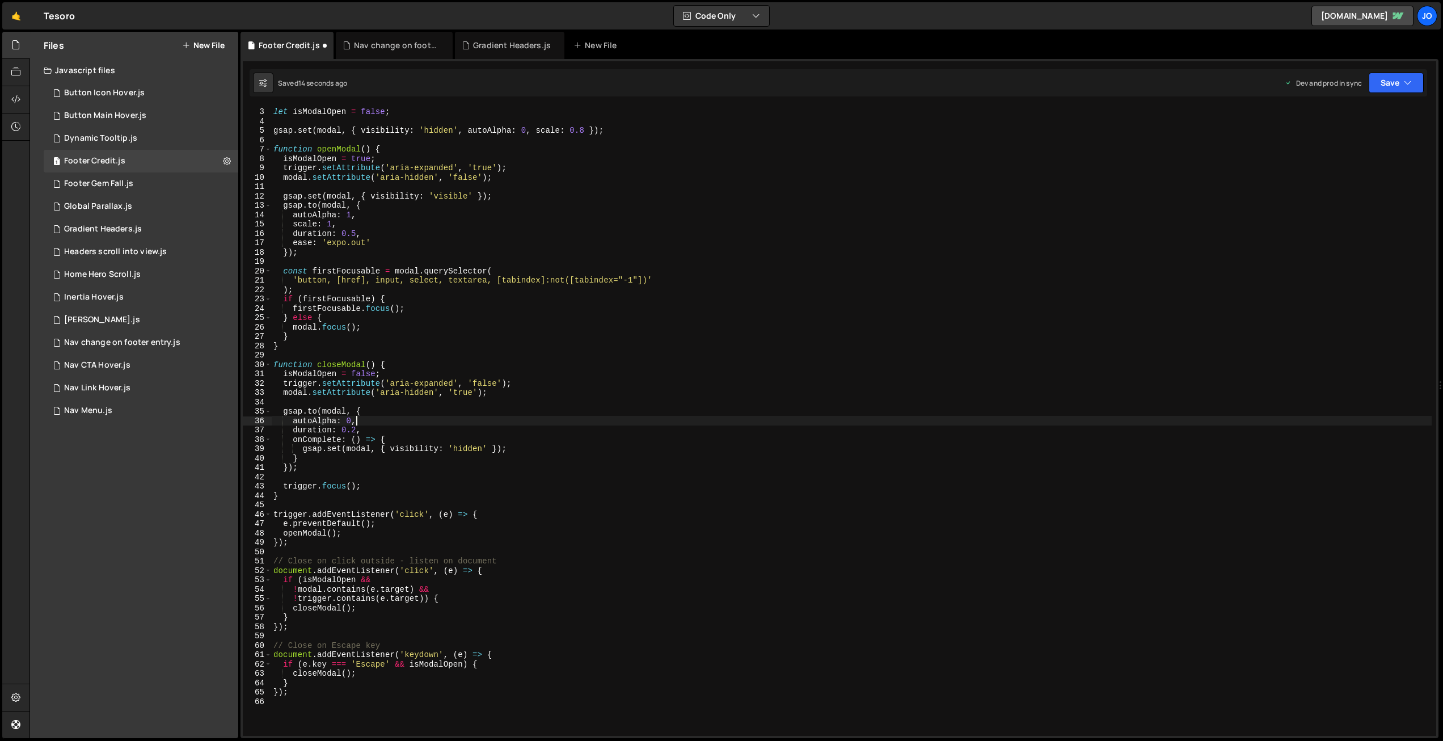
scroll to position [0, 5]
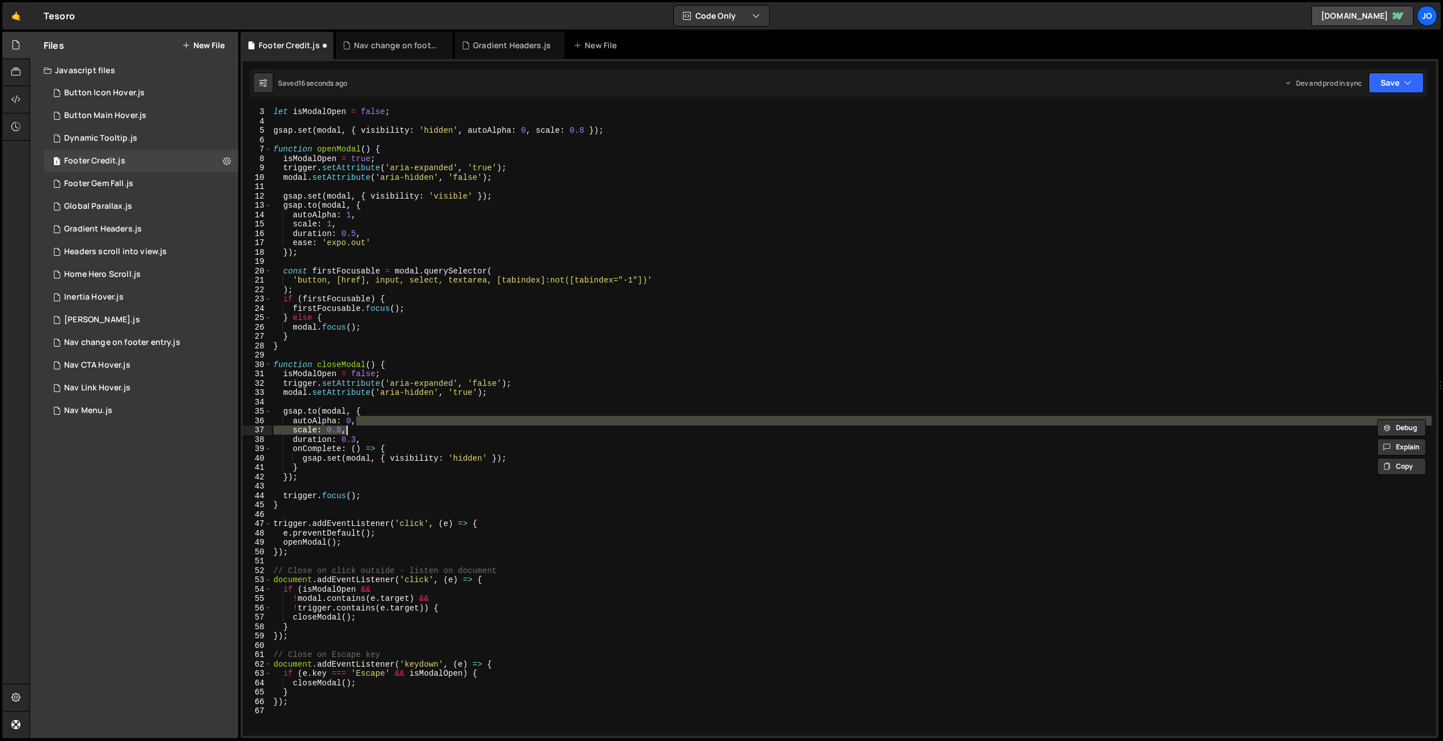
click at [354, 437] on div "const modal = document . querySelector ( '[data-credit-modal]' ) ; let isModalO…" at bounding box center [851, 422] width 1160 height 648
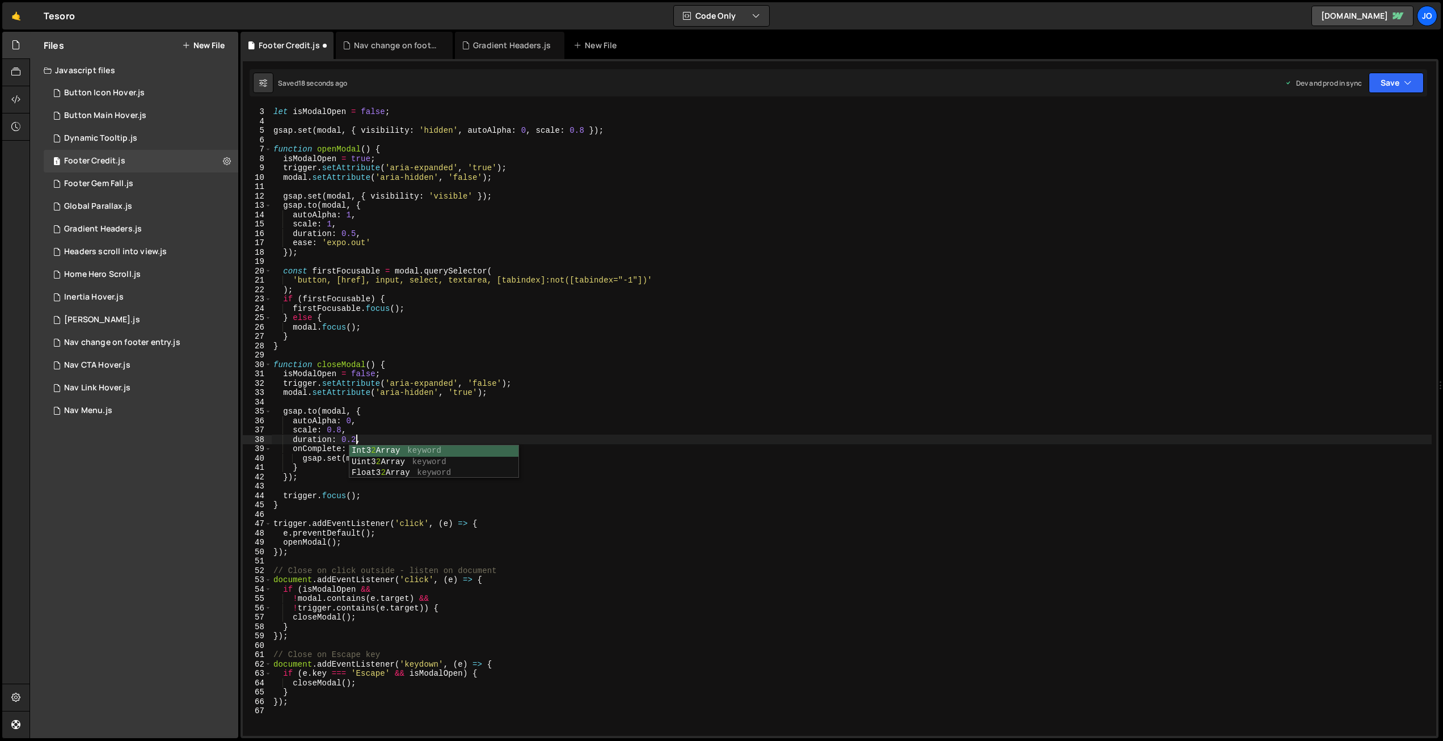
click at [416, 432] on div "const modal = document . querySelector ( '[data-credit-modal]' ) ; let isModalO…" at bounding box center [851, 422] width 1160 height 648
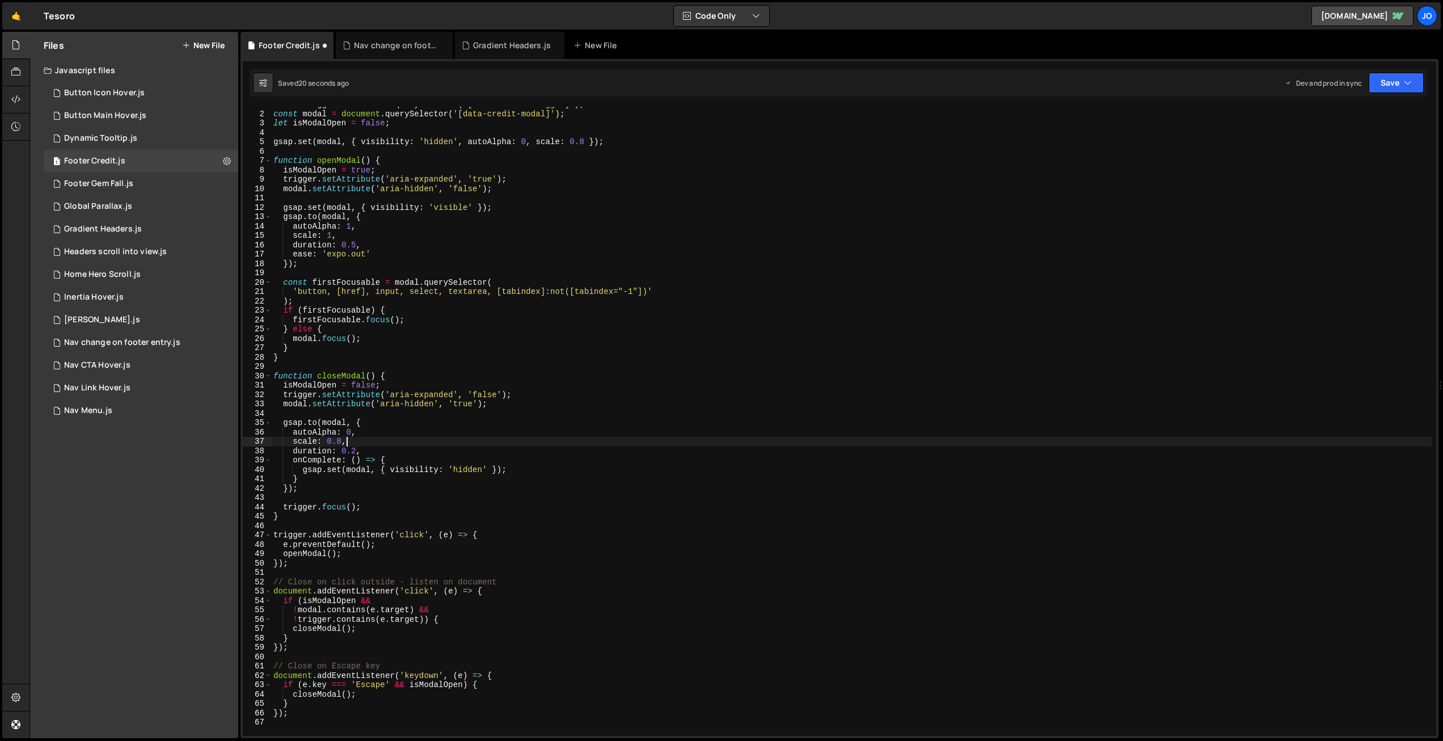
scroll to position [0, 0]
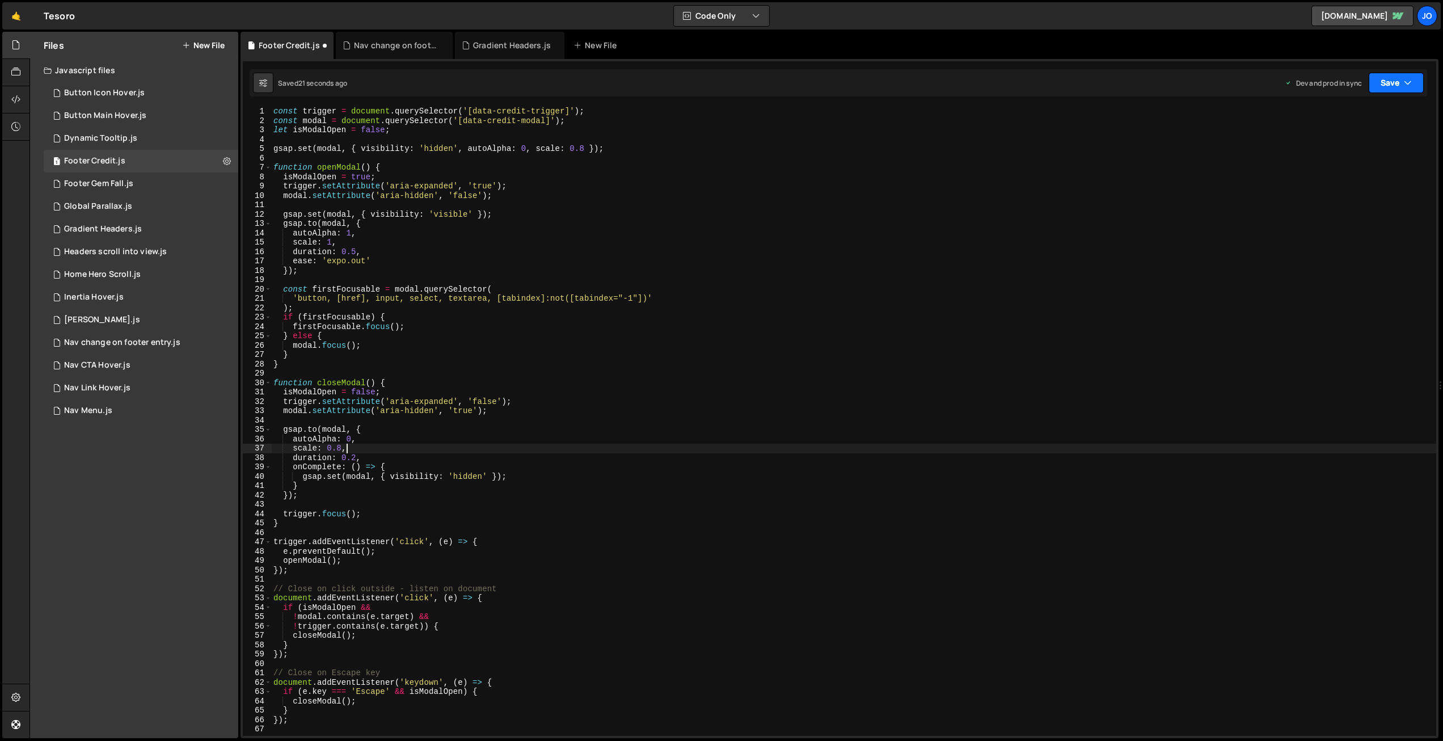
type textarea "scale: 0.8,"
drag, startPoint x: 1393, startPoint y: 77, endPoint x: 1386, endPoint y: 95, distance: 19.1
click at [1393, 77] on button "Save" at bounding box center [1395, 83] width 55 height 20
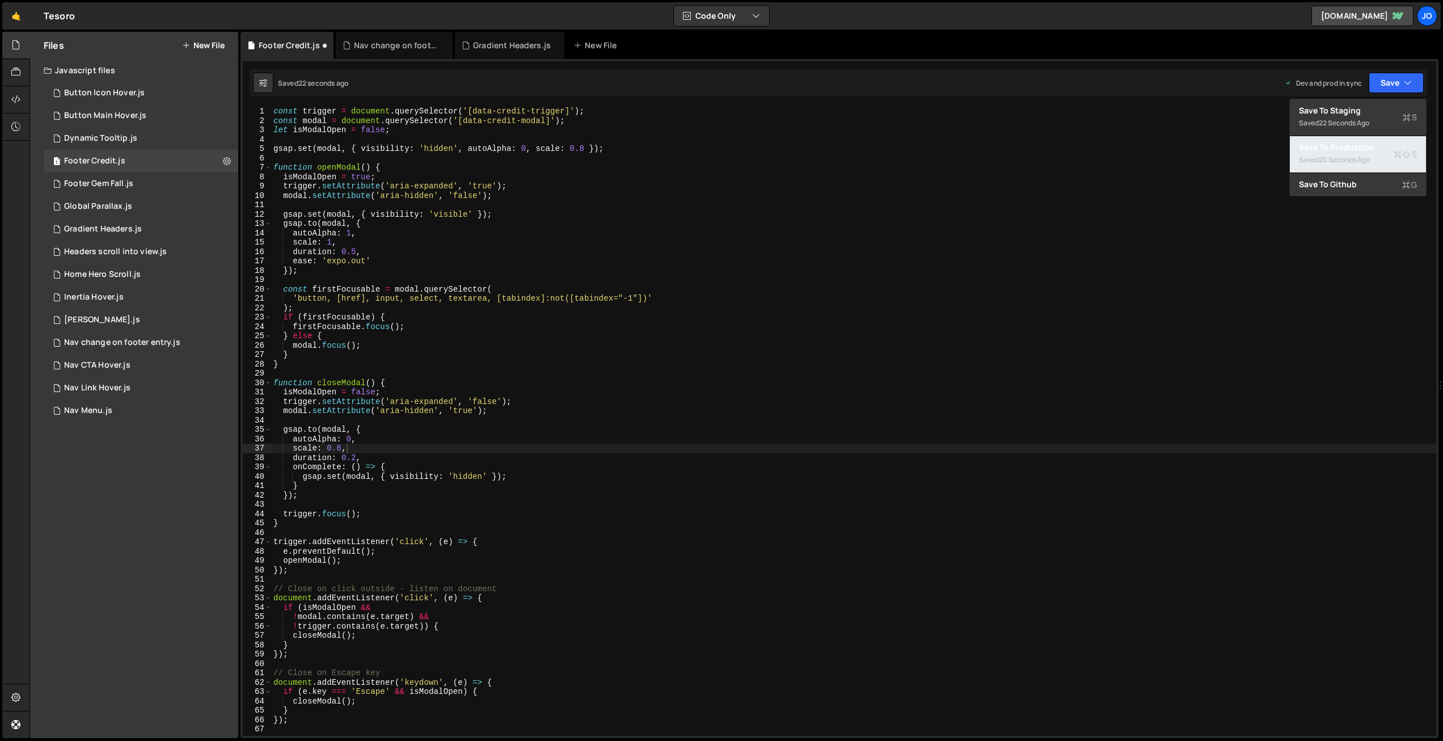
drag, startPoint x: 1359, startPoint y: 152, endPoint x: 1290, endPoint y: 150, distance: 68.6
click at [1359, 152] on div "Save to Production S" at bounding box center [1358, 147] width 118 height 11
